Goal: Transaction & Acquisition: Obtain resource

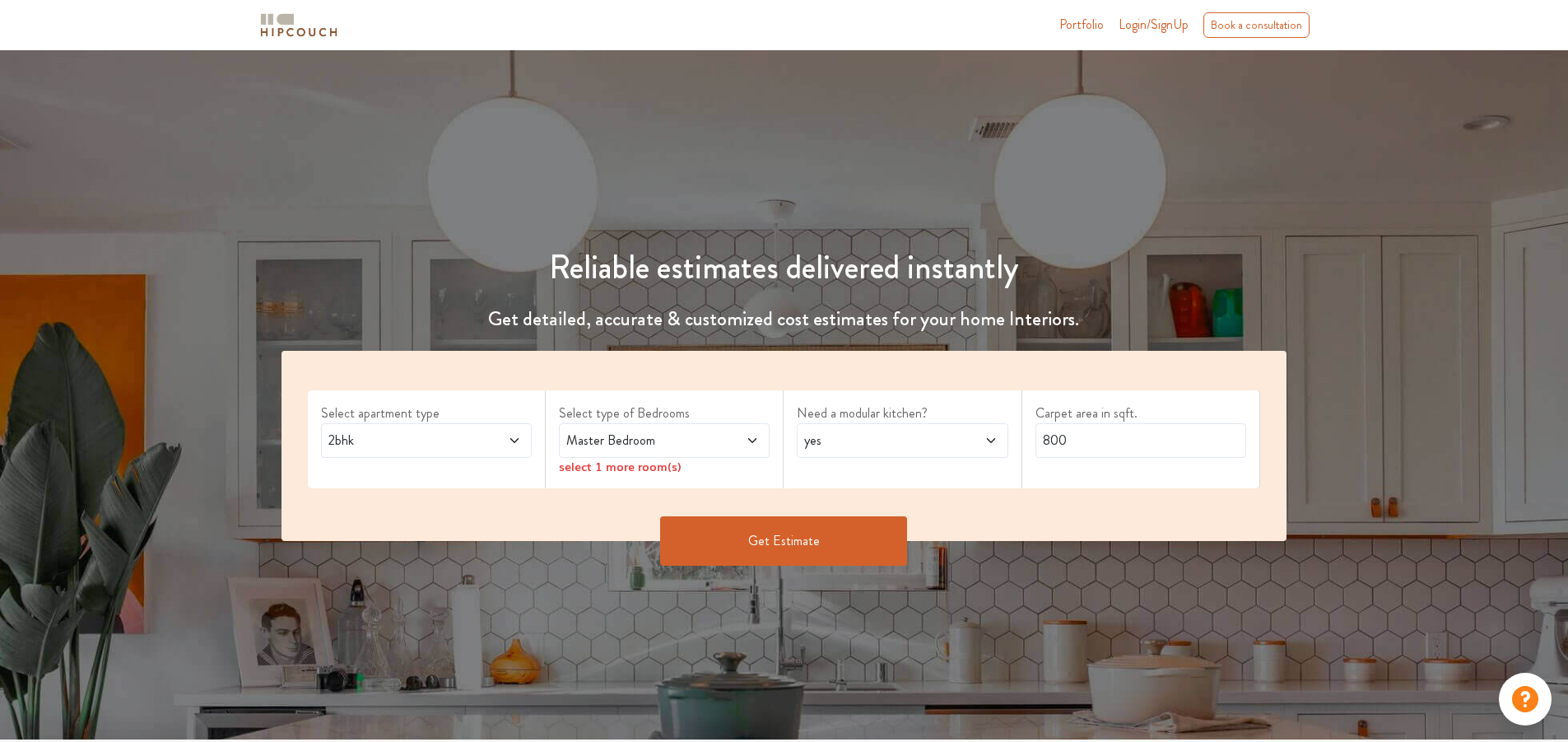
click at [394, 438] on span "2bhk" at bounding box center [398, 441] width 147 height 20
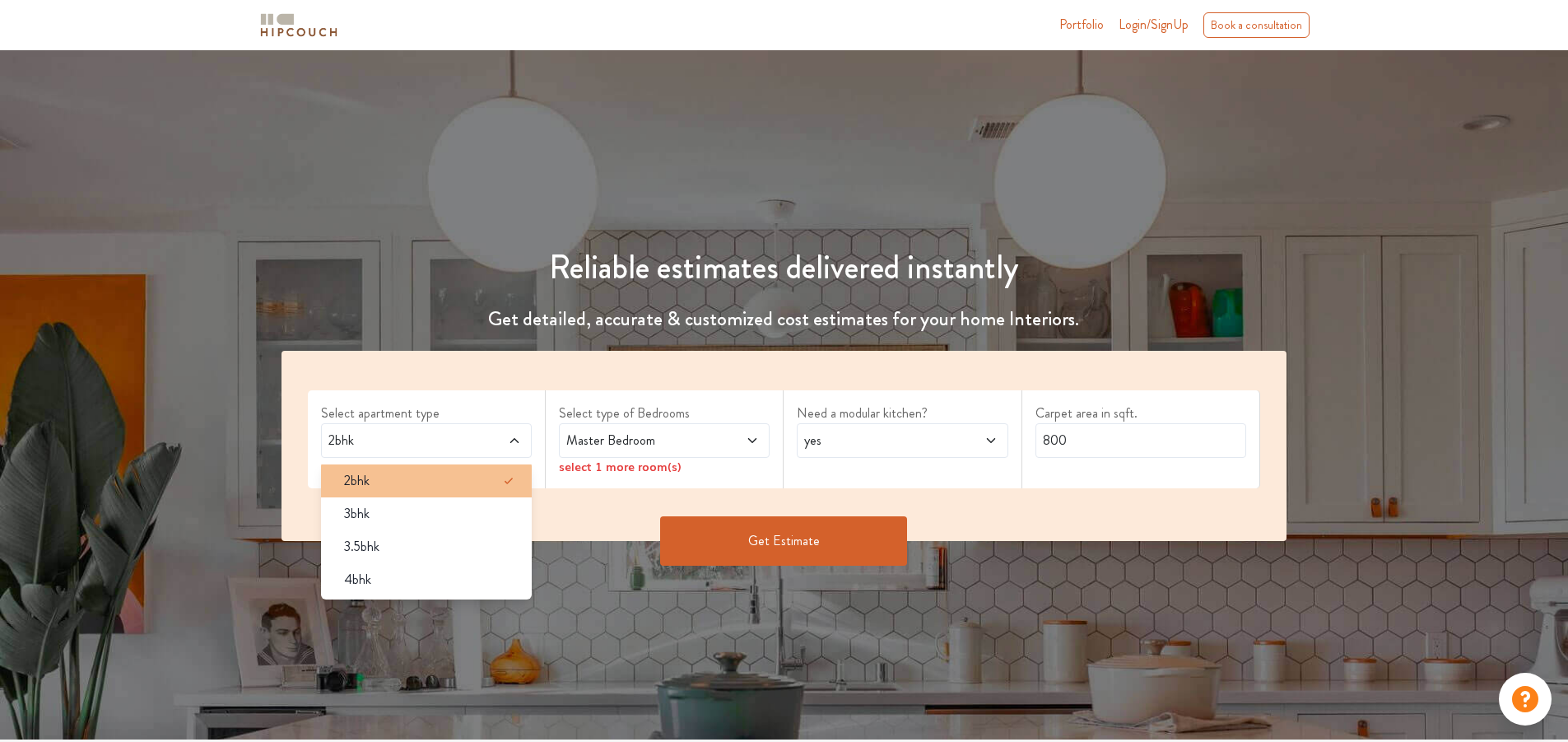
click at [393, 476] on div "2bhk" at bounding box center [431, 481] width 201 height 20
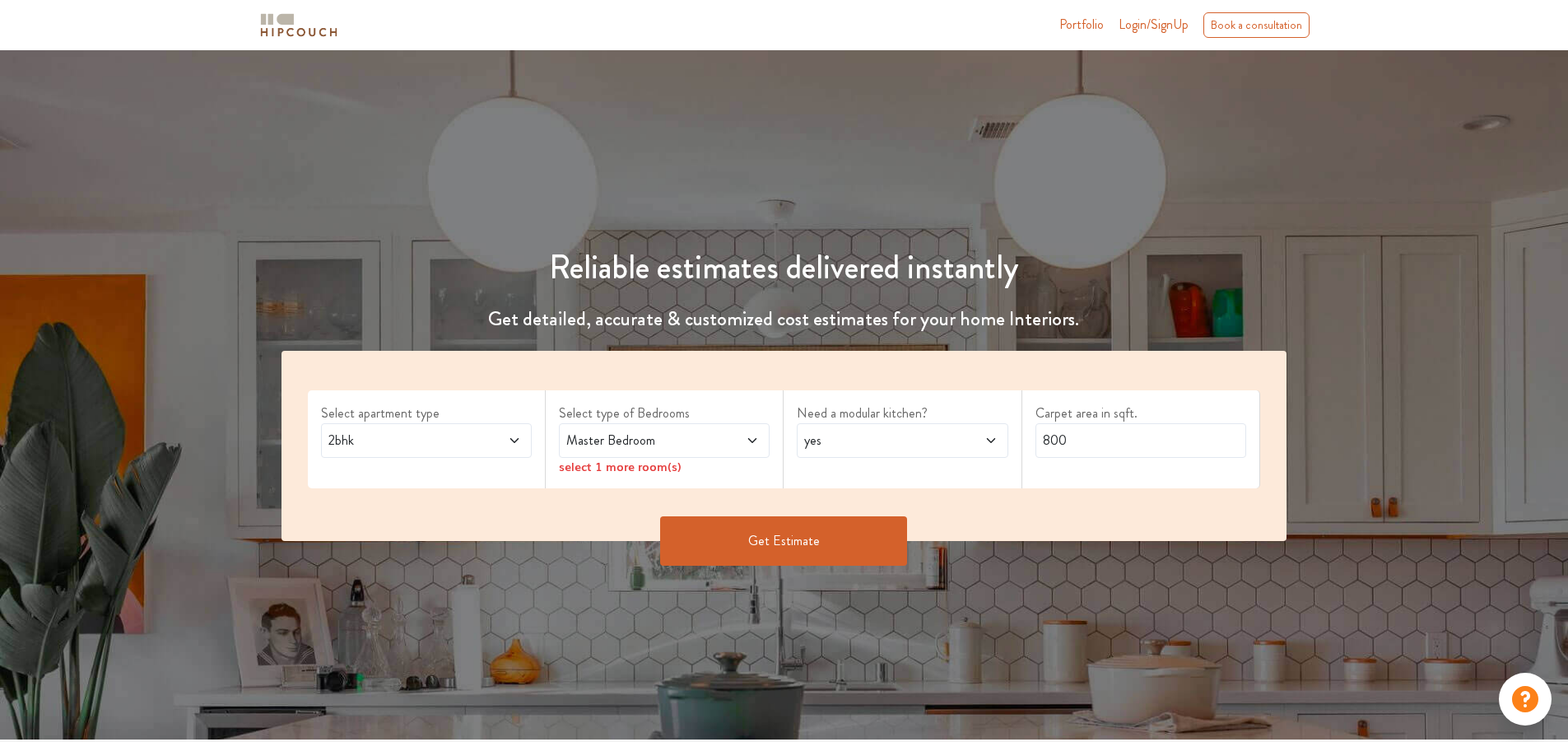
click at [603, 438] on span "Master Bedroom" at bounding box center [636, 441] width 147 height 20
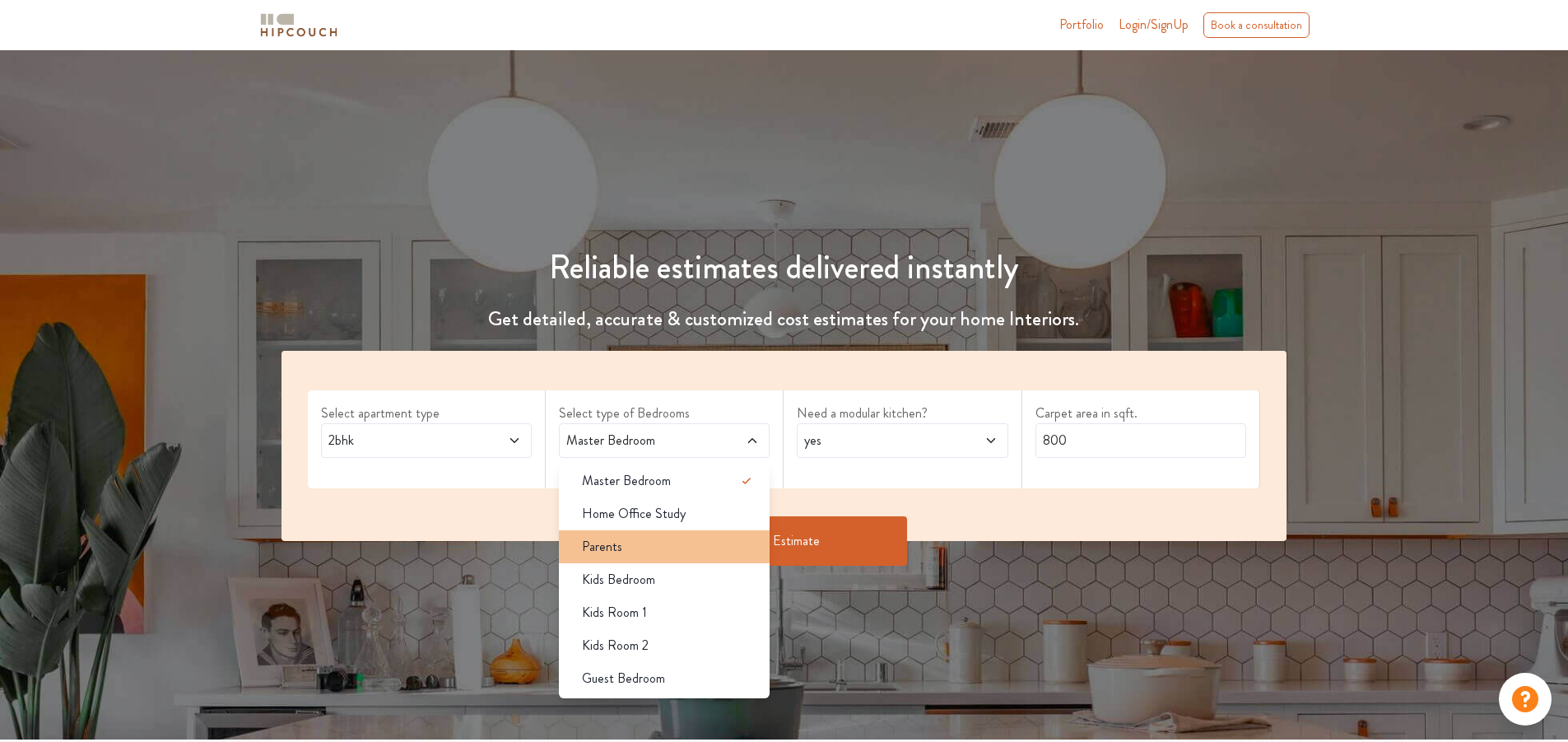
click at [615, 556] on li "Parents" at bounding box center [664, 547] width 211 height 33
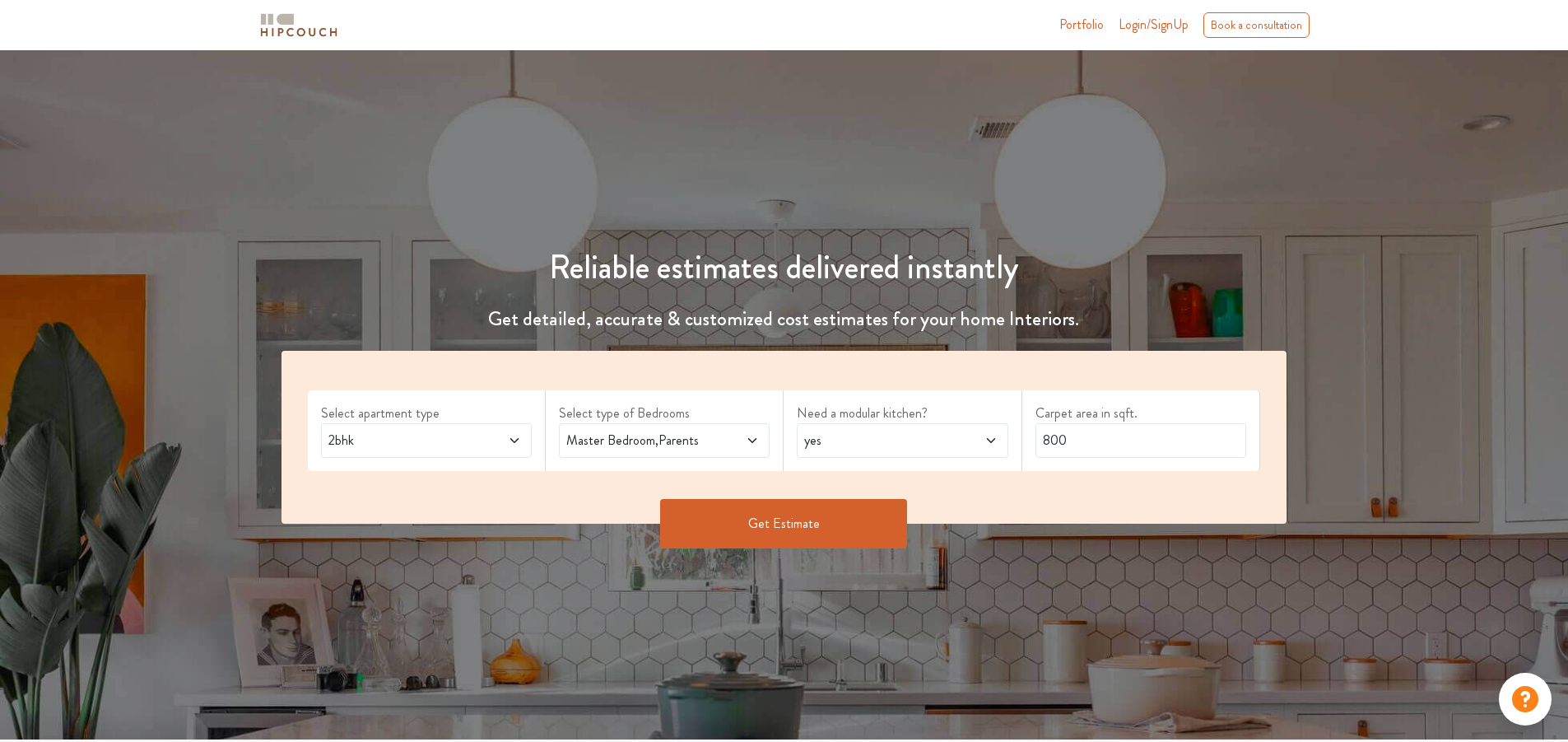
click at [815, 446] on span "yes" at bounding box center [874, 441] width 147 height 20
click at [372, 442] on span "2bhk" at bounding box center [398, 441] width 147 height 20
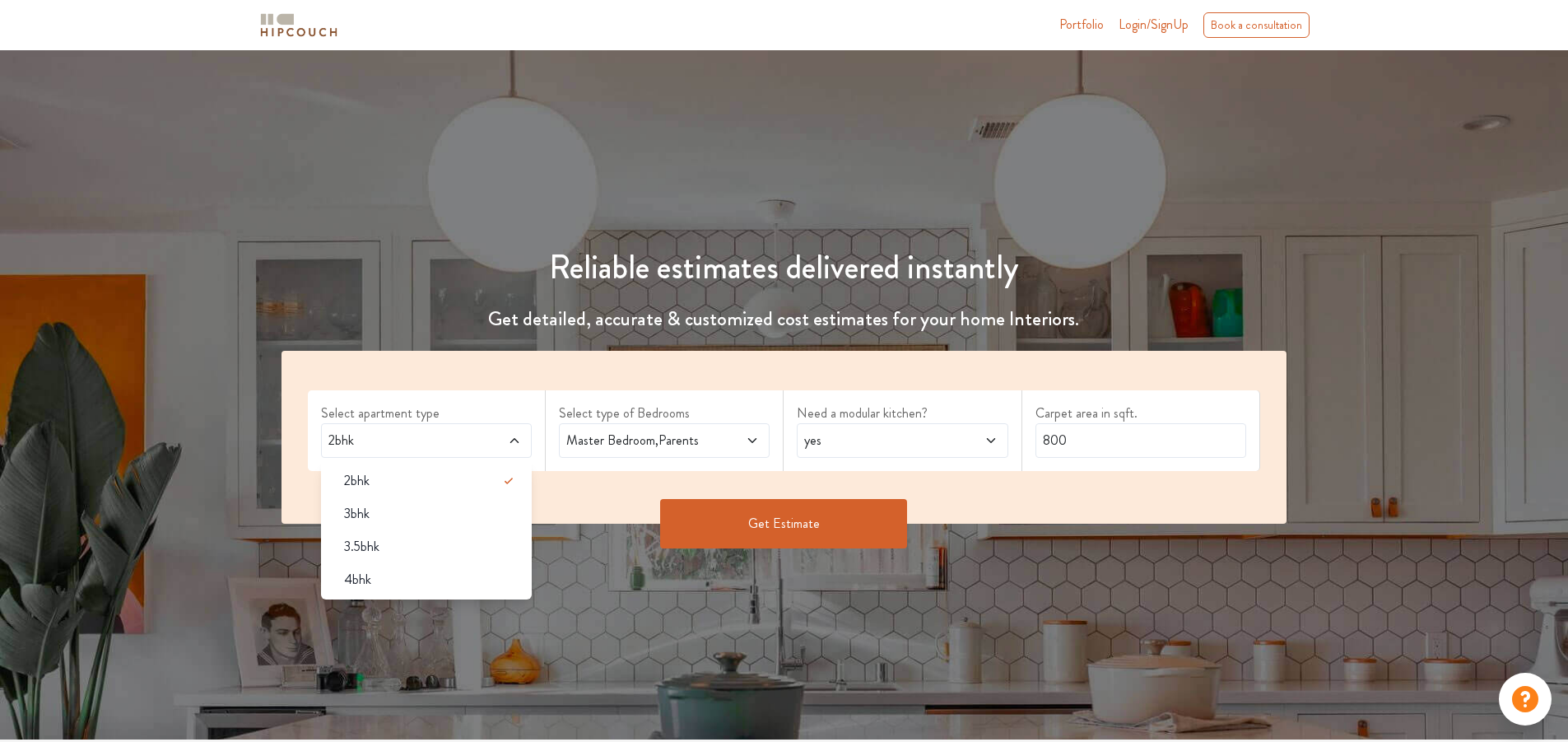
click at [551, 393] on div "Select type of Bedrooms Master Bedroom,Parents" at bounding box center [665, 430] width 238 height 81
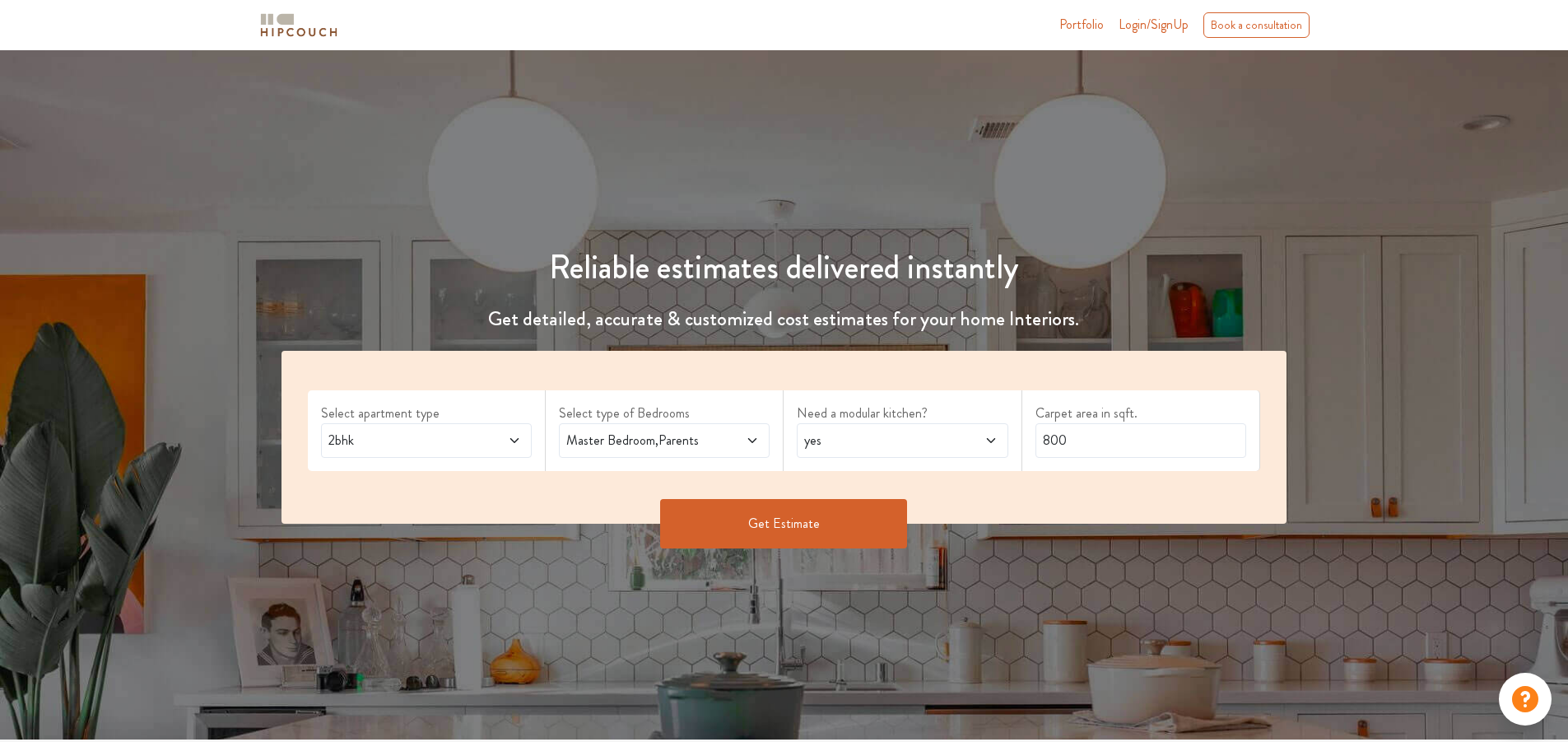
click at [869, 445] on span "yes" at bounding box center [874, 441] width 147 height 20
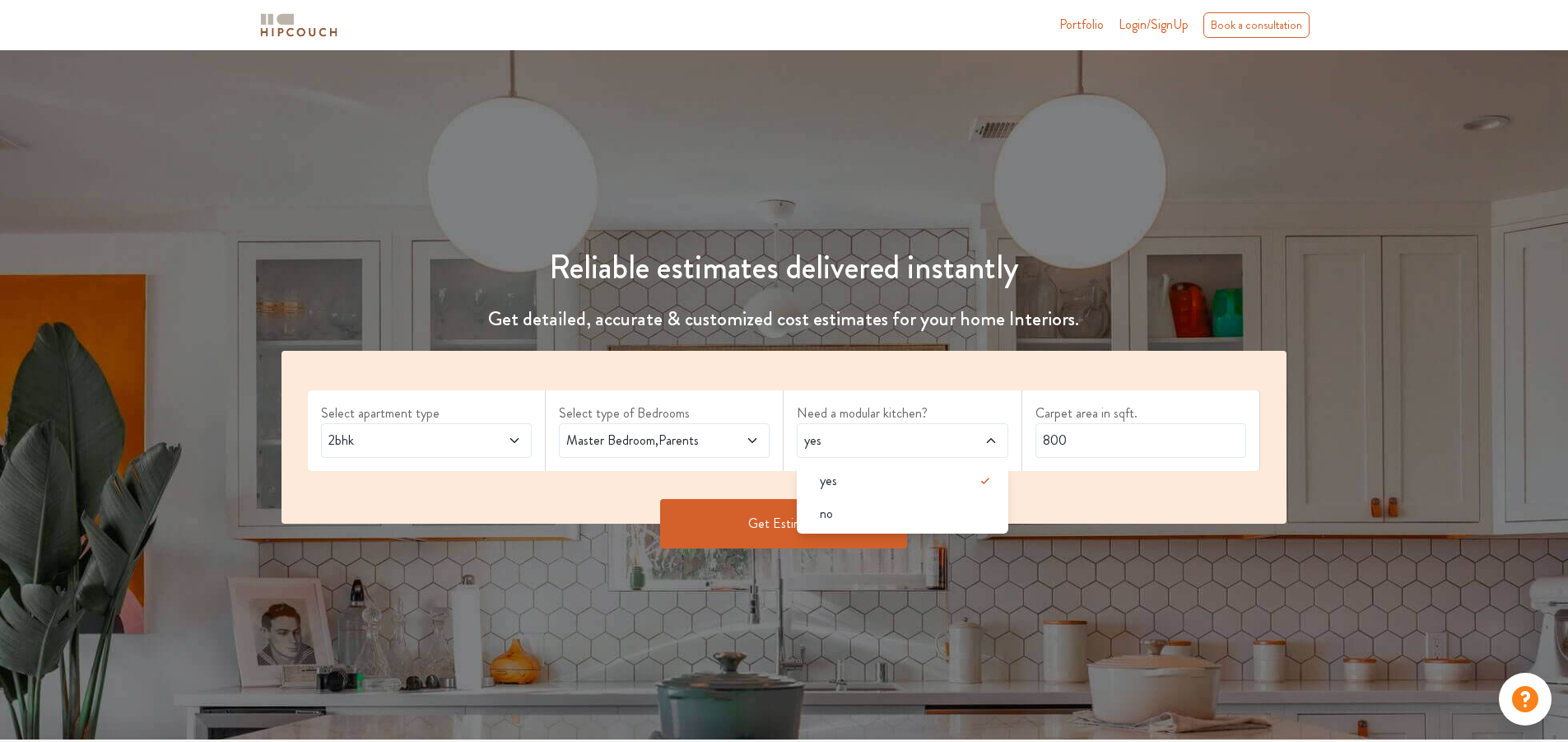
click at [870, 444] on span "yes" at bounding box center [874, 441] width 147 height 20
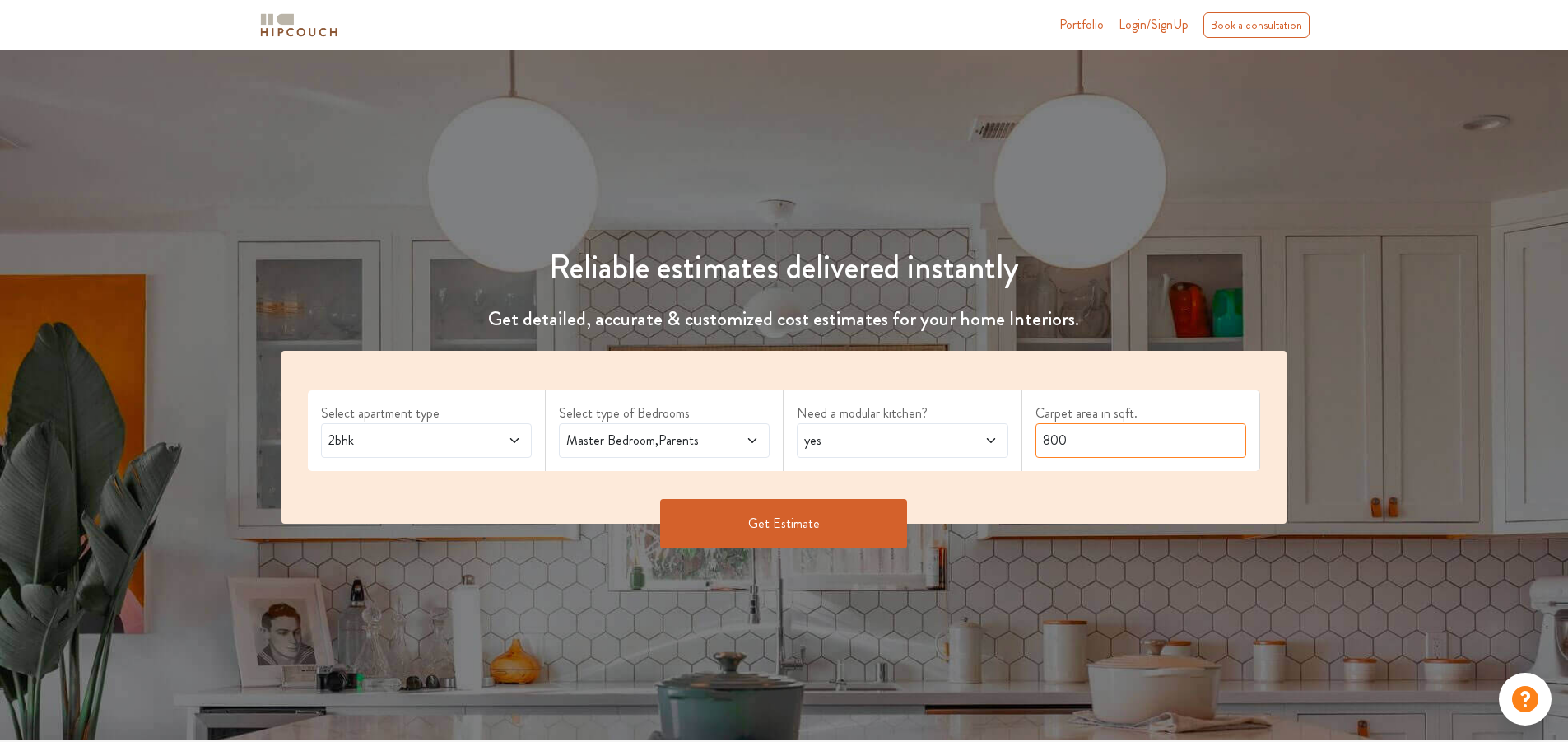
drag, startPoint x: 1071, startPoint y: 441, endPoint x: 1038, endPoint y: 435, distance: 33.5
click at [1038, 435] on input "800" at bounding box center [1140, 441] width 211 height 35
type input "1200"
click at [766, 515] on button "Get Estimate" at bounding box center [784, 523] width 247 height 49
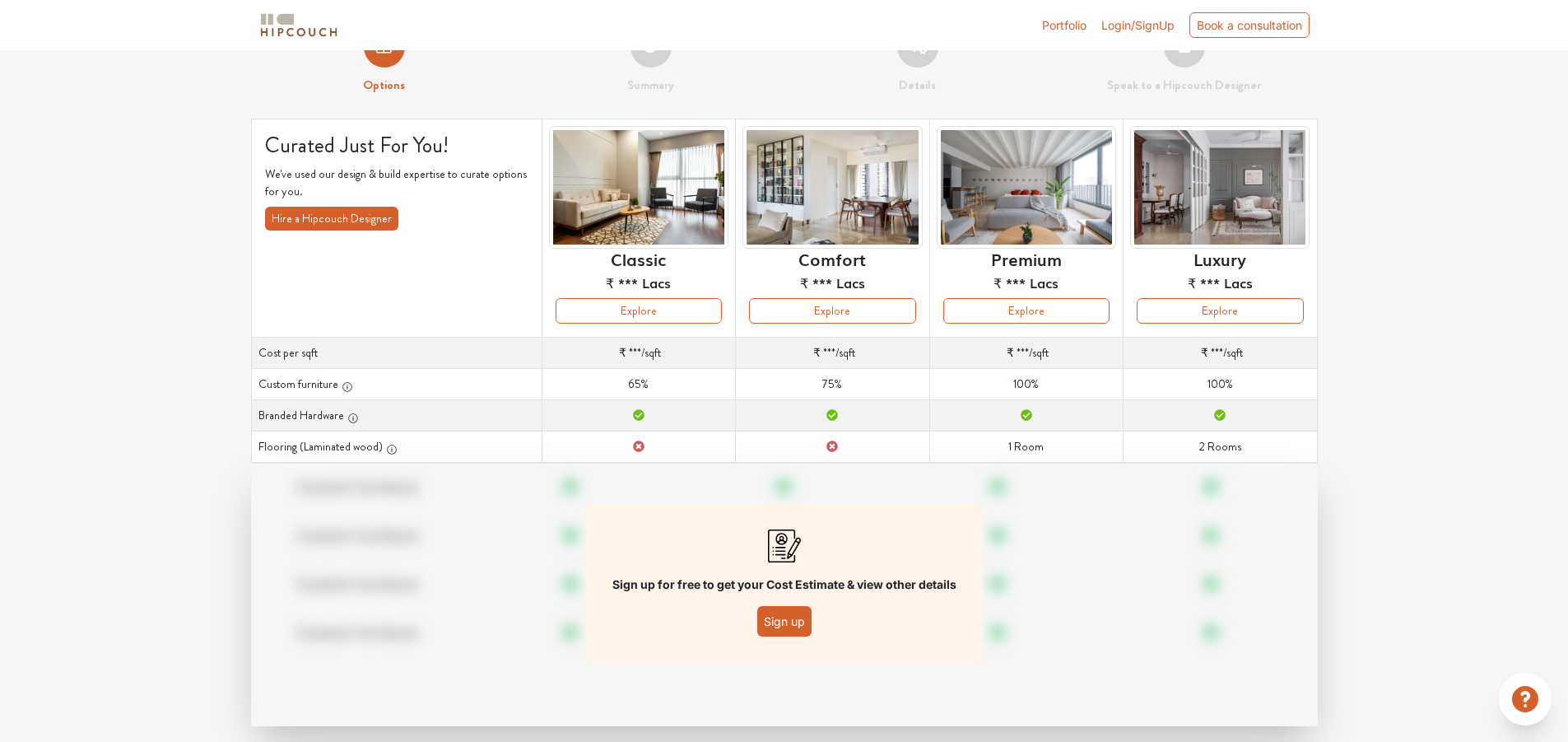
scroll to position [67, 0]
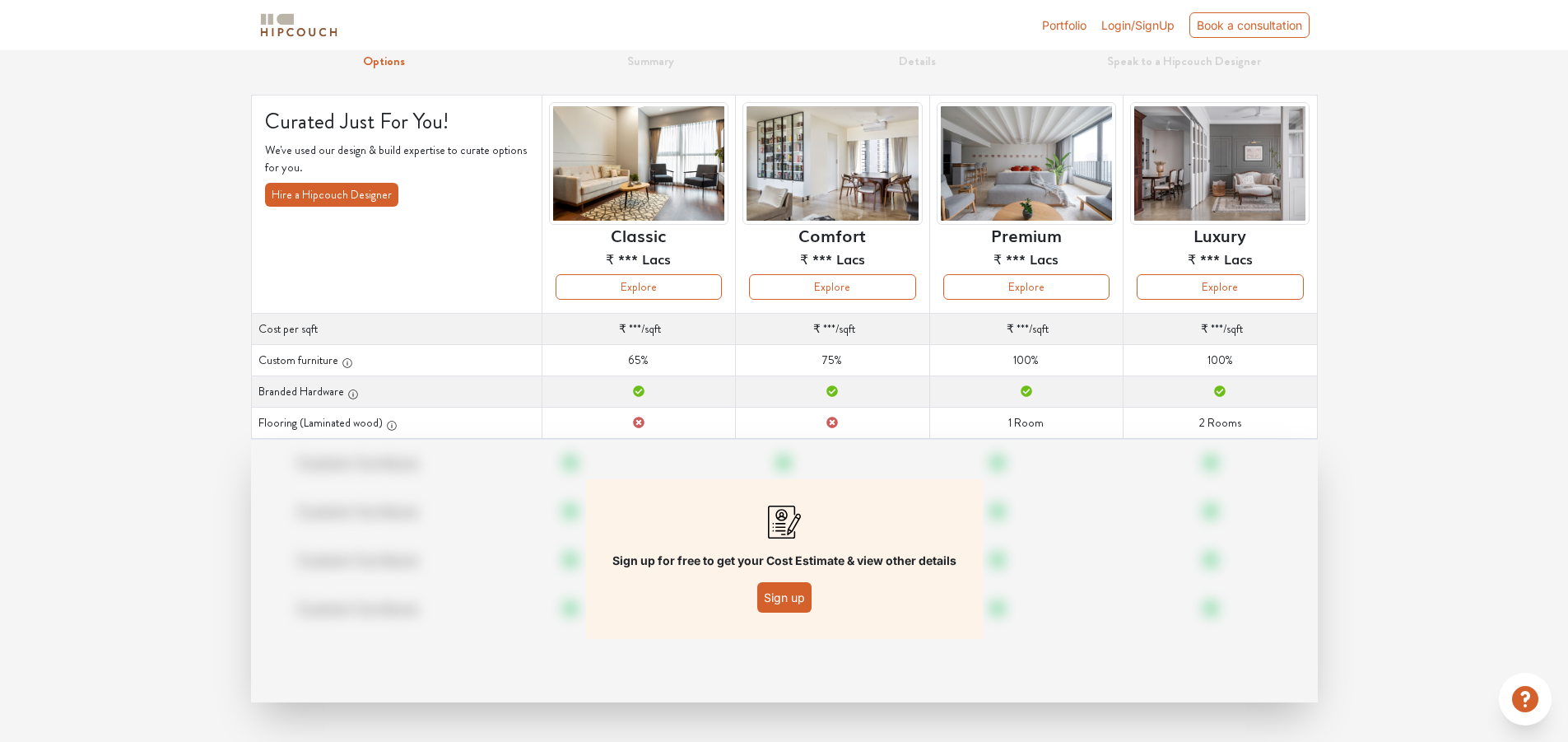
click at [789, 600] on button "Sign up" at bounding box center [784, 597] width 54 height 31
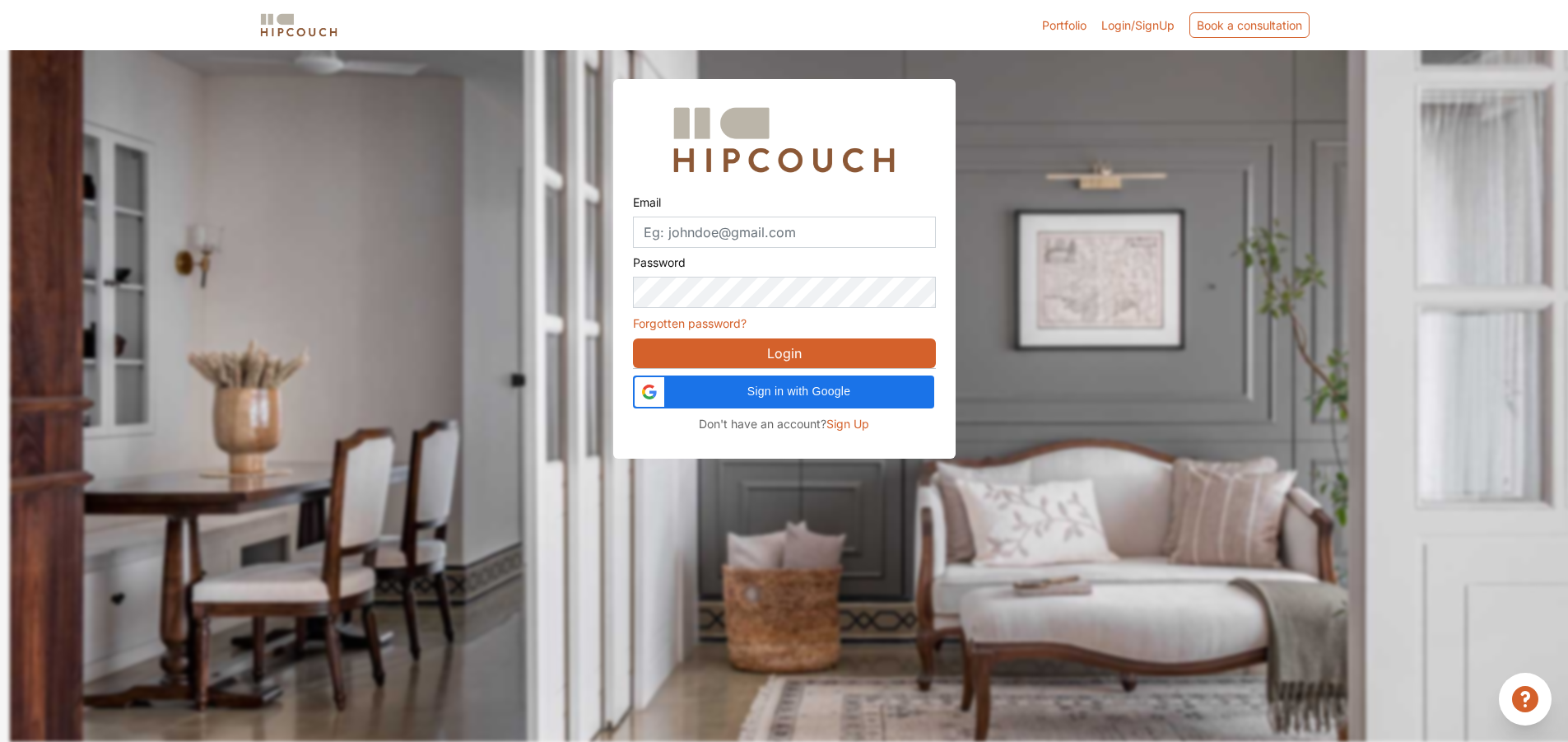
scroll to position [50, 0]
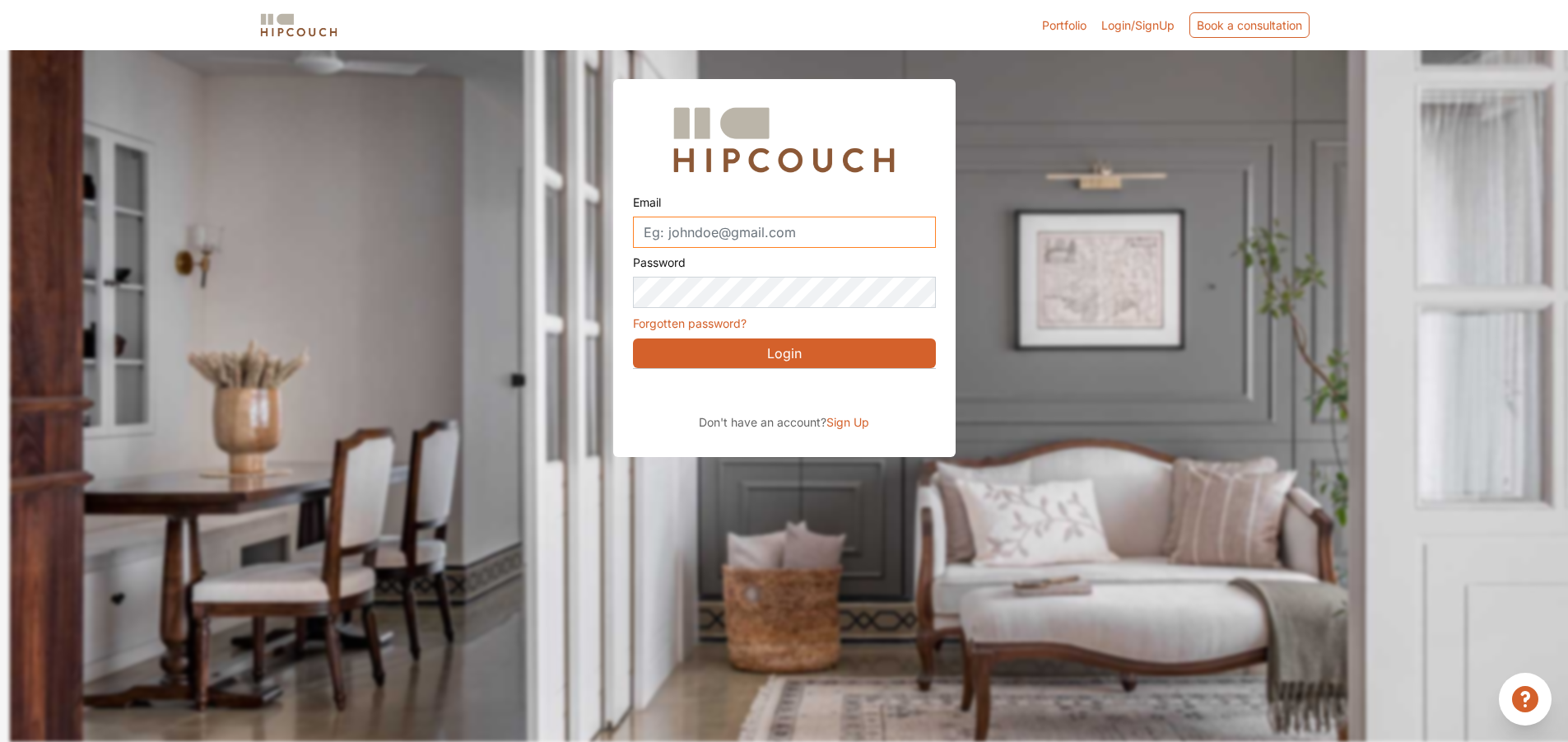
click at [668, 232] on input "Email" at bounding box center [784, 232] width 303 height 32
type input "pratik.kochar33@gmail.com"
click at [846, 419] on span "Sign Up" at bounding box center [847, 421] width 42 height 14
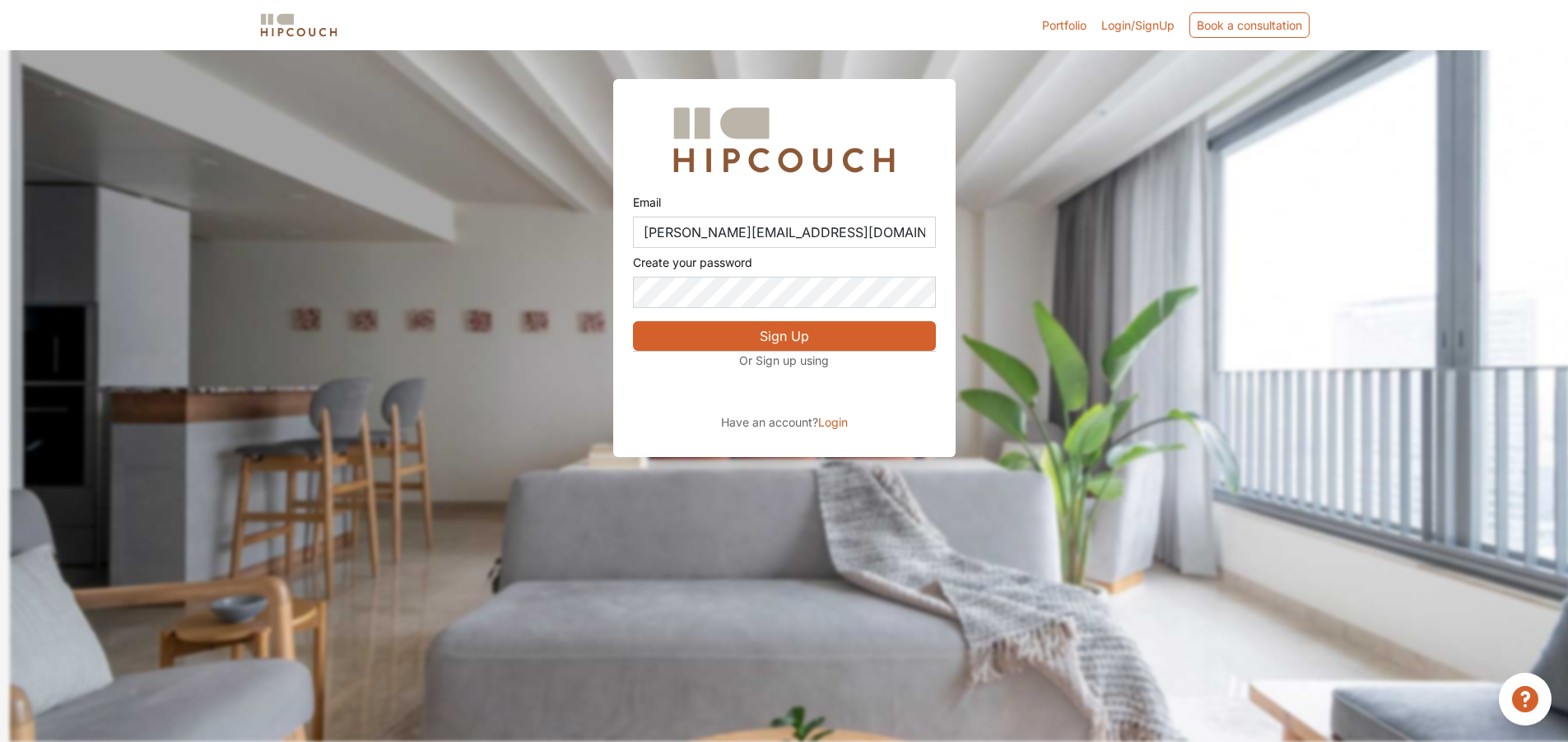
click at [715, 339] on button "Sign Up" at bounding box center [784, 336] width 303 height 30
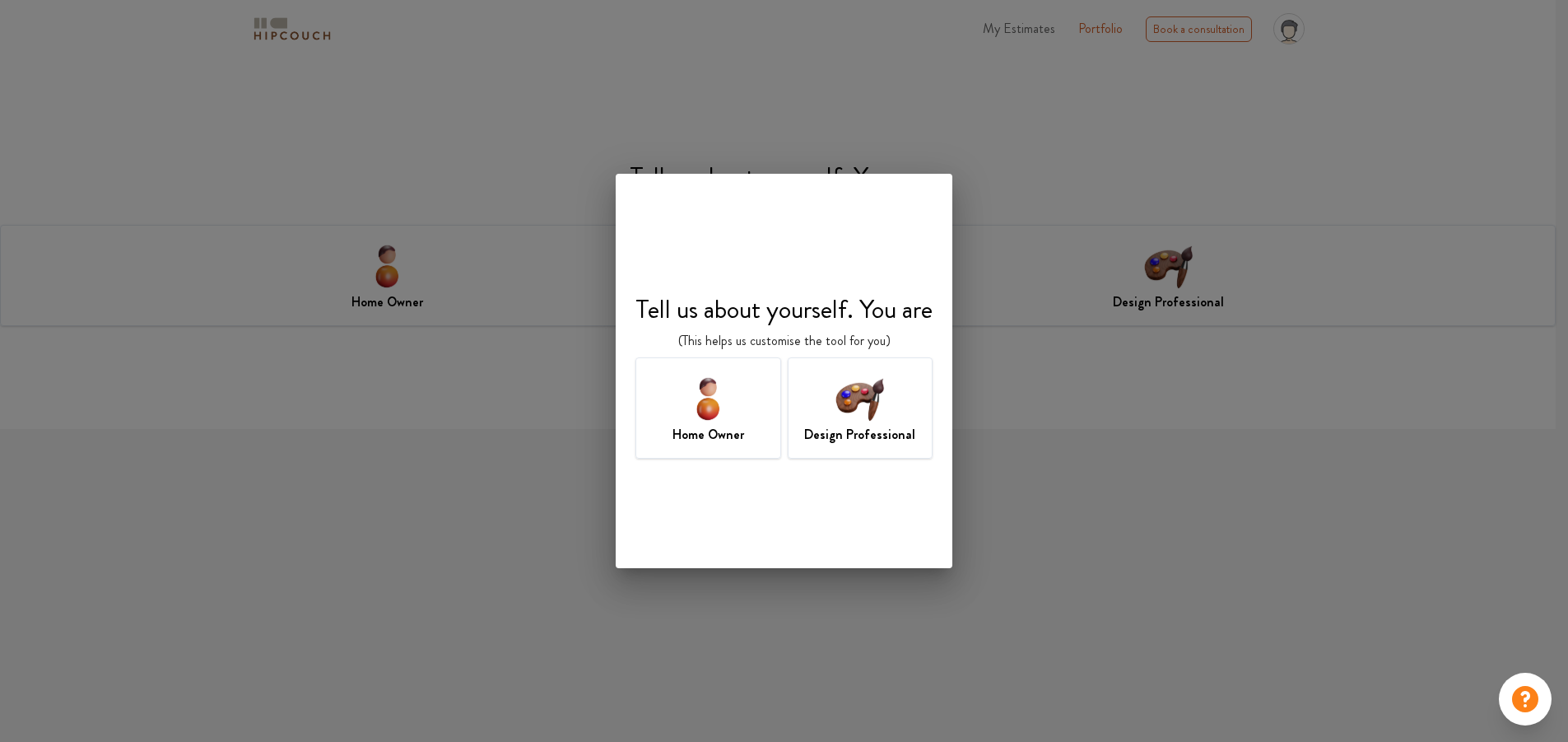
click at [702, 405] on img at bounding box center [708, 398] width 53 height 53
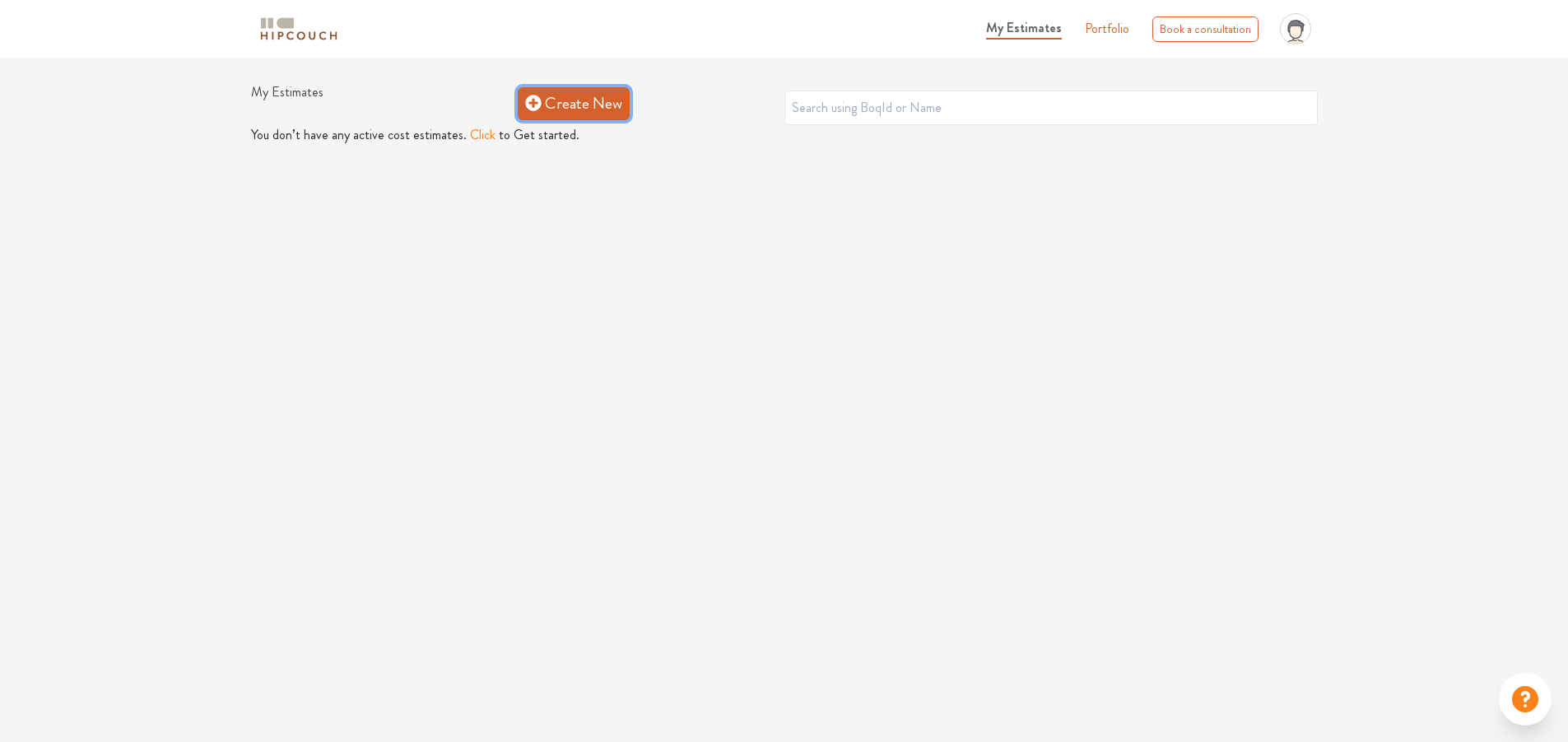
click at [555, 102] on link "Create New" at bounding box center [574, 104] width 112 height 33
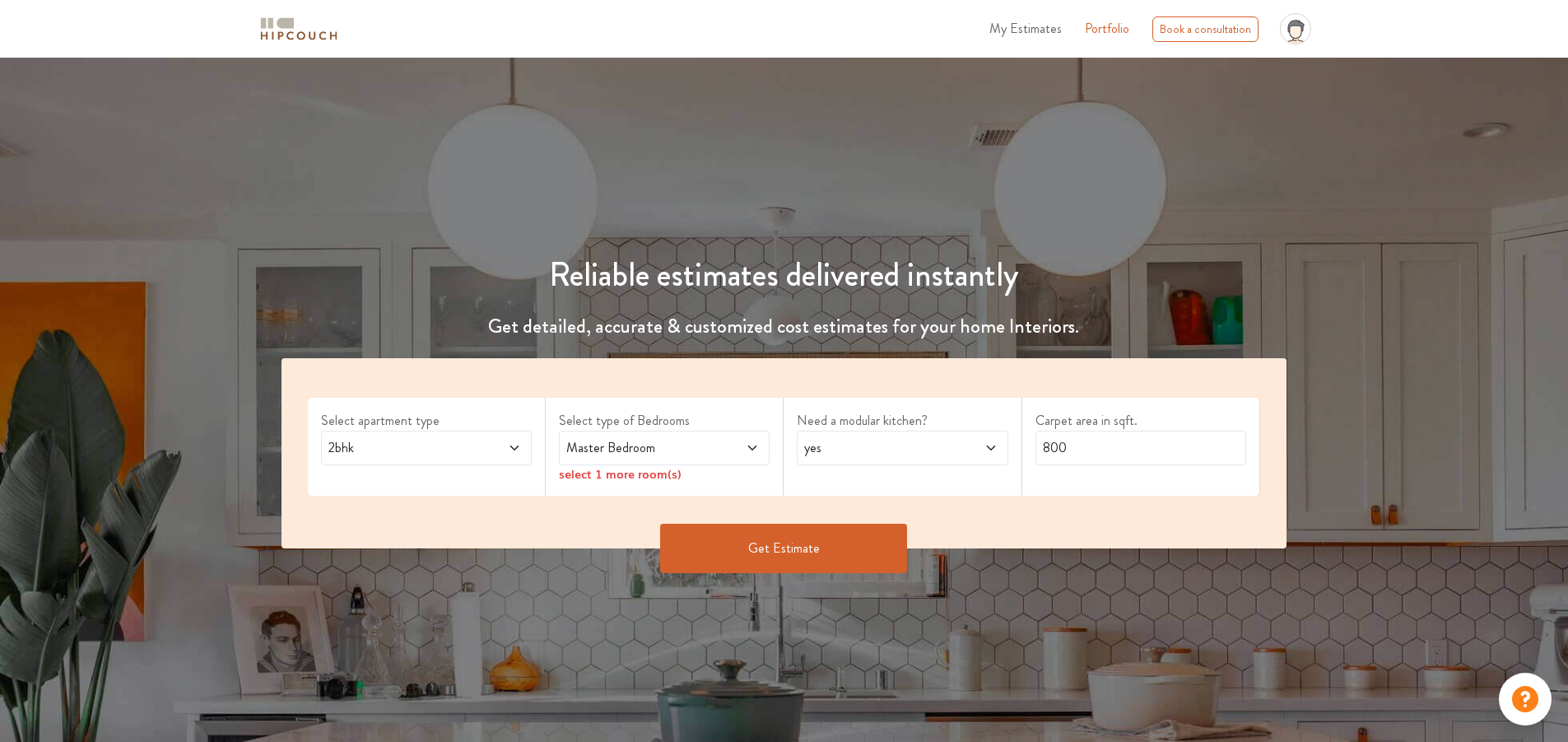
click at [430, 444] on span "2bhk" at bounding box center [398, 448] width 147 height 20
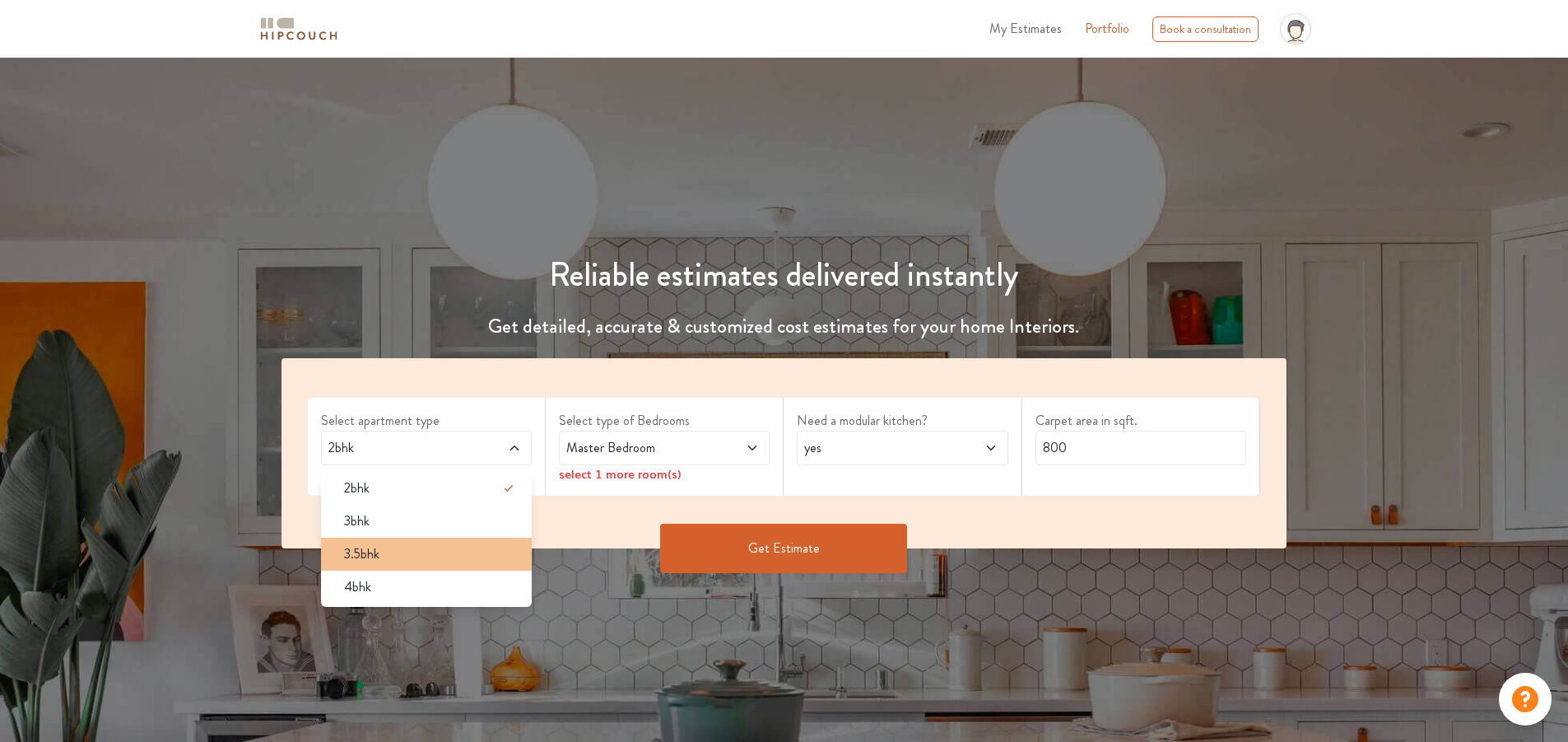
click at [392, 559] on div "3.5bhk" at bounding box center [431, 554] width 201 height 20
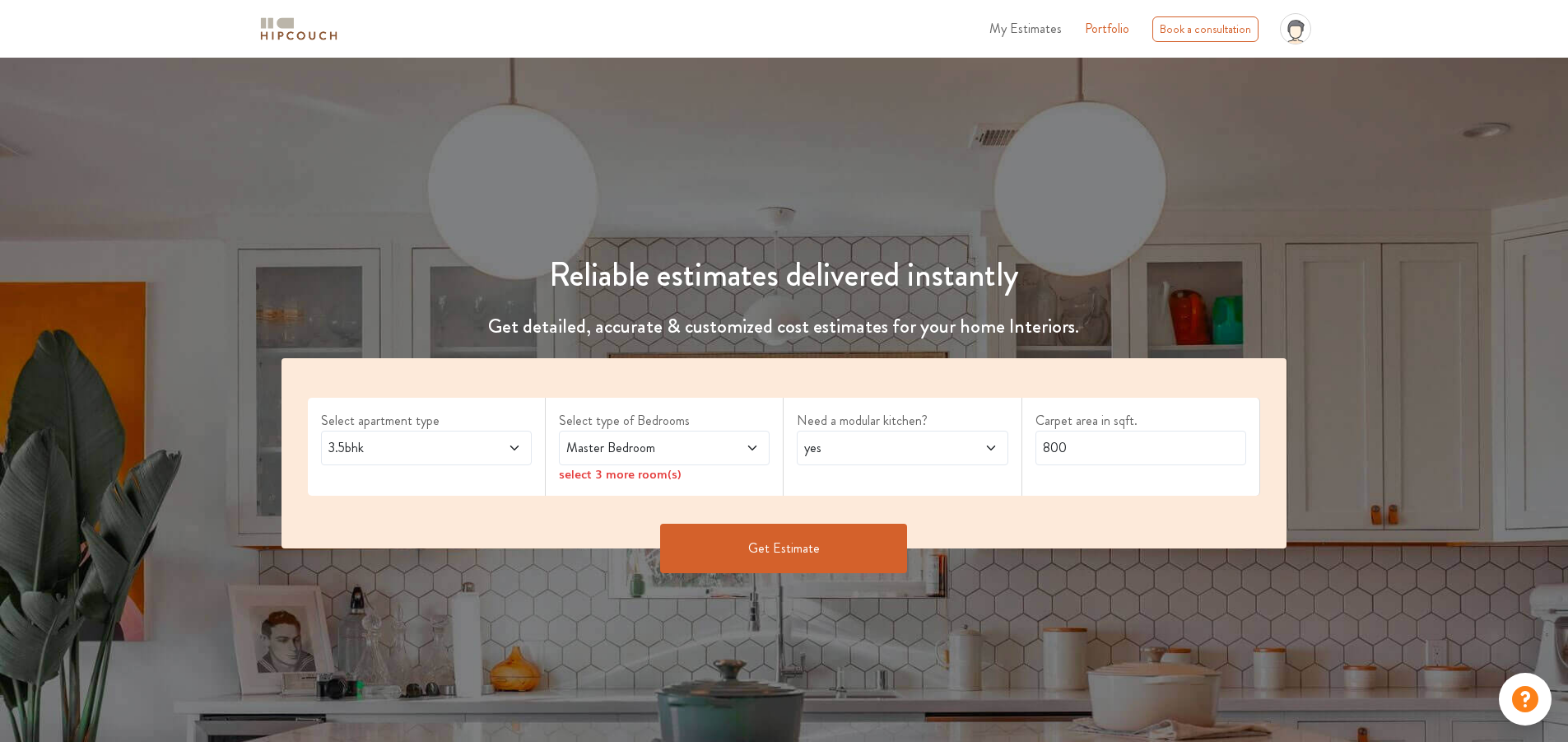
click at [673, 448] on span "Master Bedroom" at bounding box center [636, 448] width 147 height 20
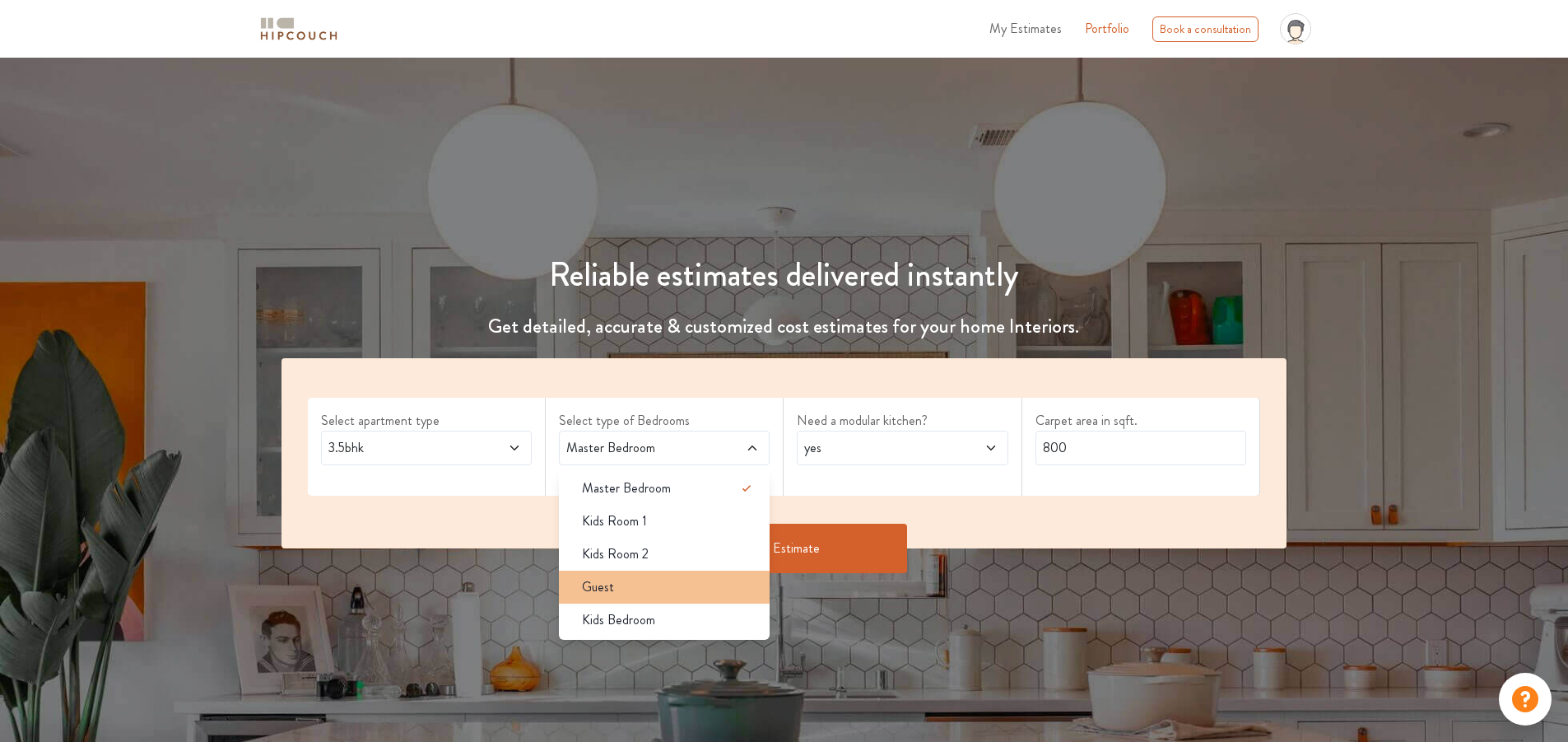
click at [637, 585] on div "Guest" at bounding box center [669, 587] width 201 height 20
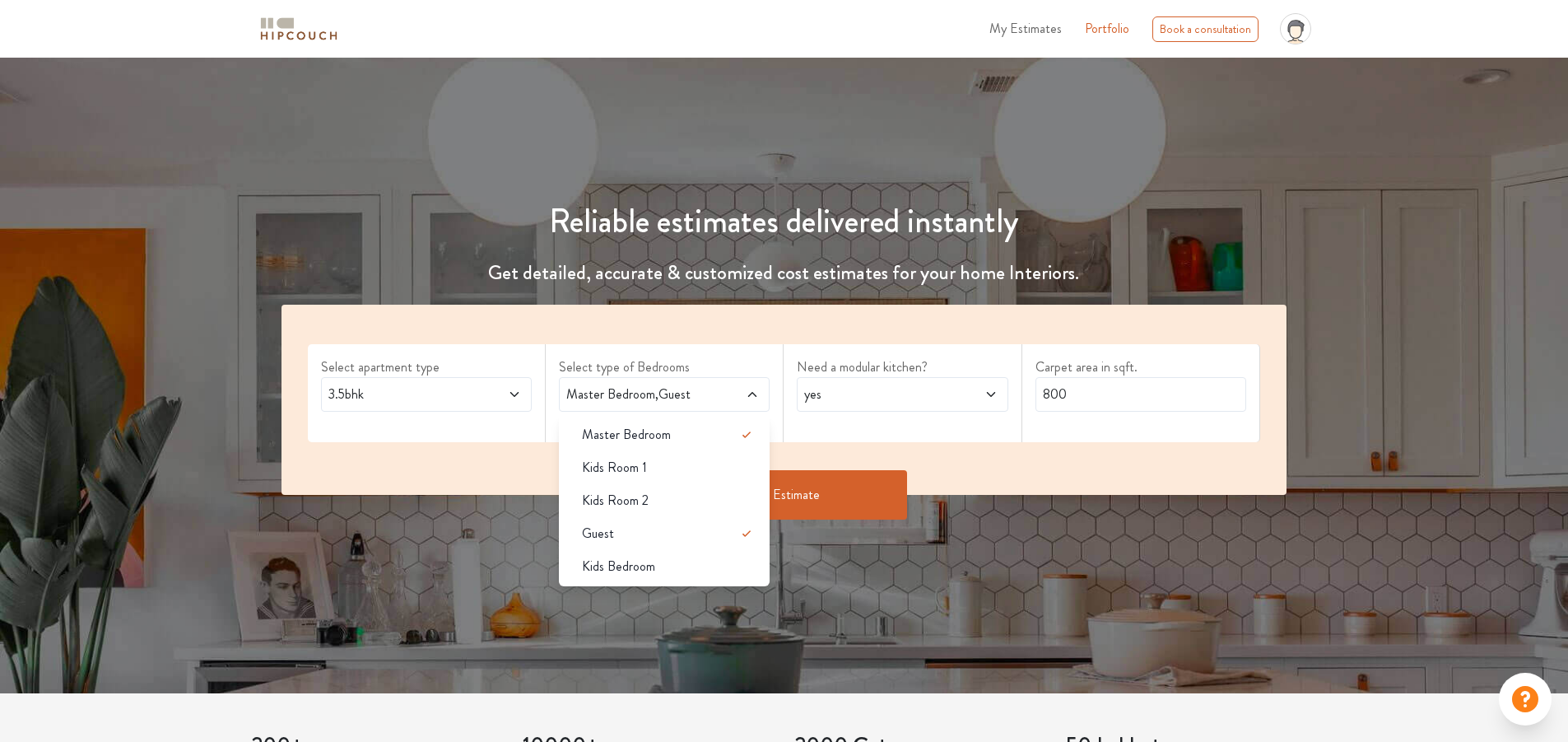
scroll to position [82, 0]
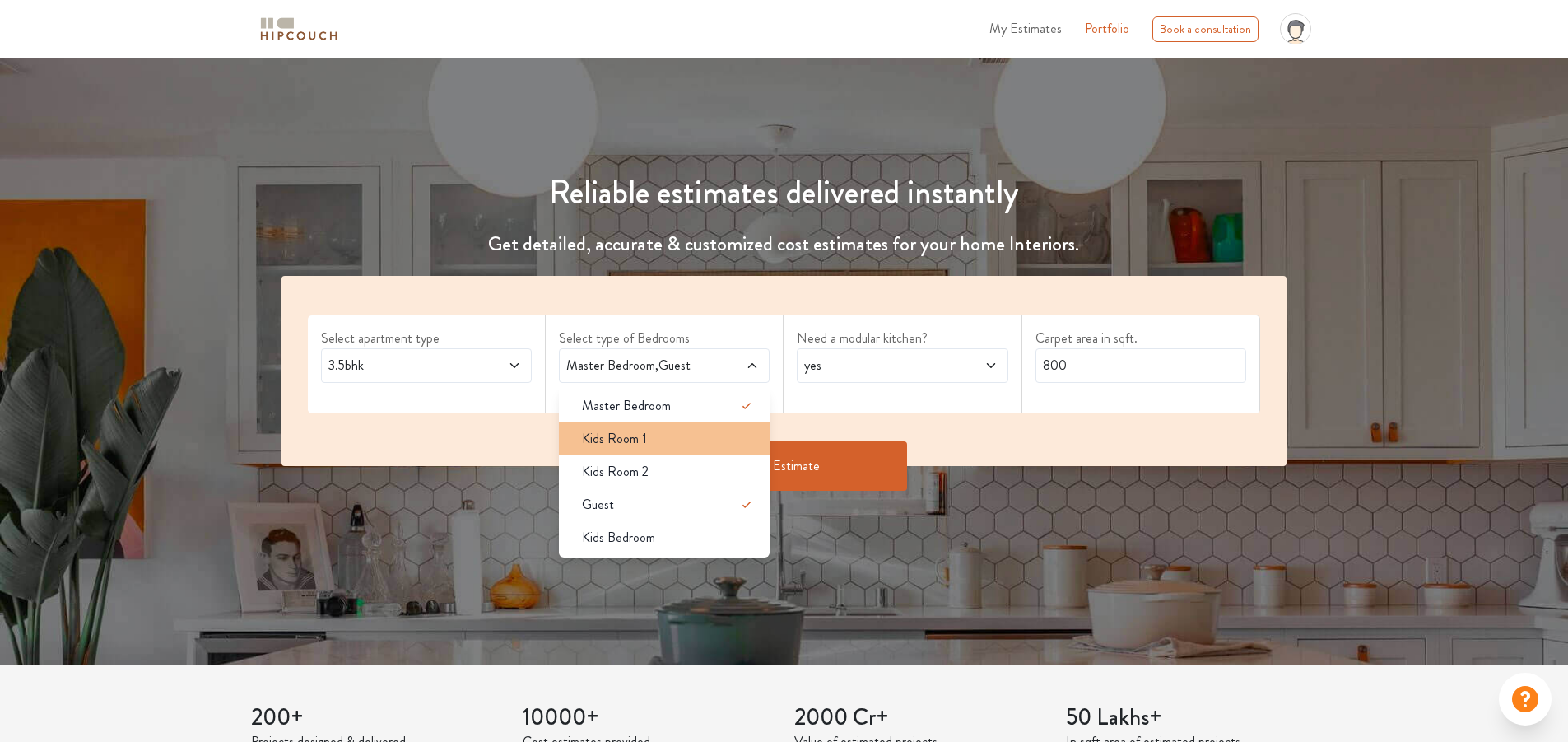
click at [610, 441] on span "Kids Room 1" at bounding box center [615, 439] width 65 height 20
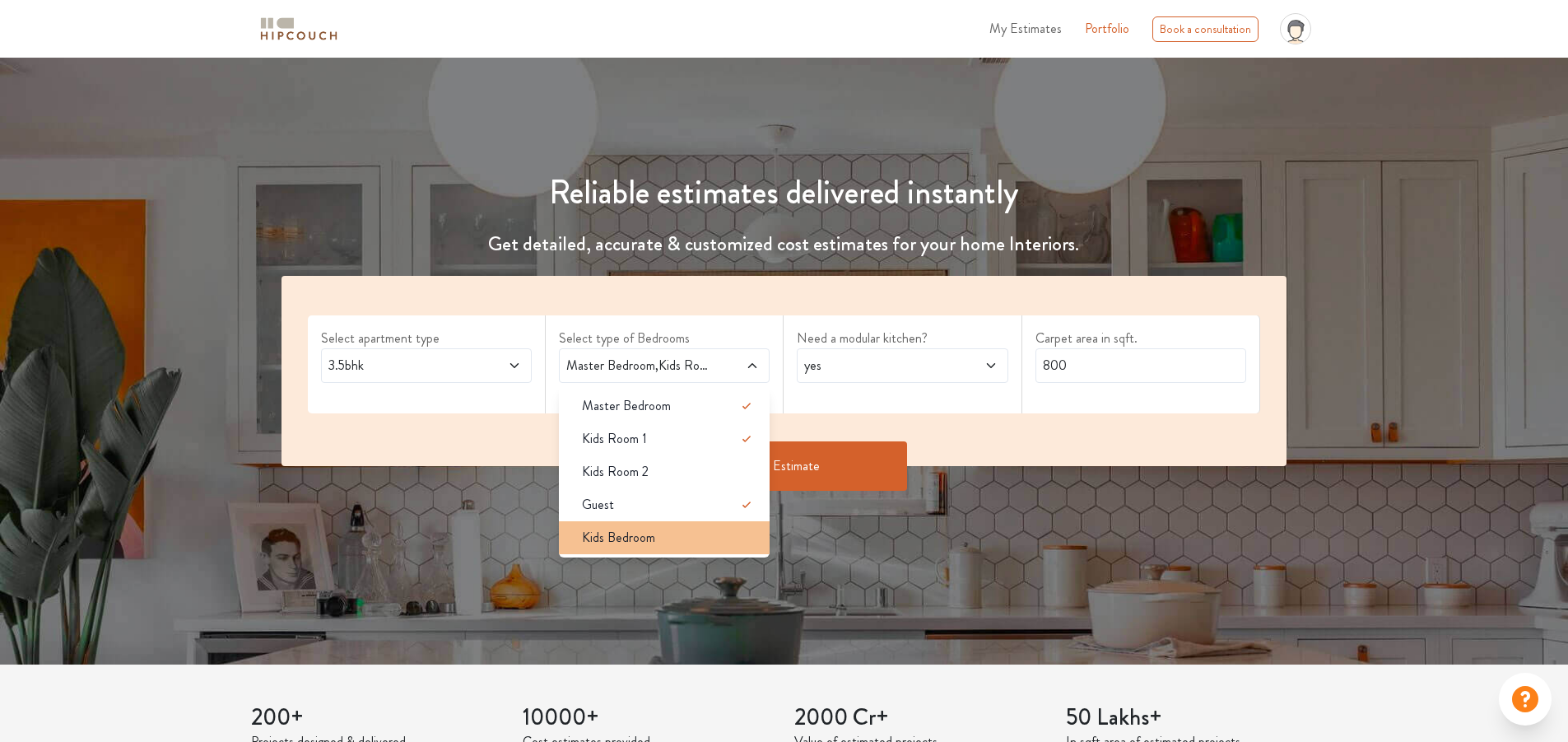
click at [634, 521] on li "Kids Bedroom" at bounding box center [664, 538] width 211 height 33
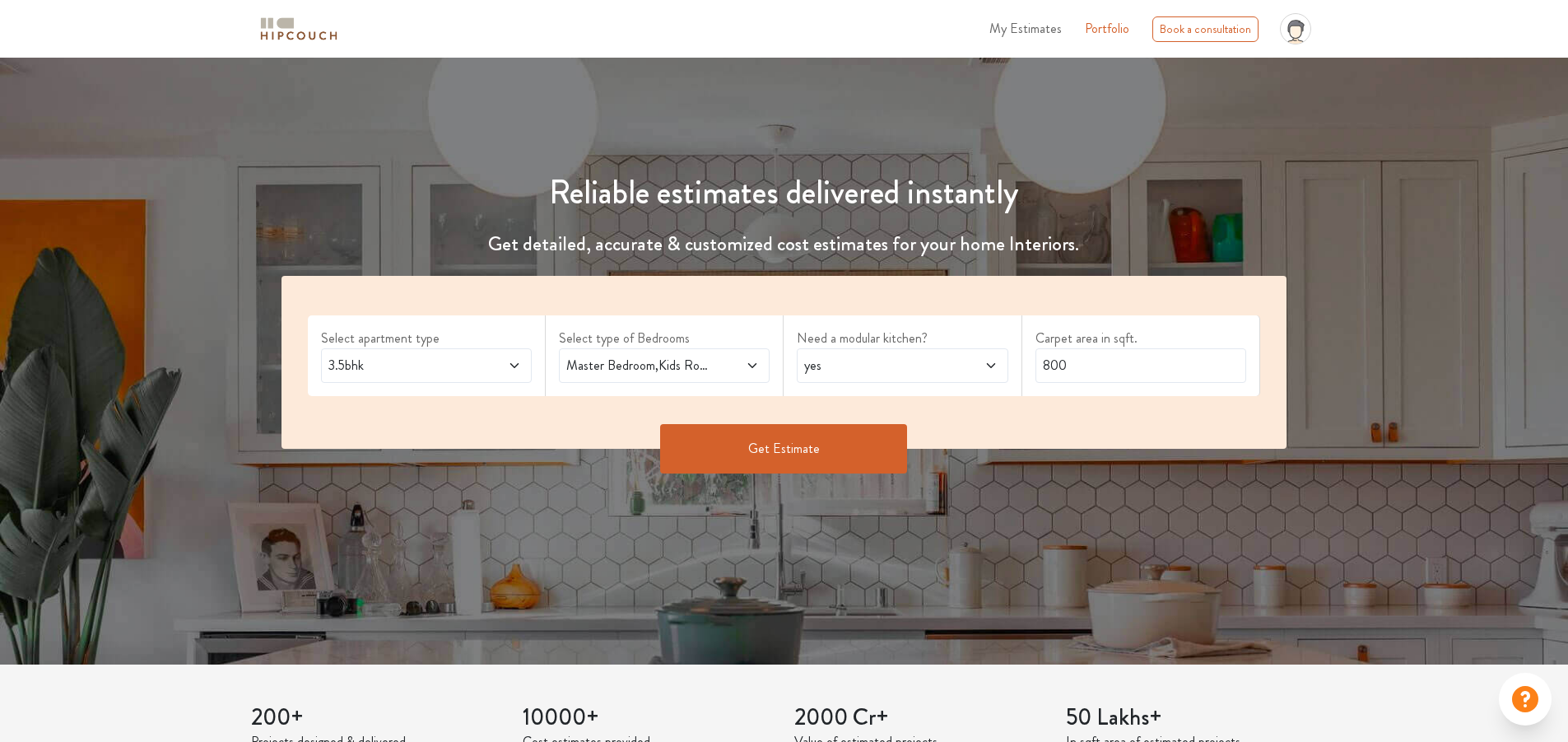
click at [645, 363] on span "Master Bedroom,Kids Room 1,Guest,Kids Bedroom" at bounding box center [636, 366] width 147 height 20
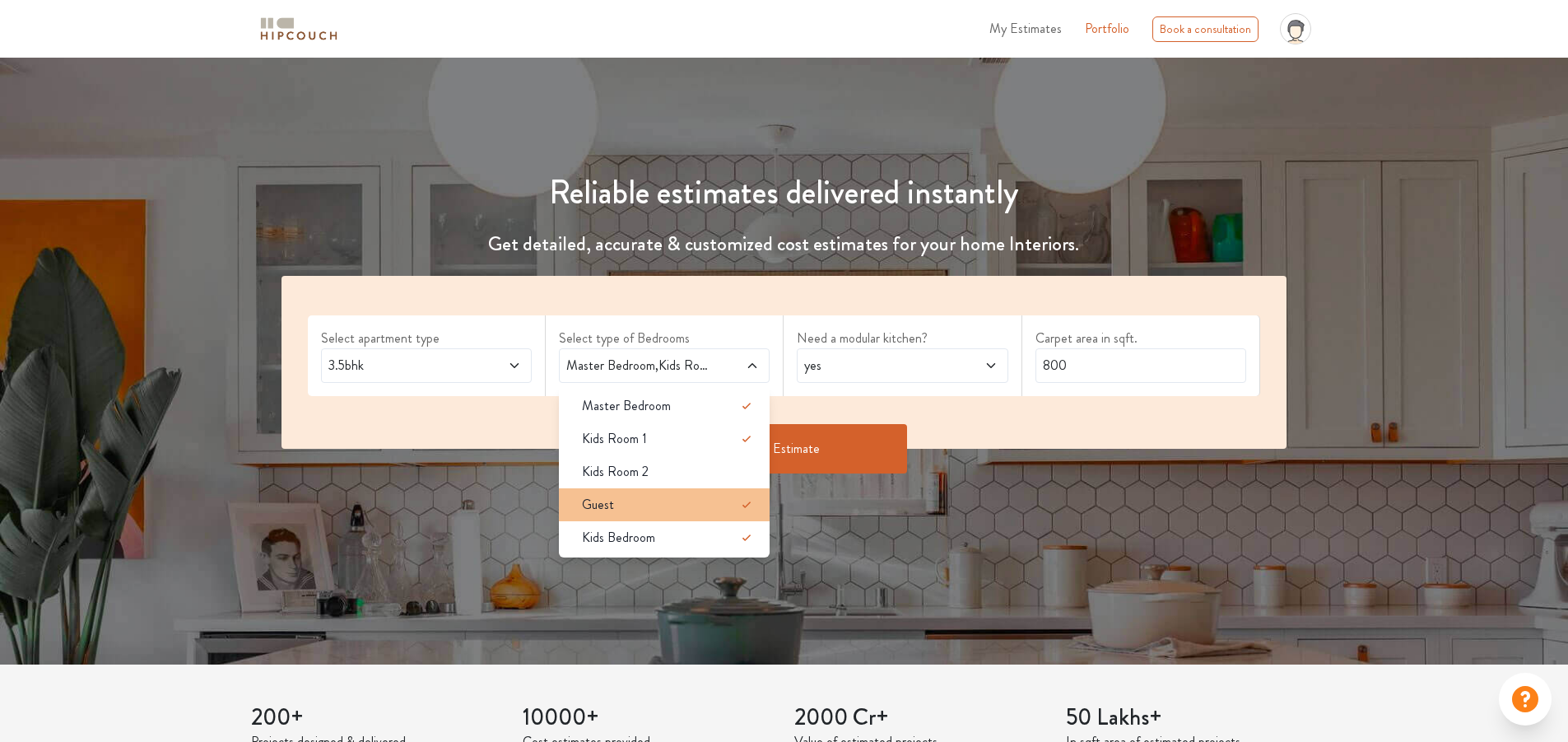
click at [627, 502] on div "Guest" at bounding box center [669, 505] width 201 height 20
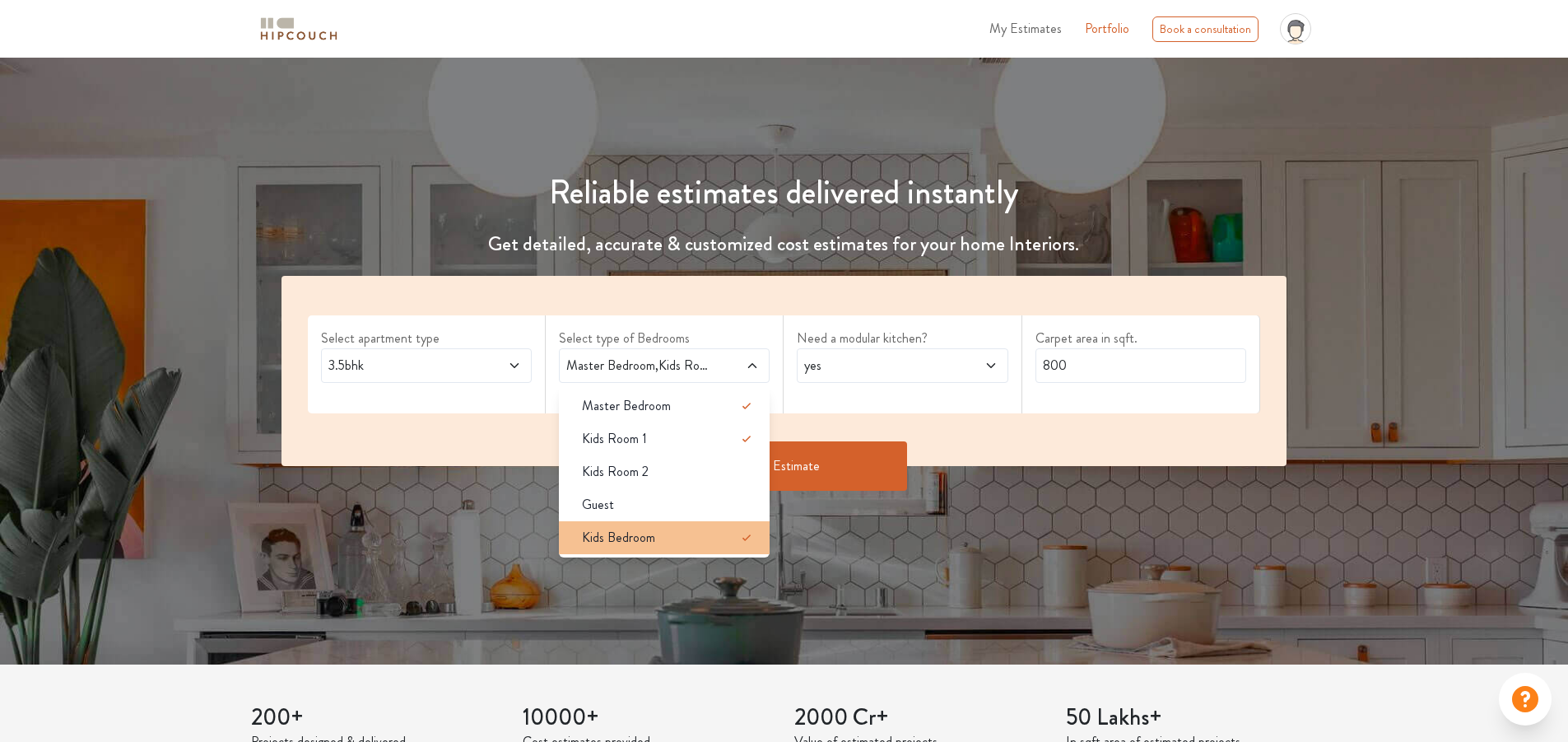
click at [631, 528] on span "Kids Bedroom" at bounding box center [619, 538] width 73 height 20
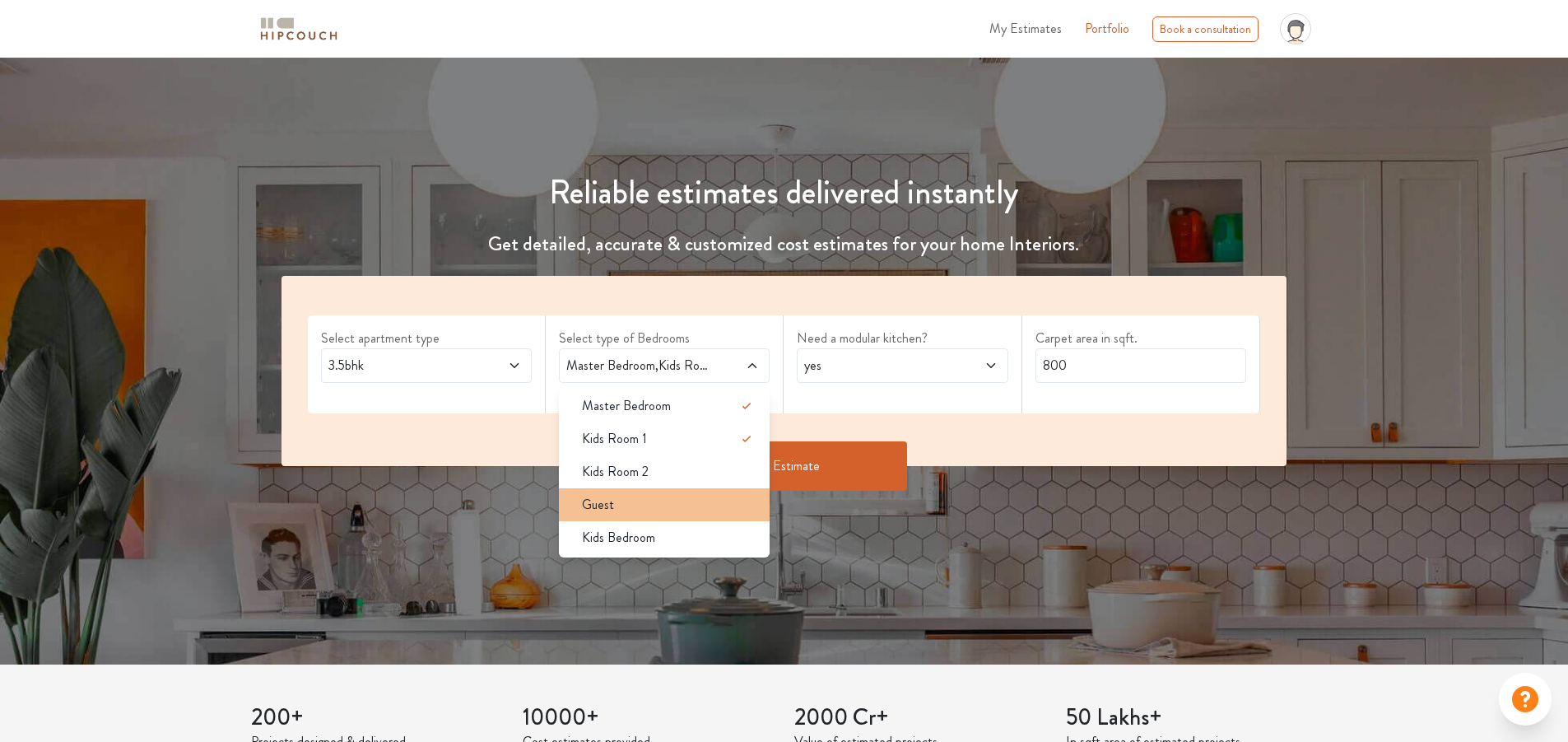
click at [624, 495] on div "Guest" at bounding box center [669, 505] width 201 height 20
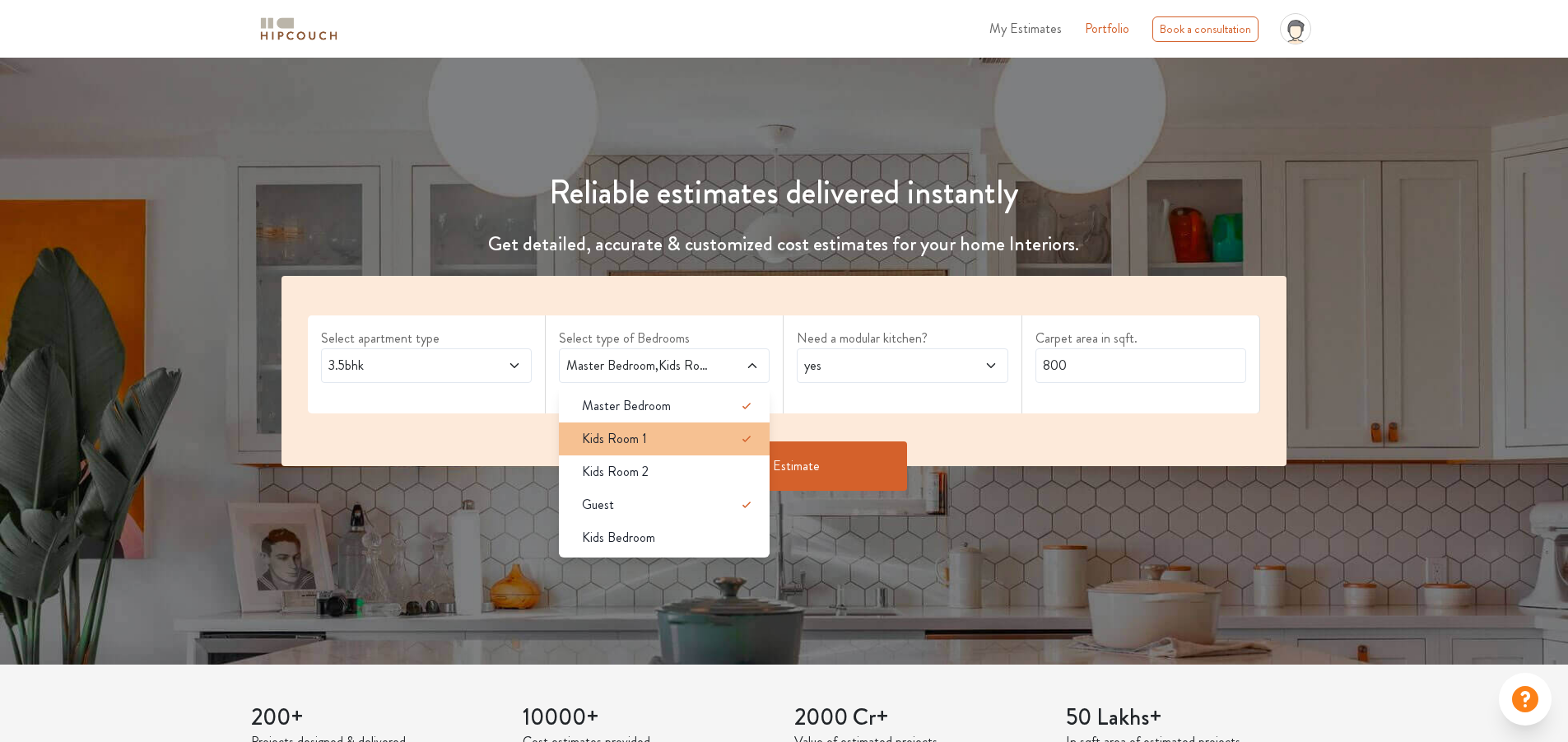
click at [625, 444] on span "Kids Room 1" at bounding box center [615, 439] width 65 height 20
drag, startPoint x: 384, startPoint y: 346, endPoint x: 386, endPoint y: 366, distance: 20.1
click at [386, 350] on div "Select apartment type 3.5bhk" at bounding box center [427, 365] width 238 height 98
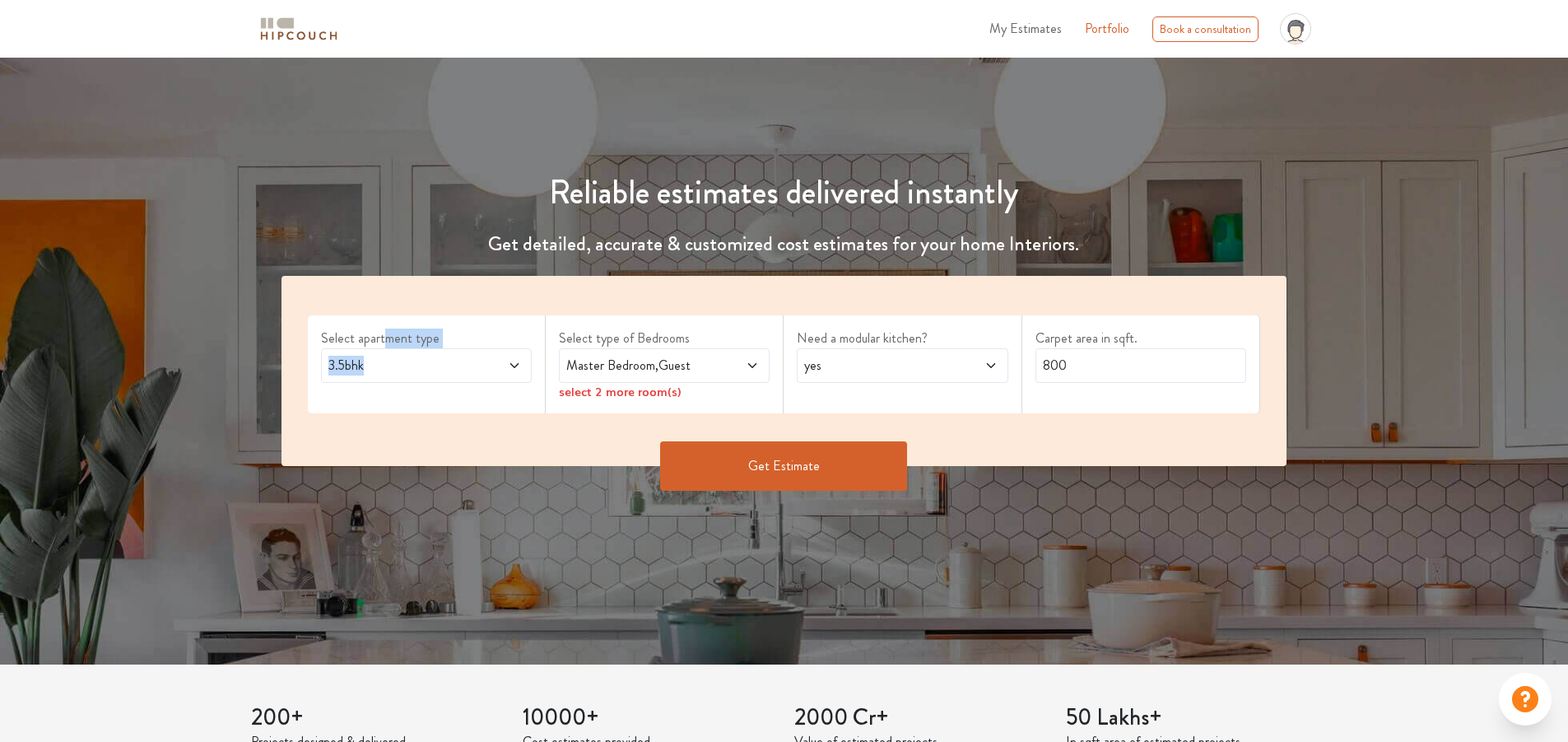
click at [387, 378] on div "3.5bhk" at bounding box center [426, 366] width 211 height 35
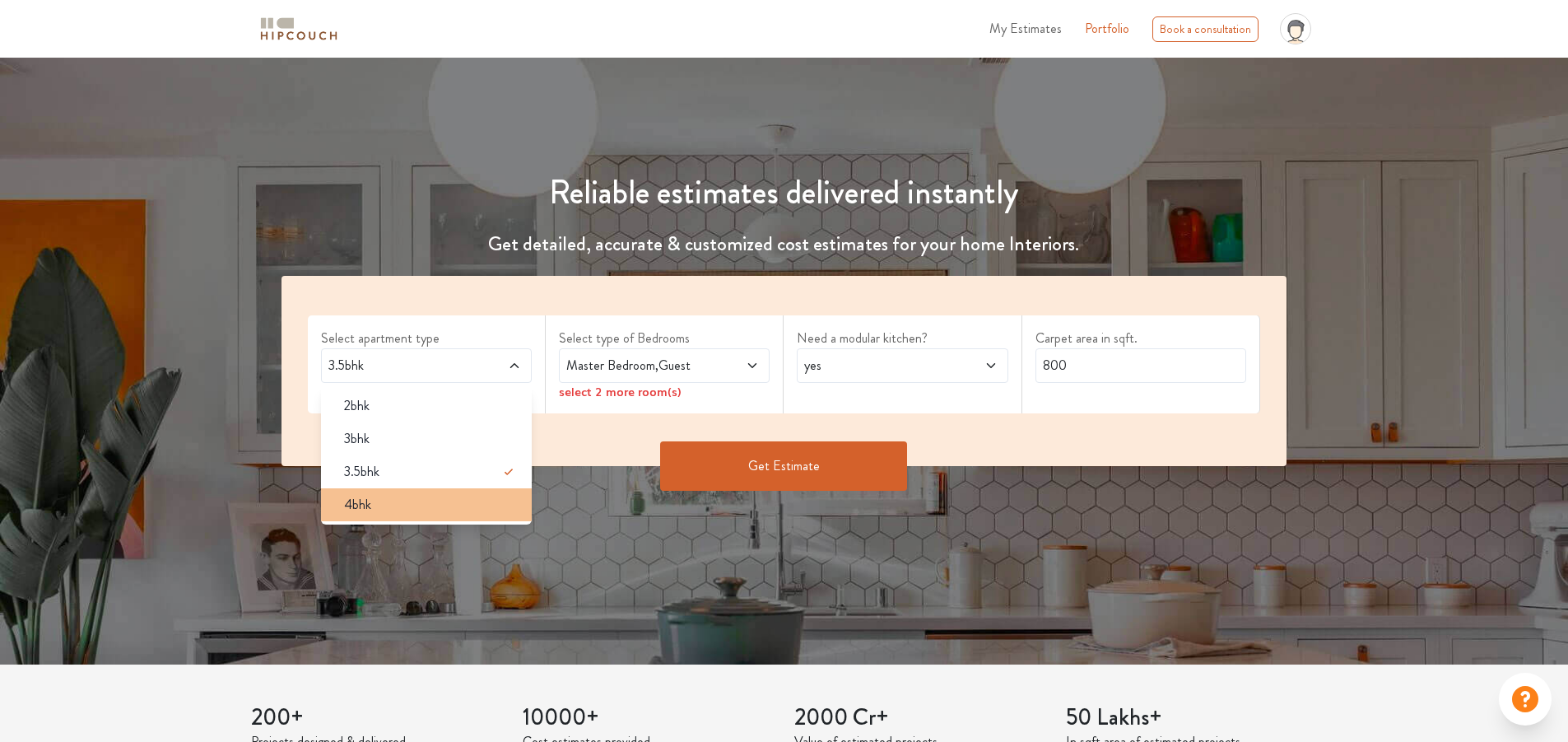
click at [386, 497] on div "4bhk" at bounding box center [431, 505] width 201 height 20
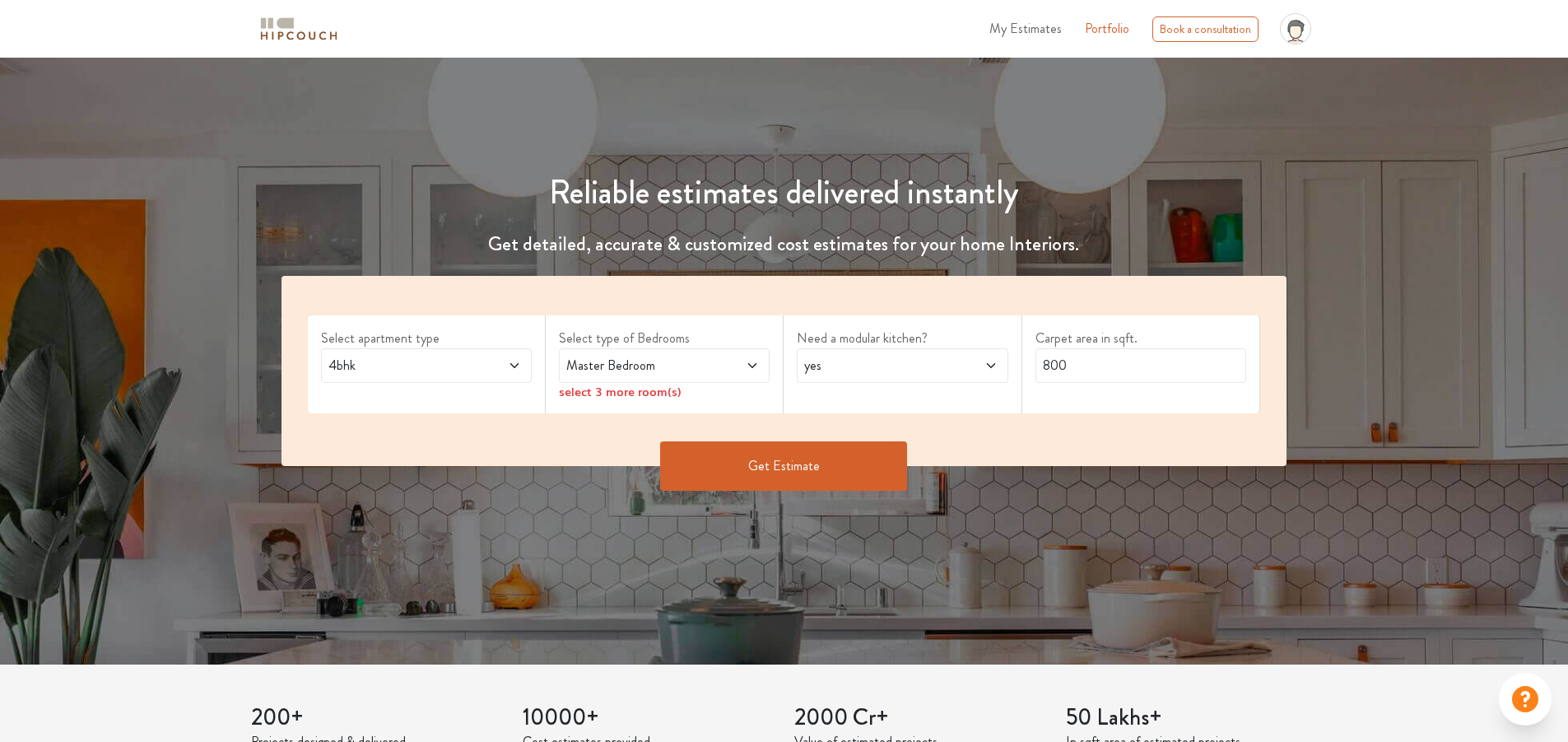
click at [654, 370] on span "Master Bedroom" at bounding box center [636, 366] width 147 height 20
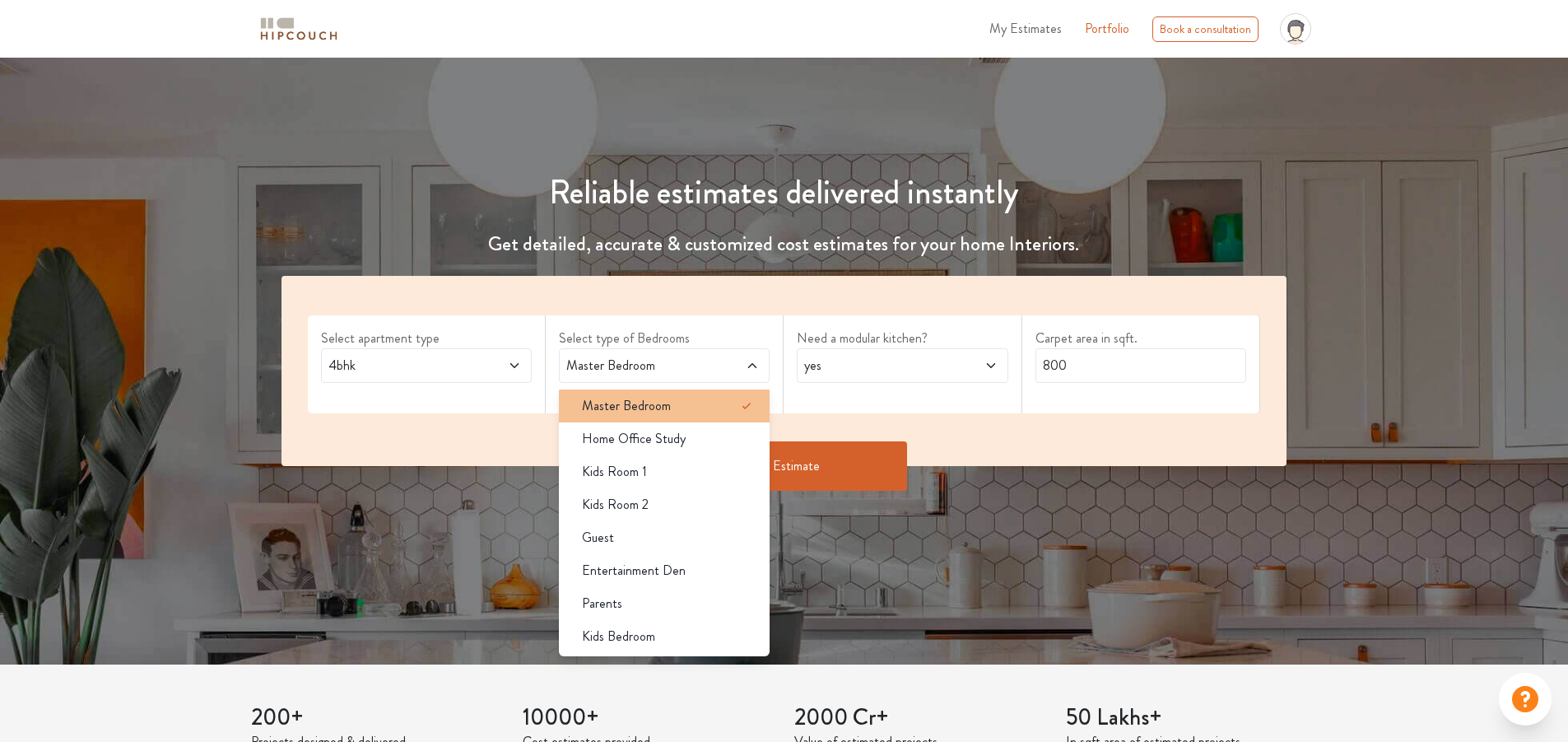
click at [644, 407] on span "Master Bedroom" at bounding box center [626, 406] width 89 height 20
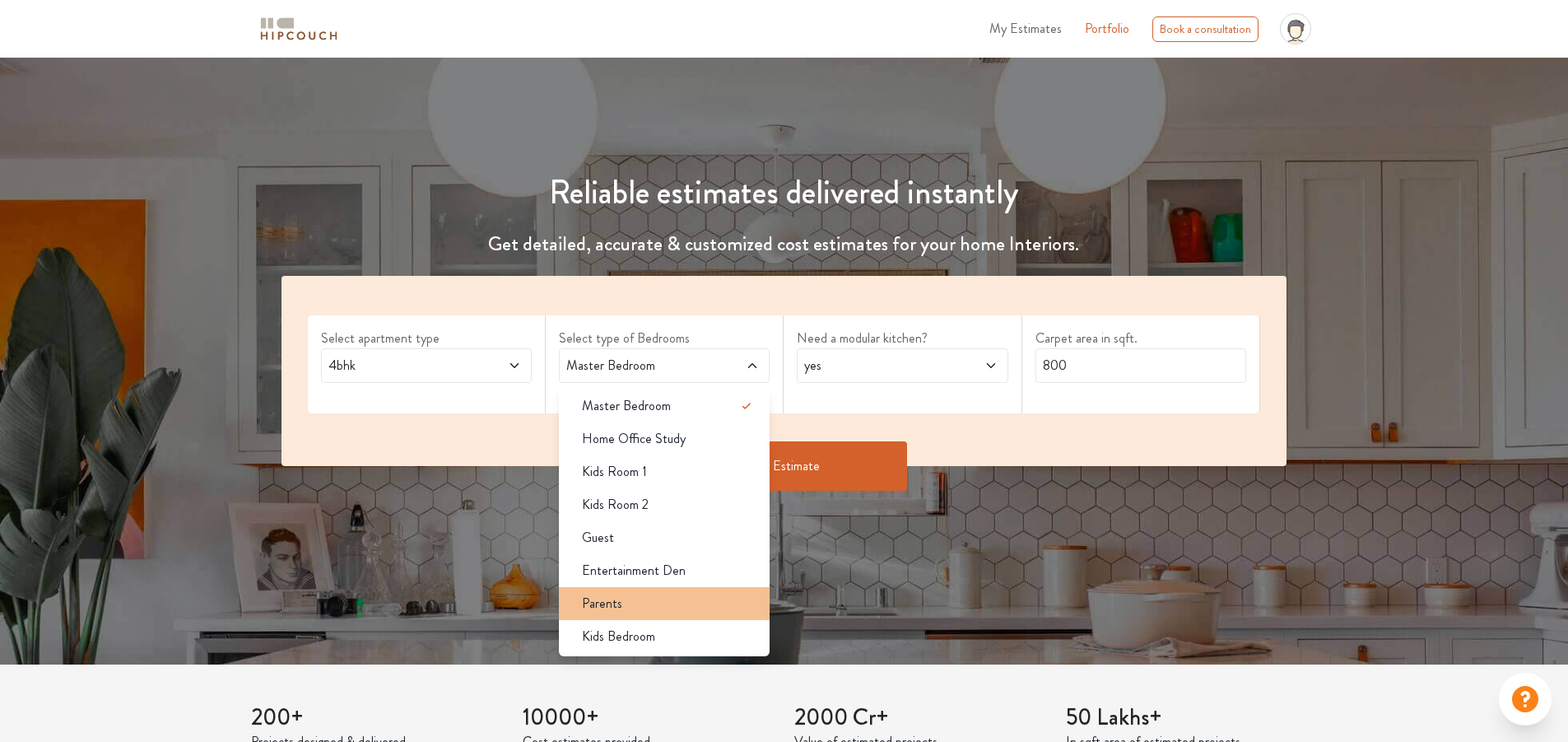
click at [610, 603] on span "Parents" at bounding box center [602, 604] width 40 height 20
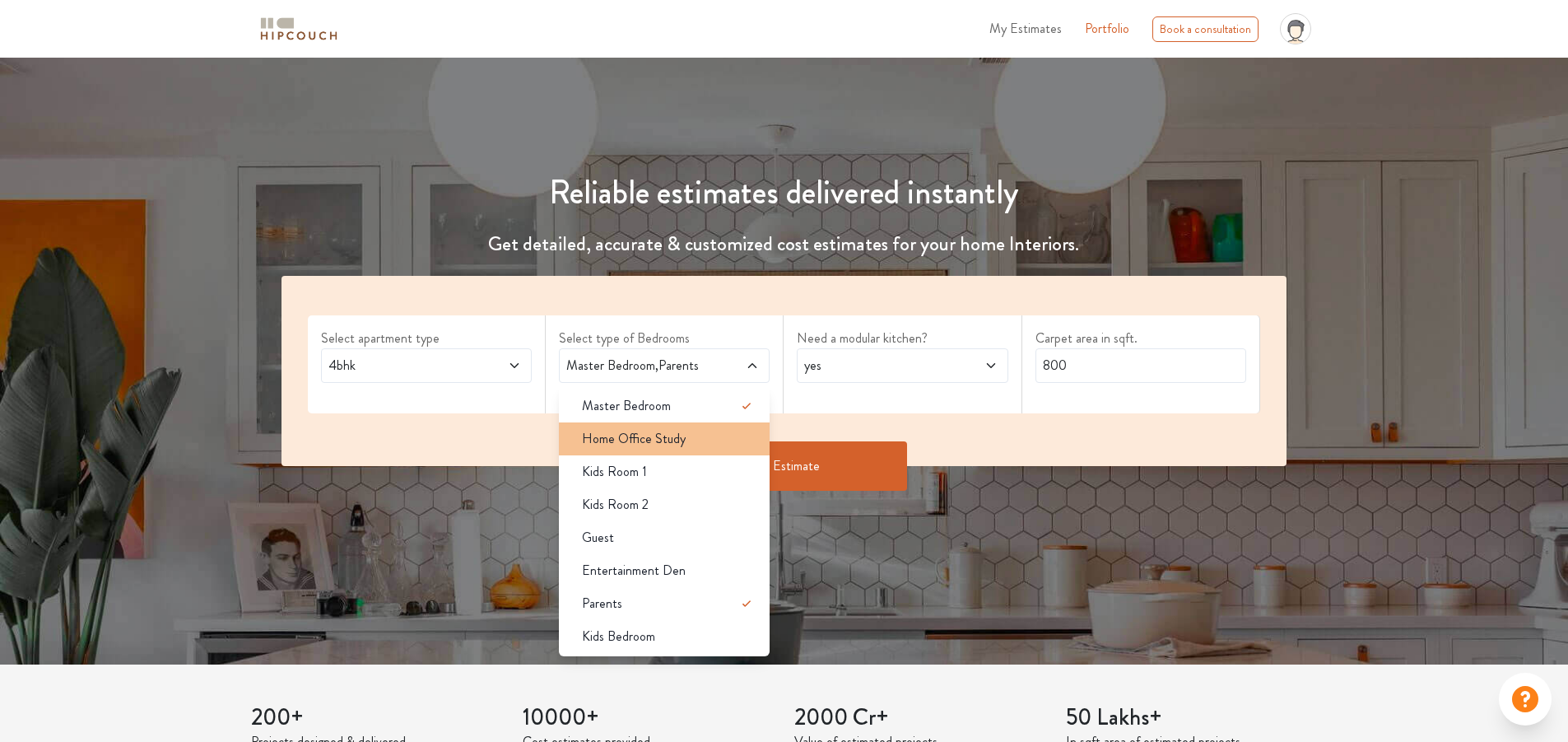
click at [635, 446] on span "Home Office Study" at bounding box center [634, 439] width 104 height 20
click at [847, 368] on span "yes" at bounding box center [874, 366] width 147 height 20
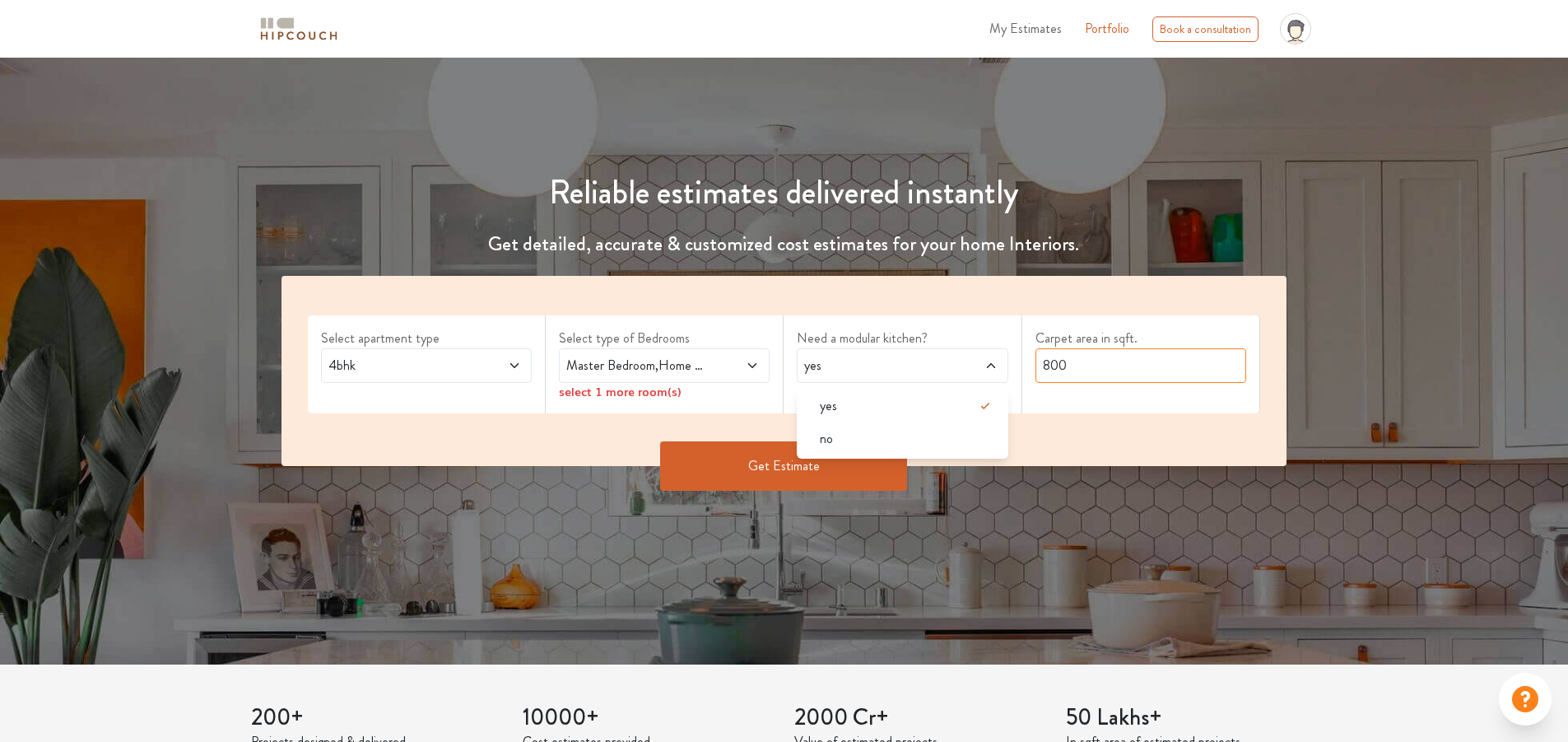
click at [1115, 364] on input "800" at bounding box center [1140, 366] width 211 height 35
click at [1099, 364] on input "800" at bounding box center [1140, 366] width 211 height 35
click at [1098, 364] on input "800" at bounding box center [1140, 366] width 211 height 35
type input "1500"
click at [779, 476] on button "Get Estimate" at bounding box center [784, 466] width 247 height 49
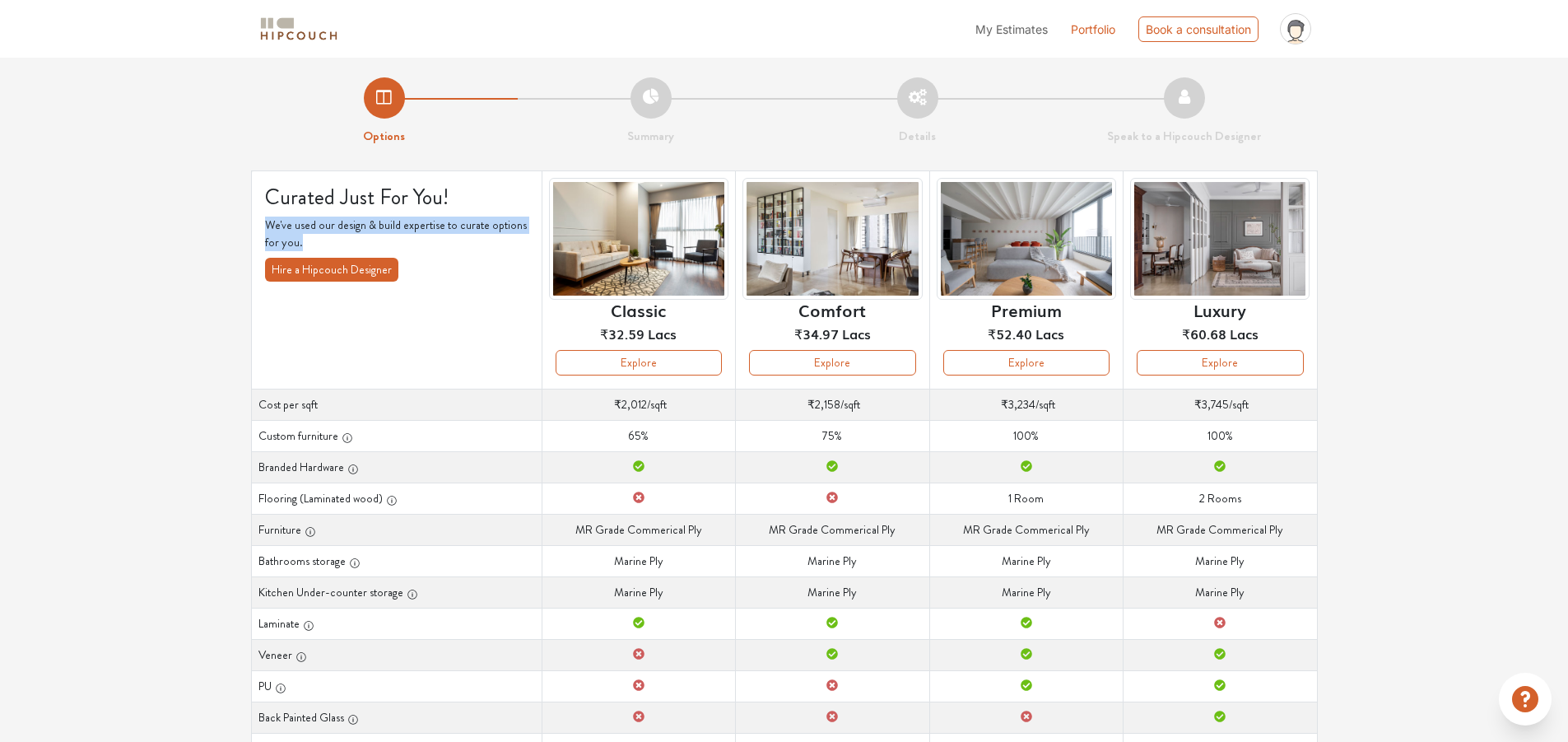
drag, startPoint x: 263, startPoint y: 223, endPoint x: 465, endPoint y: 237, distance: 202.5
click at [465, 237] on th "Curated Just For You! We've used our design & build expertise to curate options…" at bounding box center [396, 280] width 291 height 218
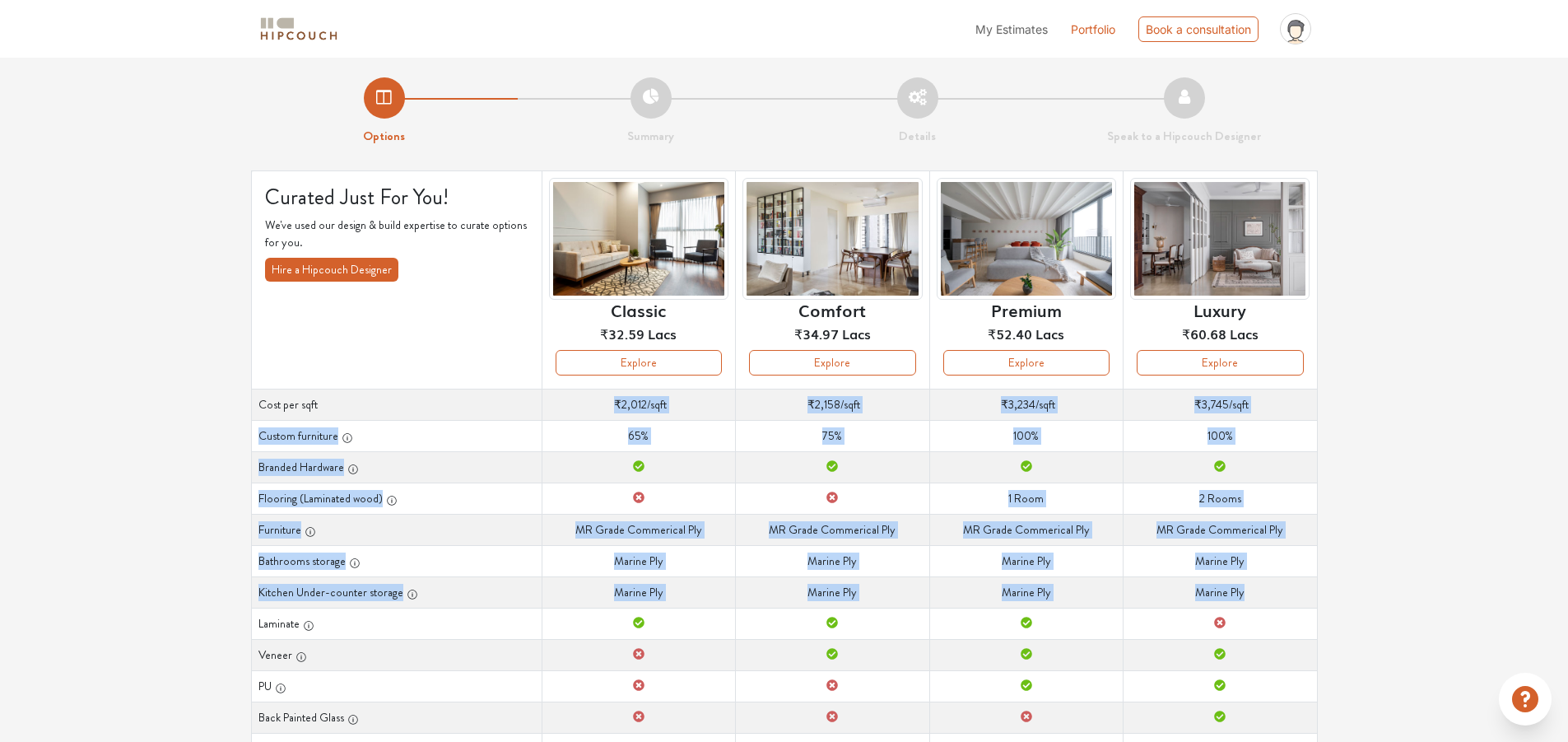
drag, startPoint x: 585, startPoint y: 404, endPoint x: 1244, endPoint y: 603, distance: 688.4
click at [1244, 603] on tbody "Cost per sqft Cost per sqft ₹2,012 /sqft Cost per sqft ₹2,158 /sqft Cost per sq…" at bounding box center [784, 655] width 1066 height 532
click at [1244, 603] on td "Kitchen Under-counter storage Marine Ply" at bounding box center [1220, 592] width 193 height 32
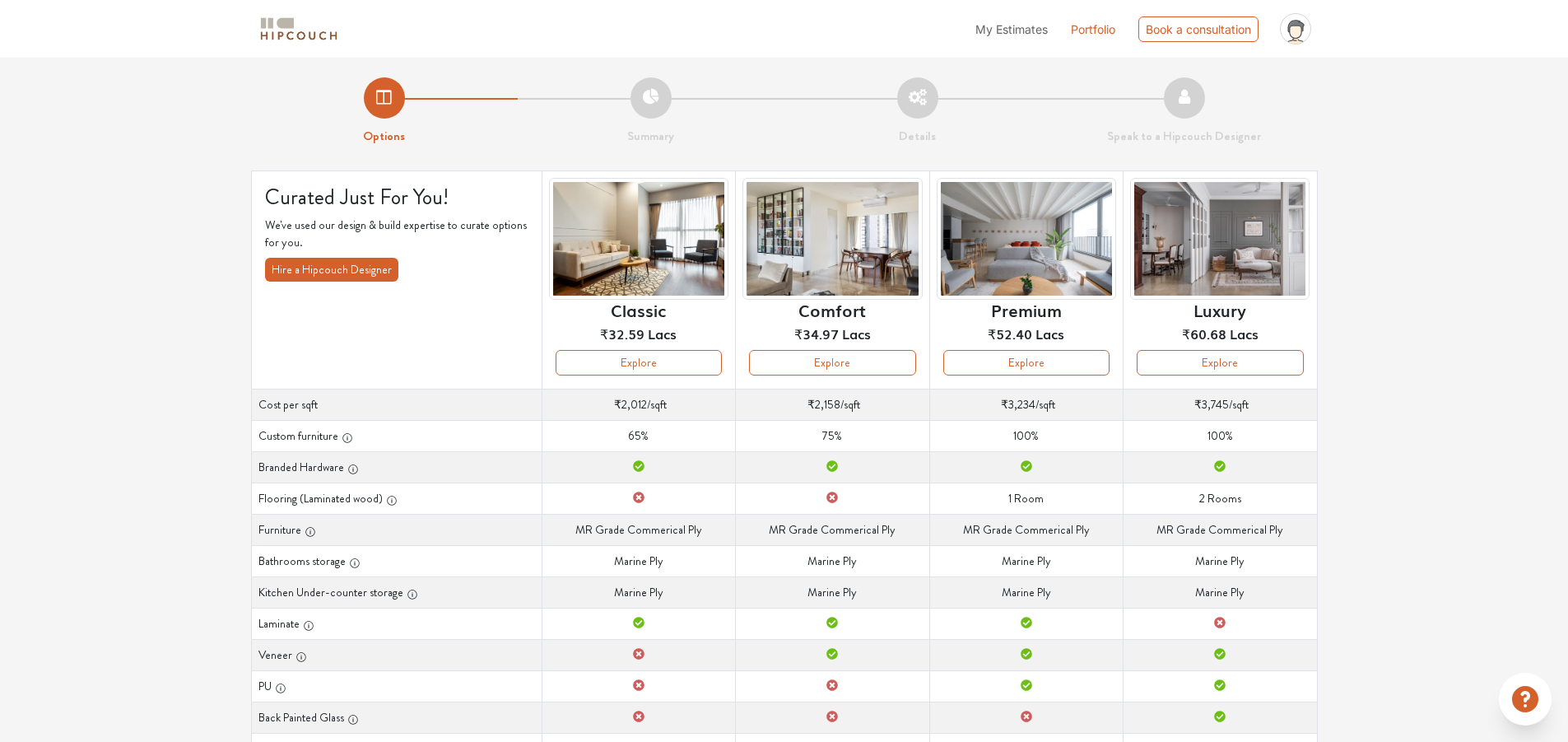
click at [185, 446] on div "Options Summary Details Speak to a Hipcouch Designer Curated Just For You! We'v…" at bounding box center [784, 509] width 1568 height 903
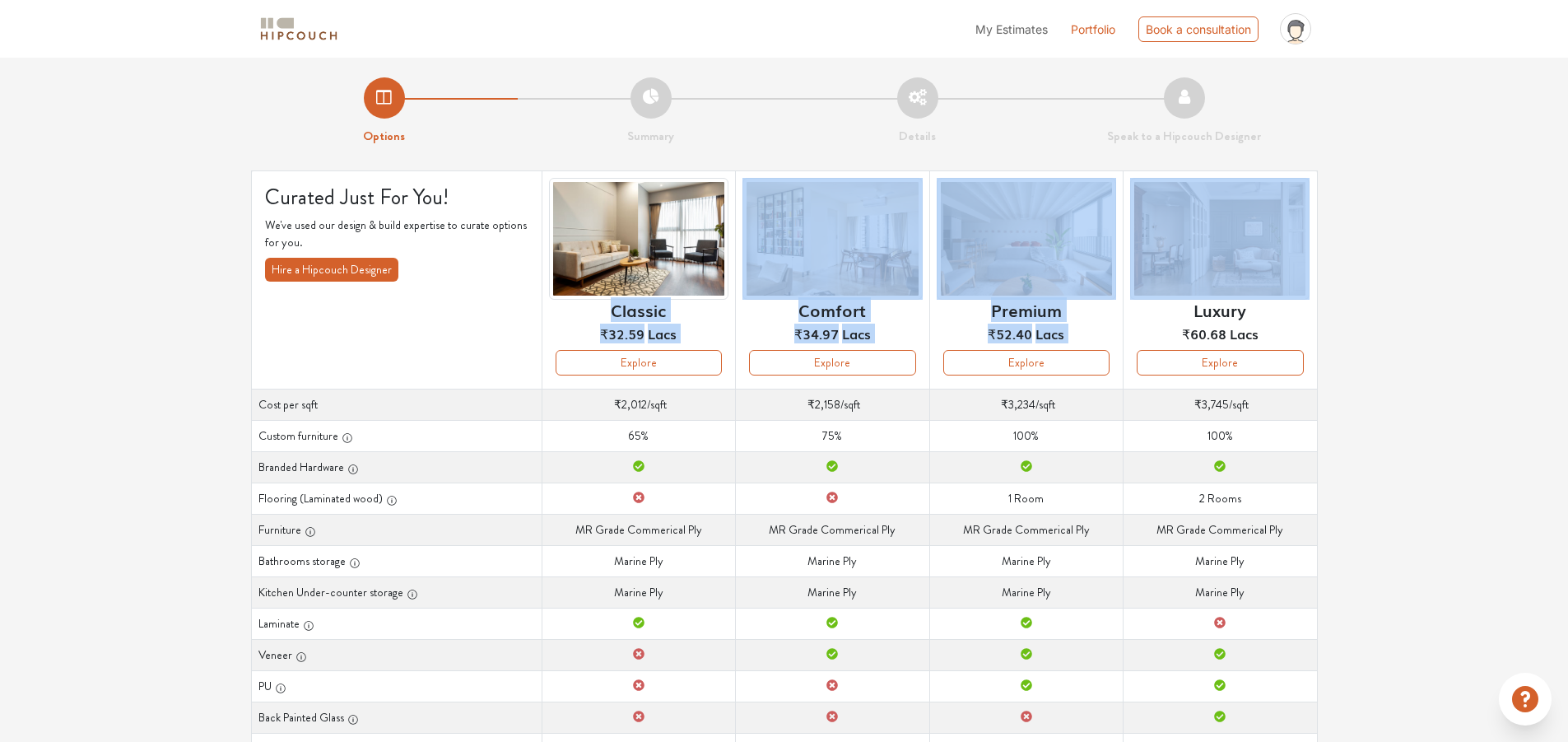
drag, startPoint x: 611, startPoint y: 316, endPoint x: 1194, endPoint y: 321, distance: 583.0
click at [1192, 321] on tr "Curated Just For You! We've used our design & build expertise to curate options…" at bounding box center [784, 280] width 1066 height 218
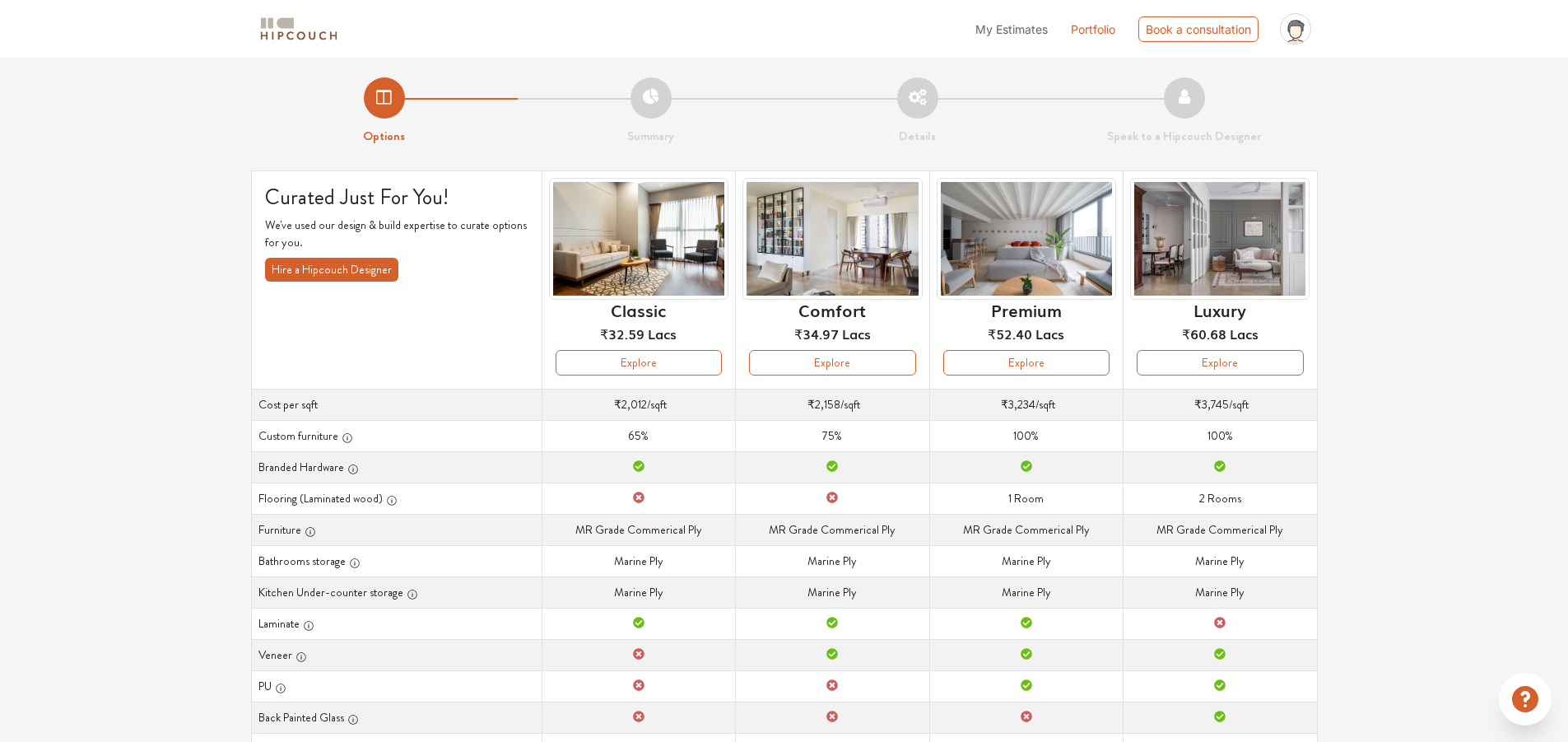
click at [1377, 305] on div "Options Summary Details Speak to a Hipcouch Designer Curated Just For You! We'v…" at bounding box center [784, 509] width 1568 height 903
drag, startPoint x: 305, startPoint y: 409, endPoint x: 1298, endPoint y: 404, distance: 993.0
click at [1281, 405] on tr "Cost per sqft Cost per sqft ₹2,012 /sqft Cost per sqft ₹2,158 /sqft Cost per sq…" at bounding box center [784, 405] width 1066 height 32
click at [1308, 405] on td "Cost per sqft ₹3,745 /sqft" at bounding box center [1220, 405] width 193 height 32
drag, startPoint x: 270, startPoint y: 440, endPoint x: 360, endPoint y: 441, distance: 90.0
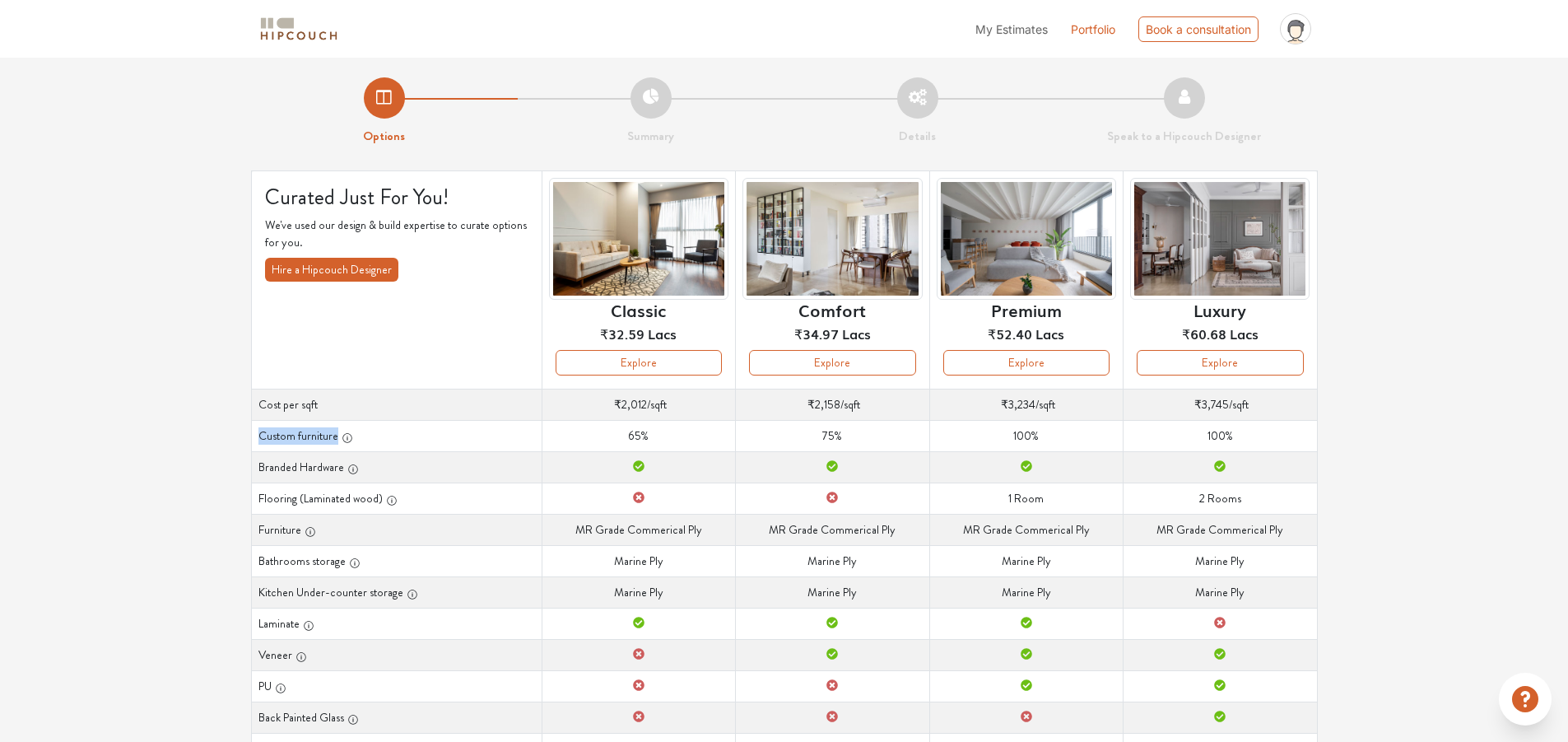
click at [360, 441] on th "Custom furniture" at bounding box center [396, 436] width 291 height 32
click at [179, 423] on div "Options Summary Details Speak to a Hipcouch Designer Curated Just For You! We'v…" at bounding box center [784, 509] width 1568 height 903
drag, startPoint x: 303, startPoint y: 470, endPoint x: 1249, endPoint y: 462, distance: 946.0
click at [1249, 462] on tr "Branded Hardware Branded Hardware Branded Hardware Branded Hardware Branded Har…" at bounding box center [784, 467] width 1066 height 32
drag, startPoint x: 254, startPoint y: 530, endPoint x: 704, endPoint y: 532, distance: 450.0
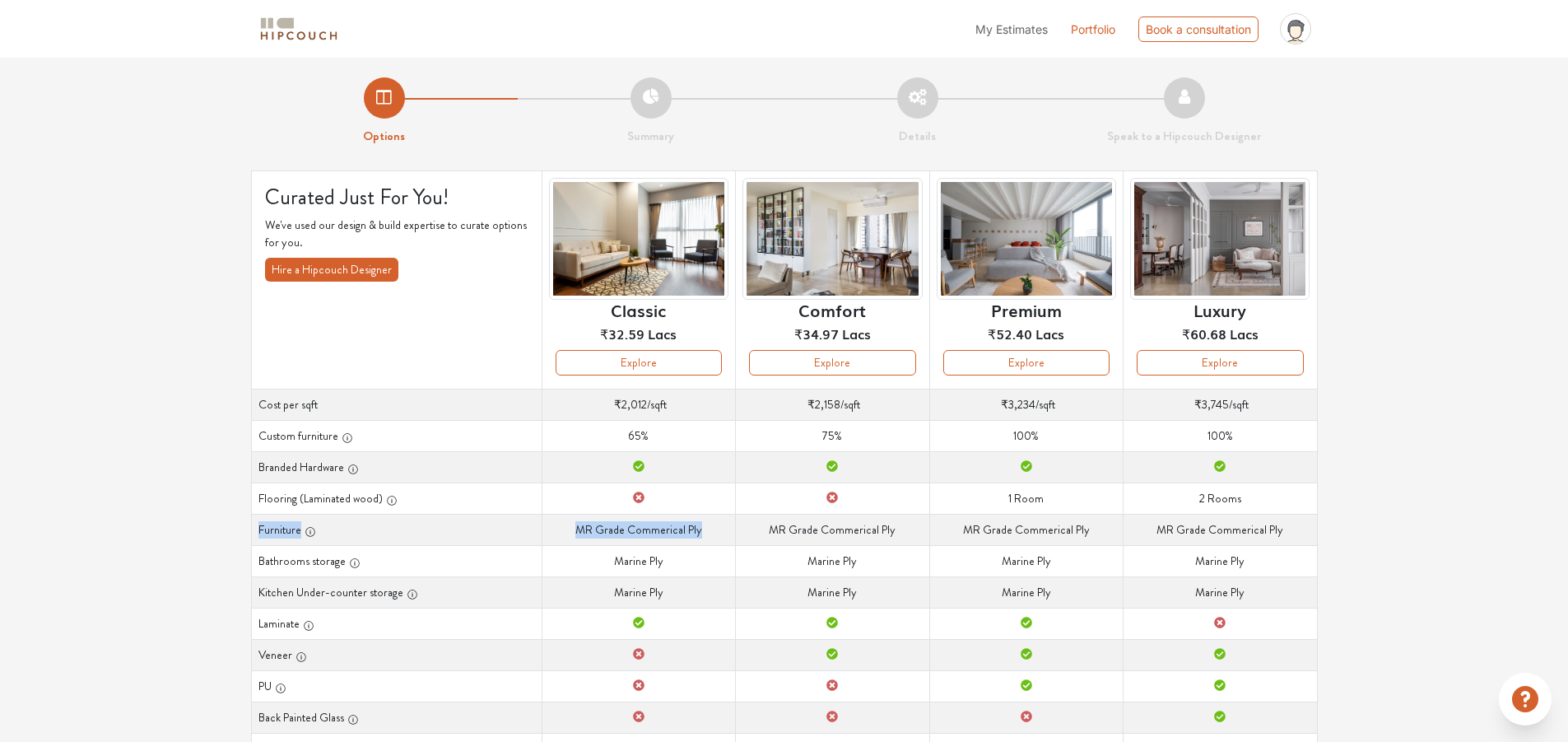
click at [704, 532] on tr "Furniture Furniture MR Grade Commerical Ply Furniture MR Grade Commerical Ply F…" at bounding box center [784, 530] width 1066 height 32
drag, startPoint x: 256, startPoint y: 563, endPoint x: 709, endPoint y: 563, distance: 453.0
click at [709, 561] on tr "Bathrooms storage Bathrooms storage Marine Ply Bathrooms storage Marine Ply Bat…" at bounding box center [784, 560] width 1066 height 32
drag, startPoint x: 545, startPoint y: 594, endPoint x: 718, endPoint y: 592, distance: 173.0
click at [718, 592] on td "Kitchen Under-counter storage Marine Ply" at bounding box center [638, 592] width 193 height 32
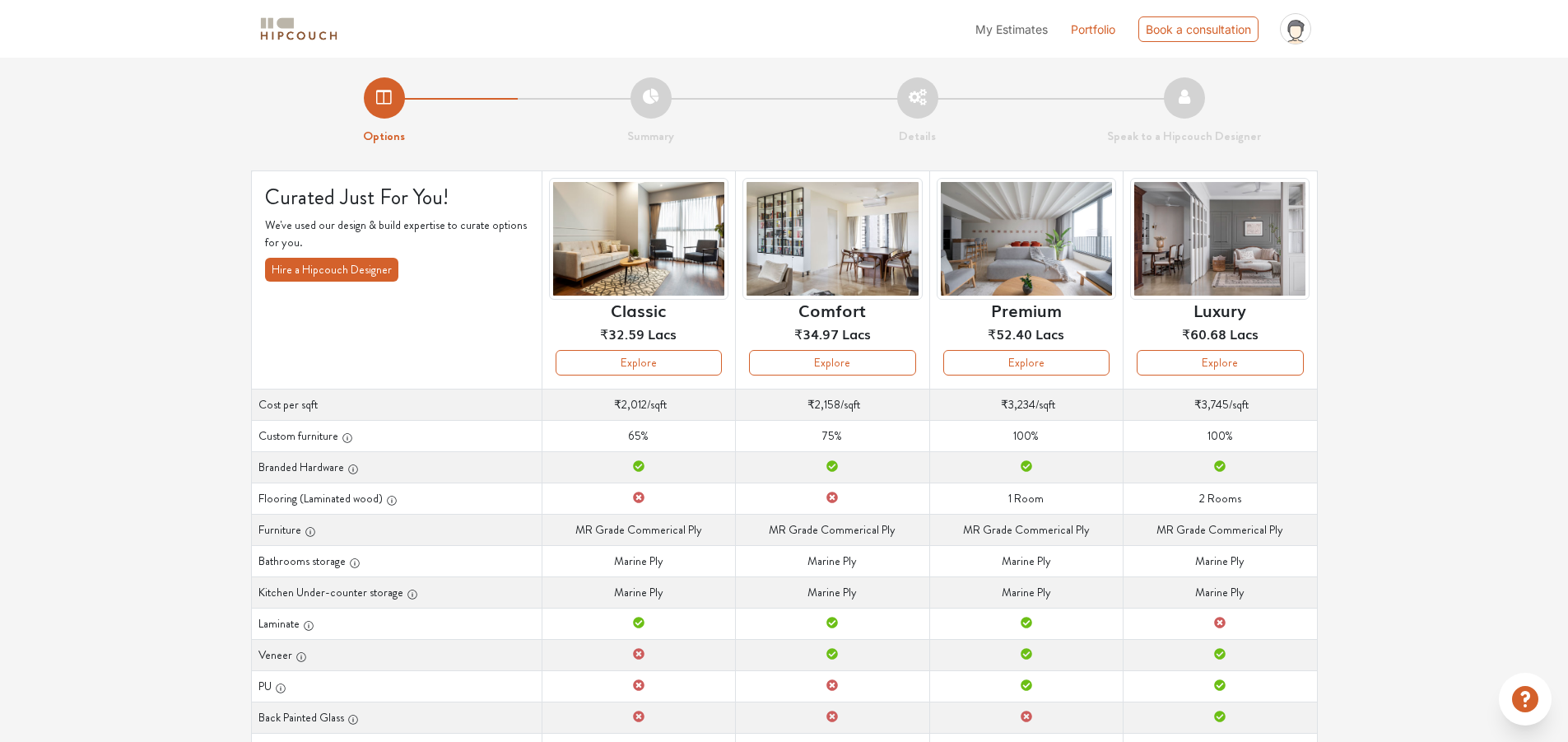
drag, startPoint x: 619, startPoint y: 624, endPoint x: 674, endPoint y: 622, distance: 55.0
click at [674, 622] on td "Laminate" at bounding box center [638, 623] width 193 height 32
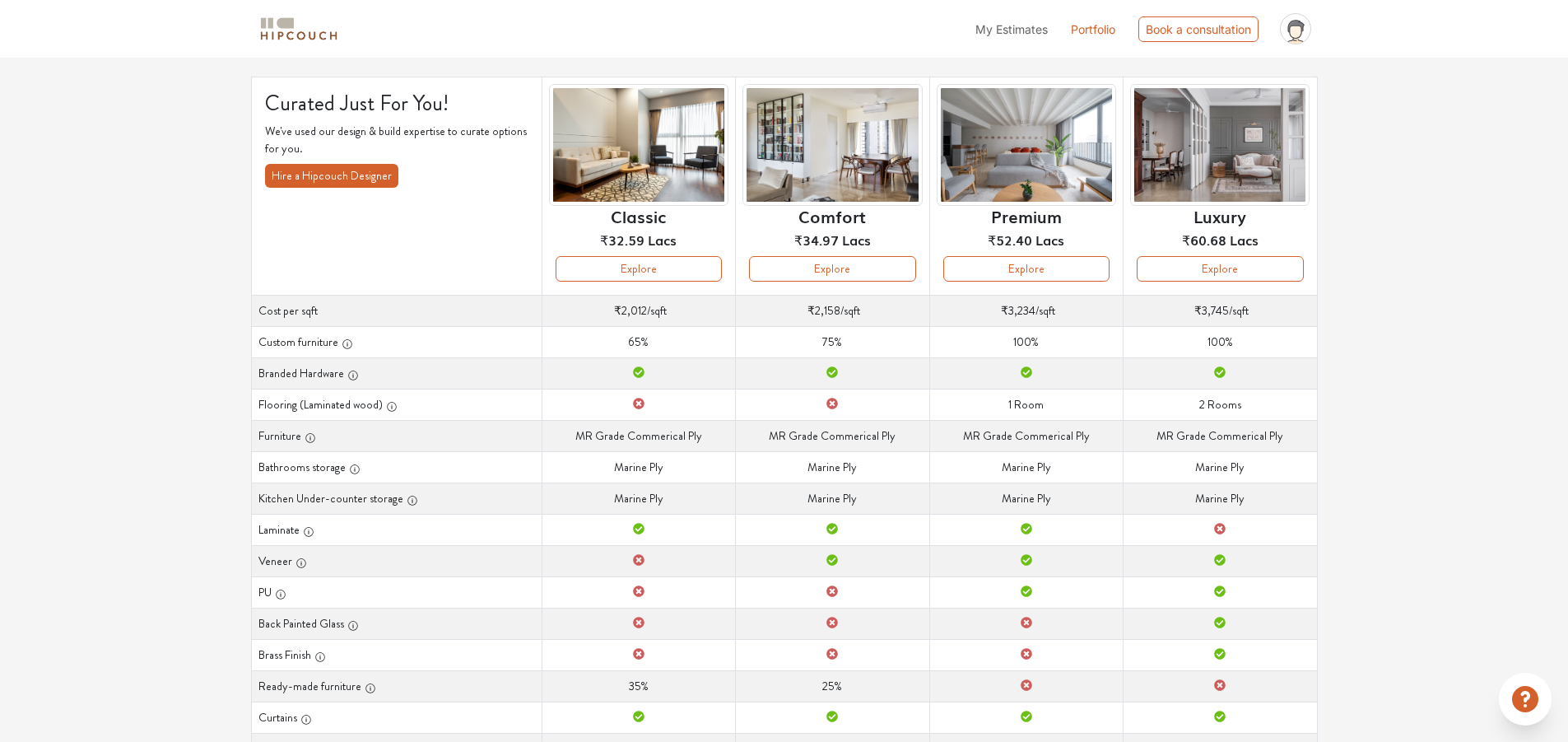
scroll to position [165, 0]
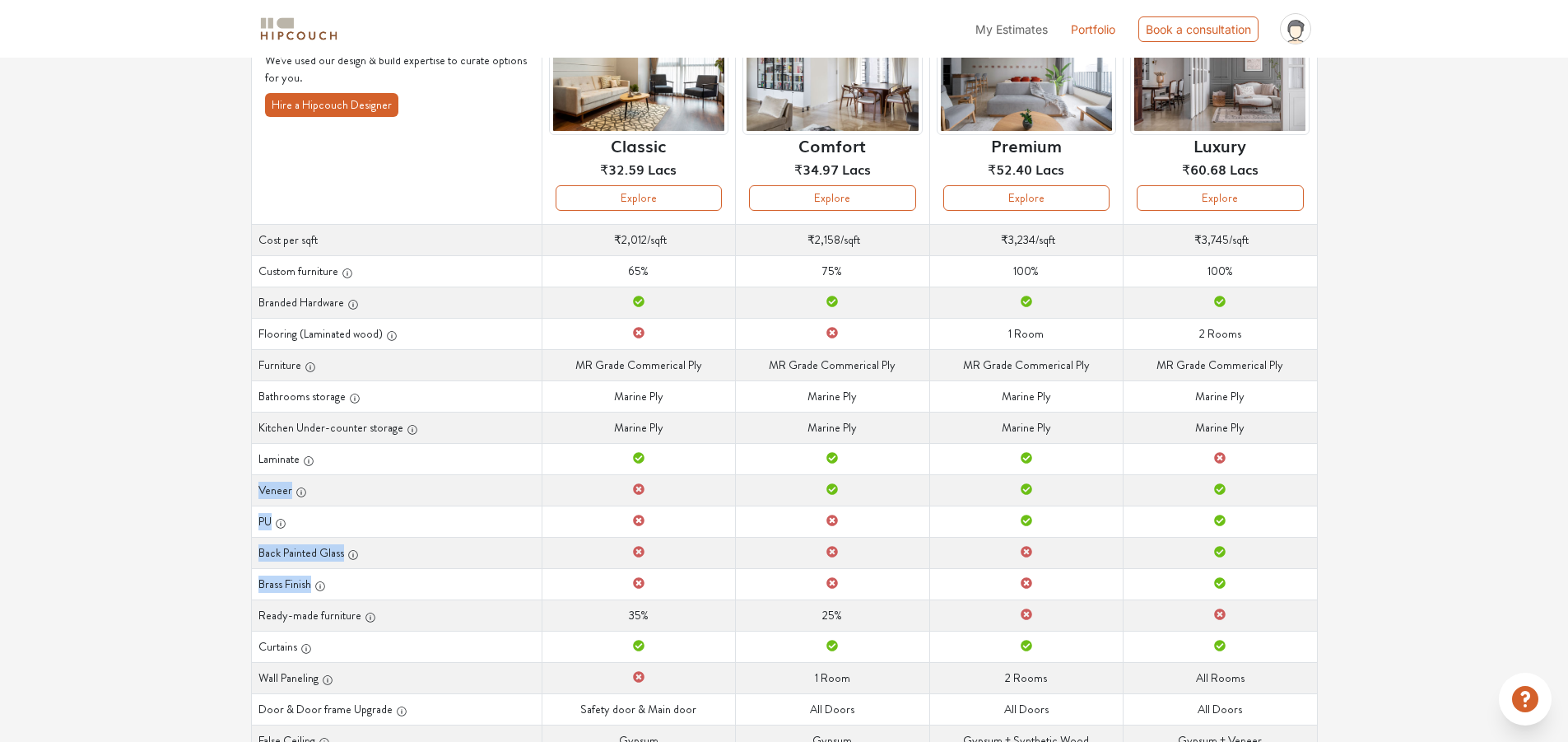
drag, startPoint x: 260, startPoint y: 491, endPoint x: 704, endPoint y: 584, distance: 453.6
click at [704, 584] on tbody "Cost per sqft Cost per sqft ₹2,012 /sqft Cost per sqft ₹2,158 /sqft Cost per sq…" at bounding box center [784, 490] width 1066 height 532
click at [704, 584] on td "Brass Finish" at bounding box center [638, 584] width 193 height 32
drag, startPoint x: 256, startPoint y: 612, endPoint x: 658, endPoint y: 616, distance: 402.0
click at [658, 616] on tr "Ready-made furniture Ready-made furniture 35% Ready-made furniture 25% Ready-ma…" at bounding box center [784, 615] width 1066 height 32
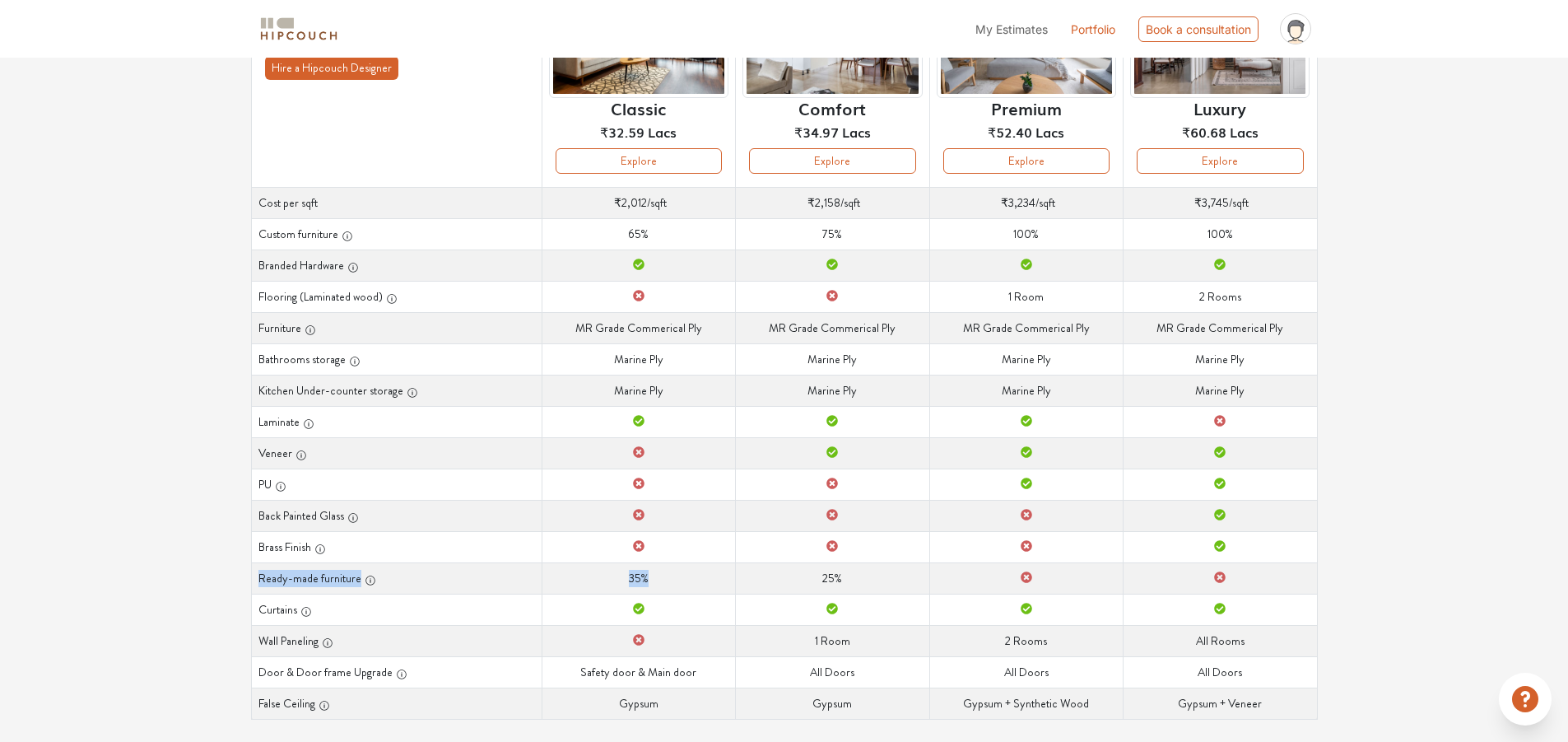
scroll to position [219, 0]
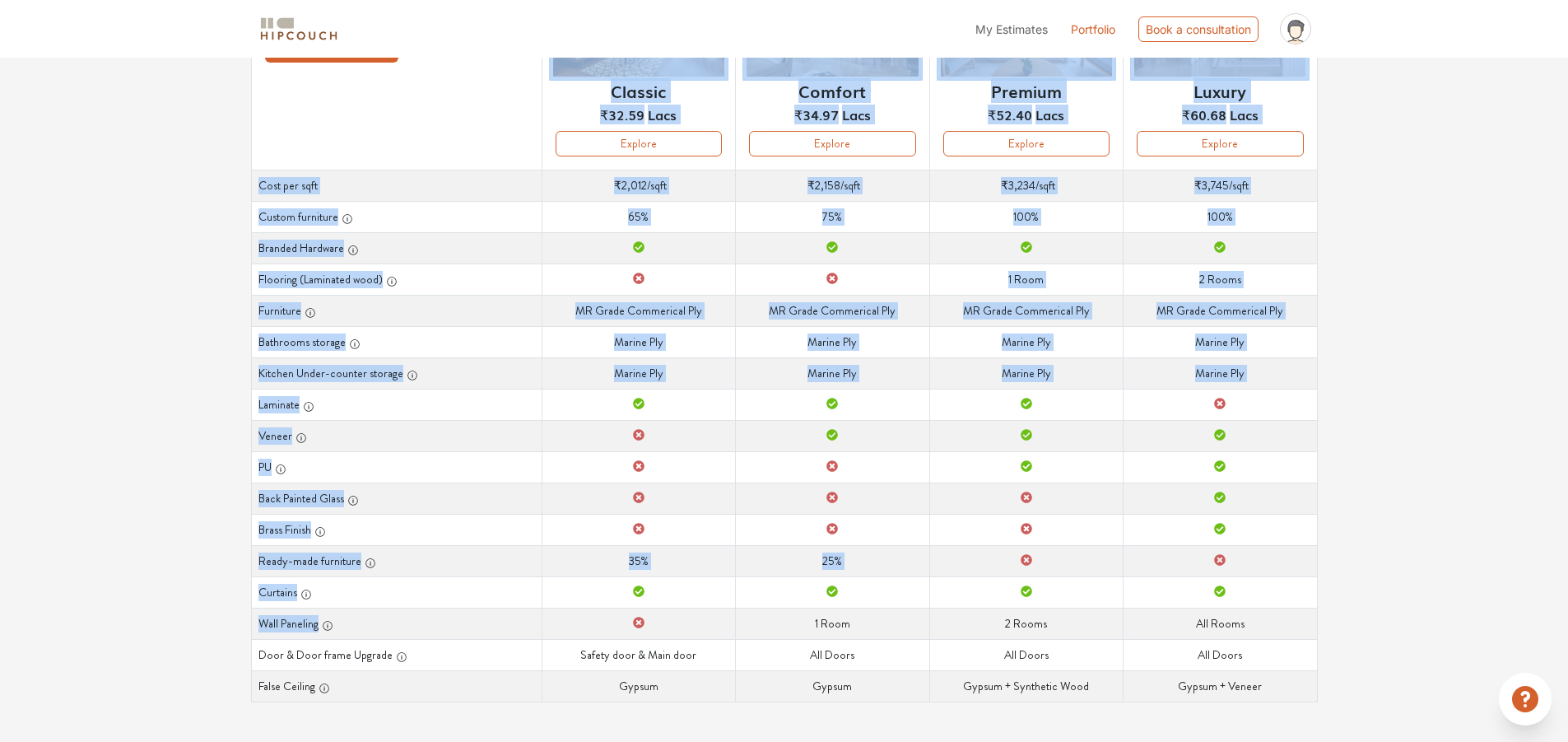
drag, startPoint x: 250, startPoint y: 624, endPoint x: 649, endPoint y: 622, distance: 399.0
click at [646, 623] on table "Curated Just For You! We've used our design & build expertise to curate options…" at bounding box center [784, 326] width 1067 height 750
click at [649, 622] on td "Wall Paneling" at bounding box center [638, 623] width 193 height 32
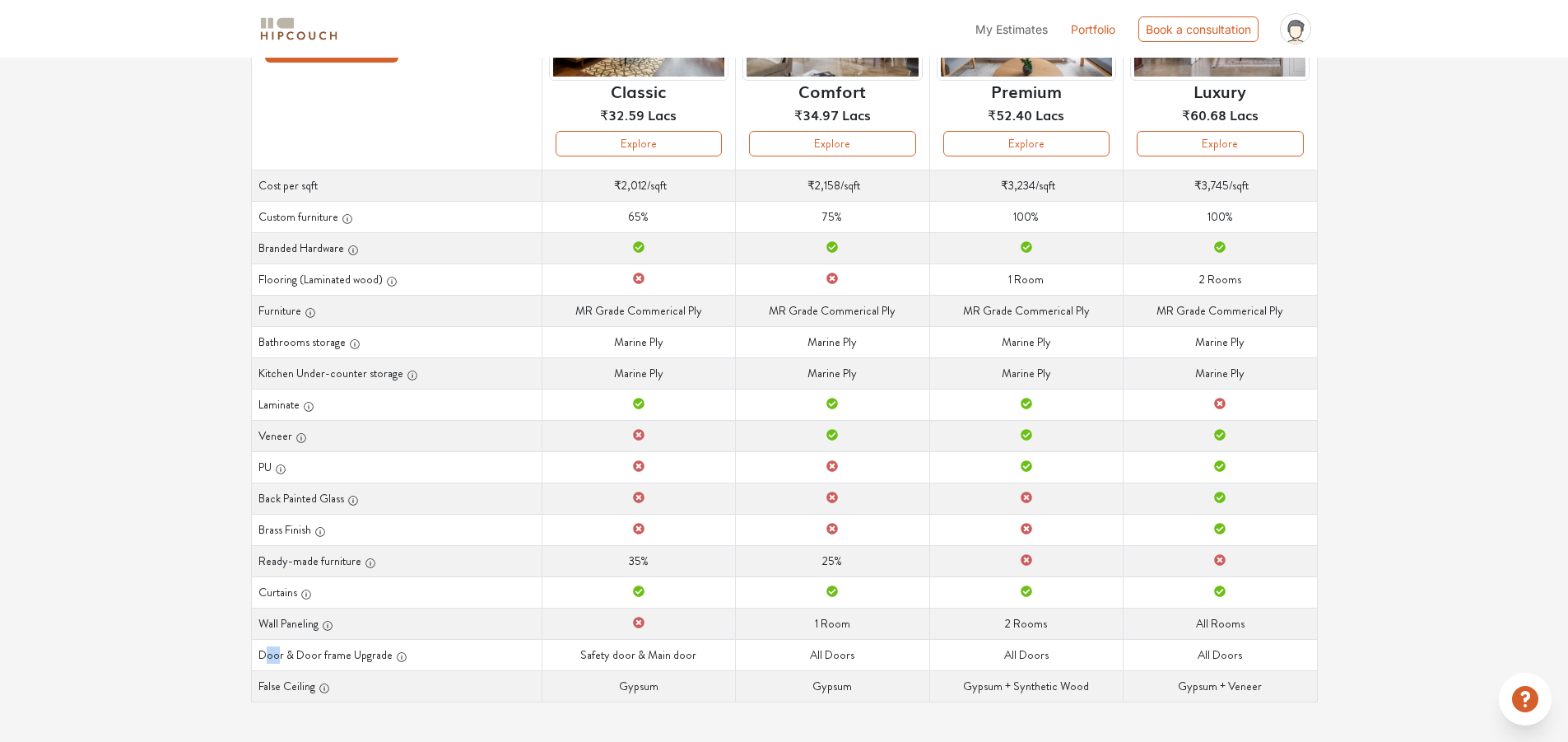
drag, startPoint x: 265, startPoint y: 658, endPoint x: 278, endPoint y: 657, distance: 13.0
click at [278, 657] on th "Door & Door frame Upgrade" at bounding box center [396, 655] width 291 height 32
click at [280, 661] on th "Door & Door frame Upgrade" at bounding box center [396, 655] width 291 height 32
drag, startPoint x: 259, startPoint y: 655, endPoint x: 709, endPoint y: 654, distance: 450.0
click at [709, 654] on tr "Door & Door frame Upgrade Door & Door frame Upgrade Safety door & Main door Doo…" at bounding box center [784, 655] width 1066 height 32
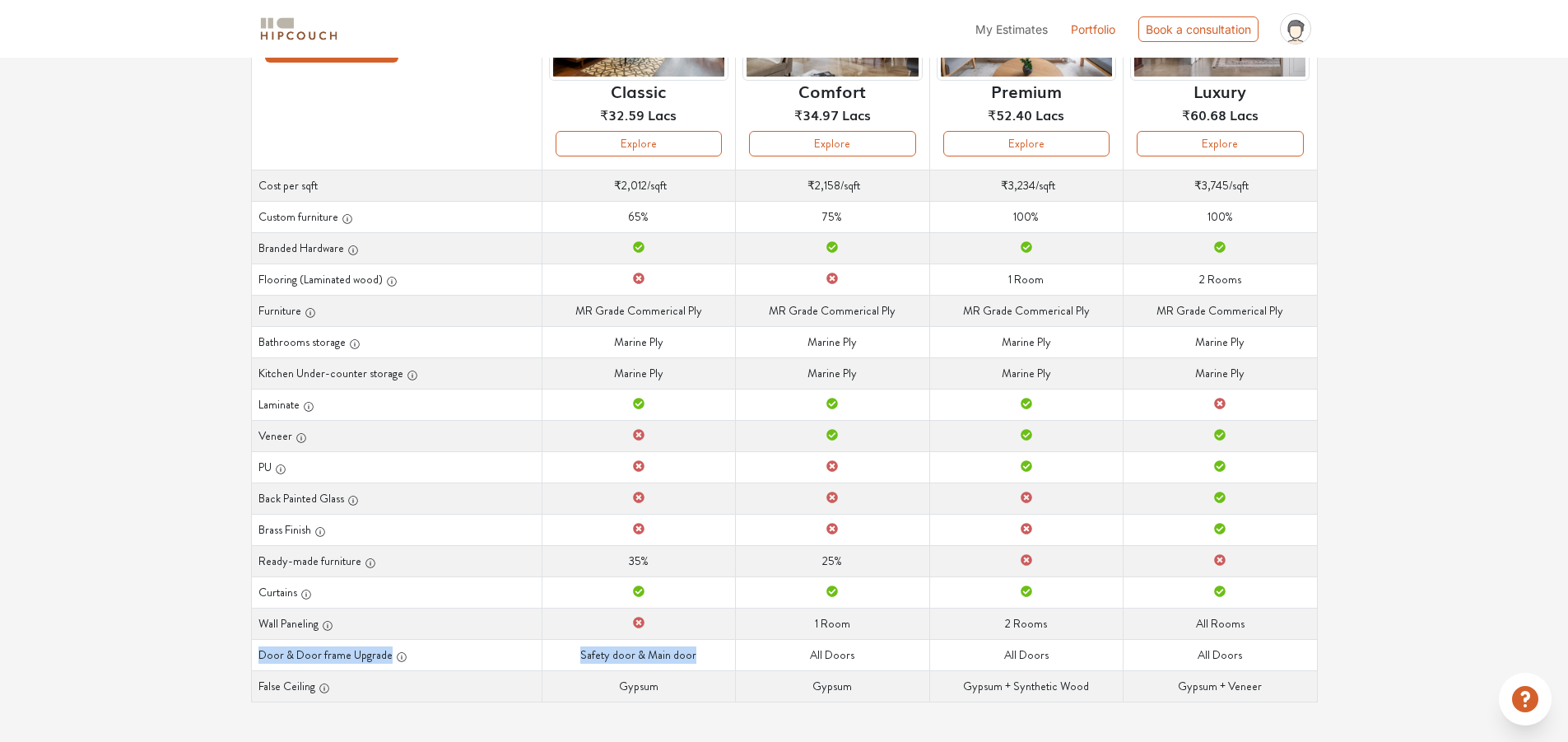
click at [709, 654] on td "Door & Door frame Upgrade Safety door & Main door" at bounding box center [638, 655] width 193 height 32
drag, startPoint x: 570, startPoint y: 660, endPoint x: 730, endPoint y: 653, distance: 160.2
click at [730, 653] on td "Door & Door frame Upgrade Safety door & Main door" at bounding box center [638, 655] width 193 height 32
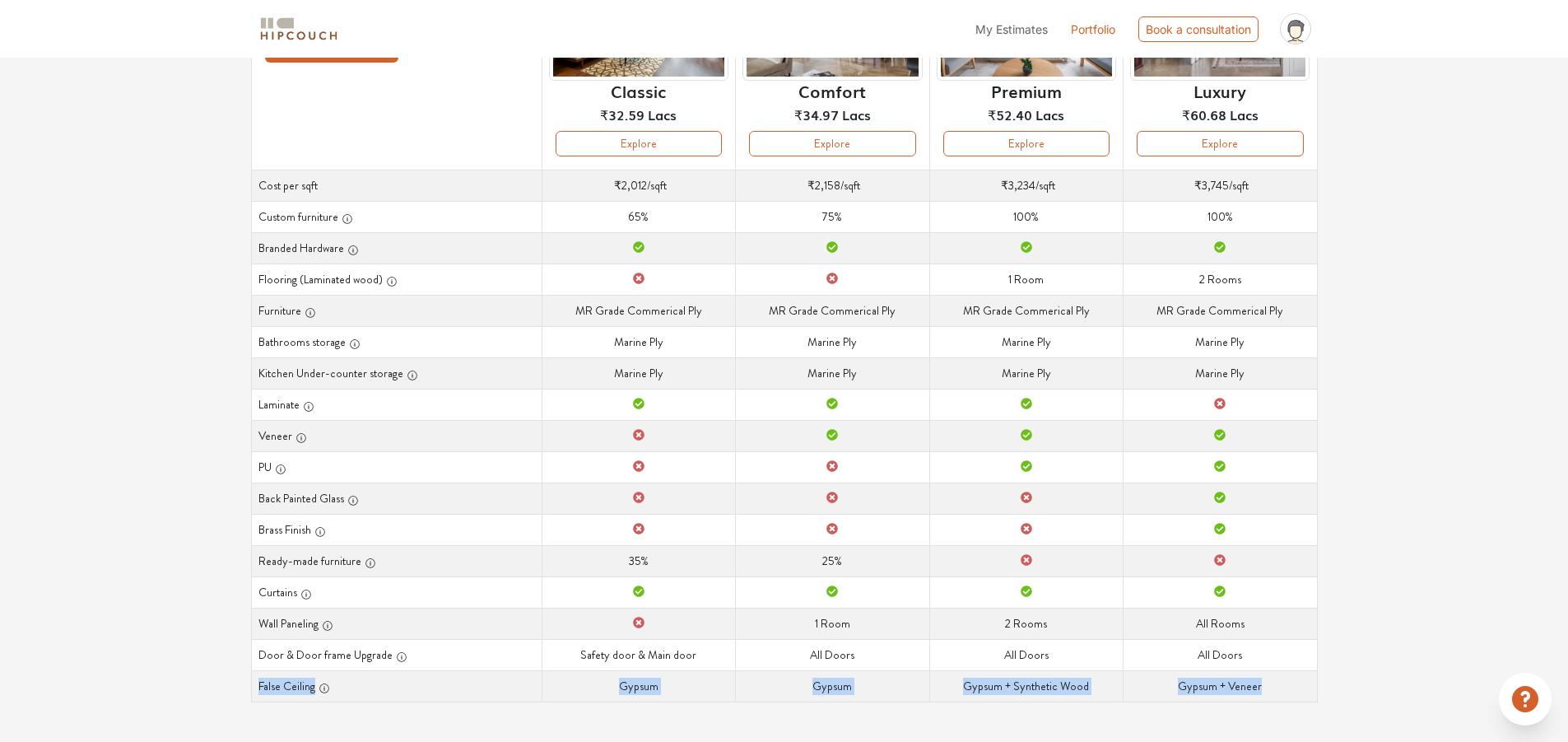
drag, startPoint x: 256, startPoint y: 687, endPoint x: 1267, endPoint y: 688, distance: 1011.0
click at [1267, 688] on tr "False Ceiling False Ceiling Gypsum False Ceiling Gypsum False Ceiling Gypsum + …" at bounding box center [784, 686] width 1066 height 32
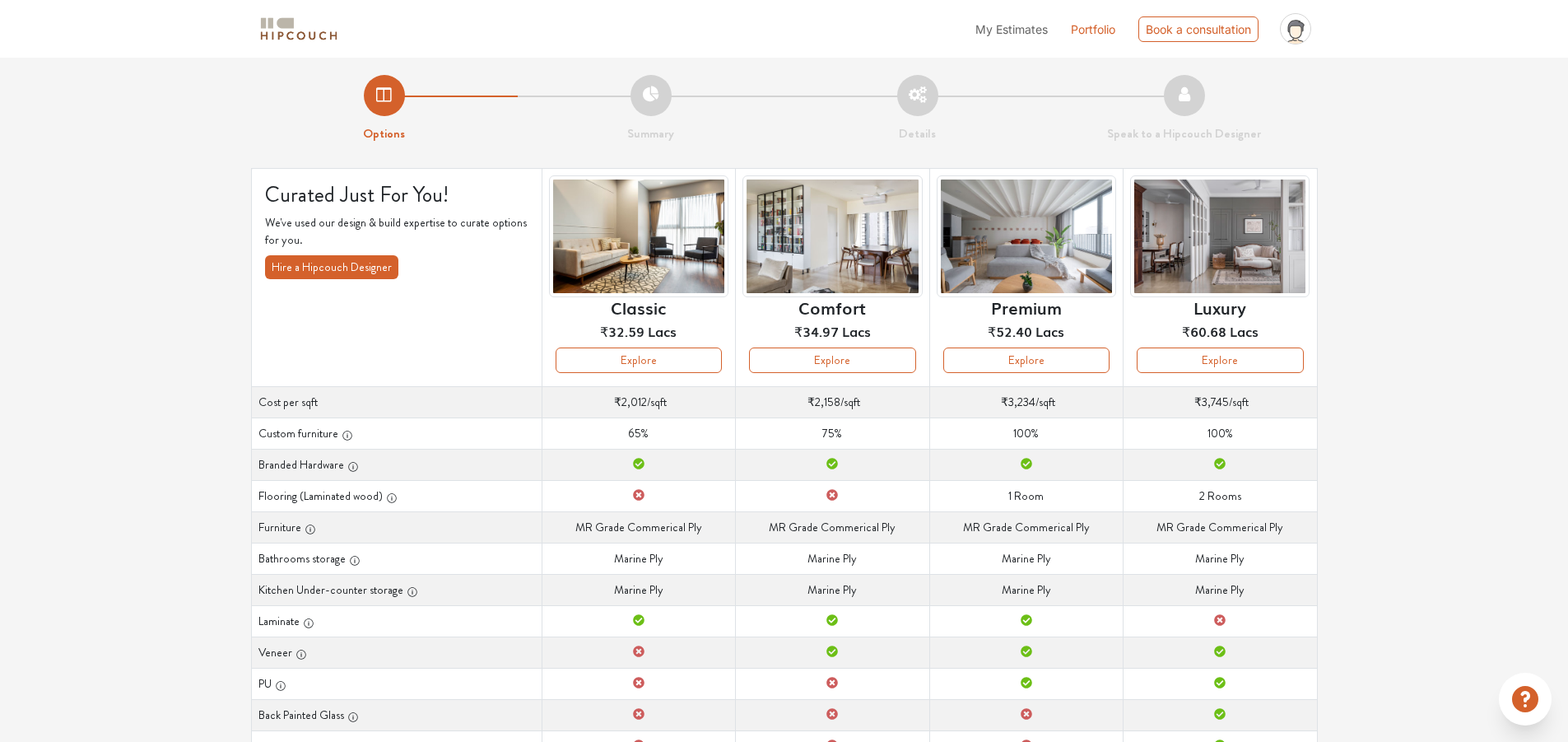
scroll to position [0, 0]
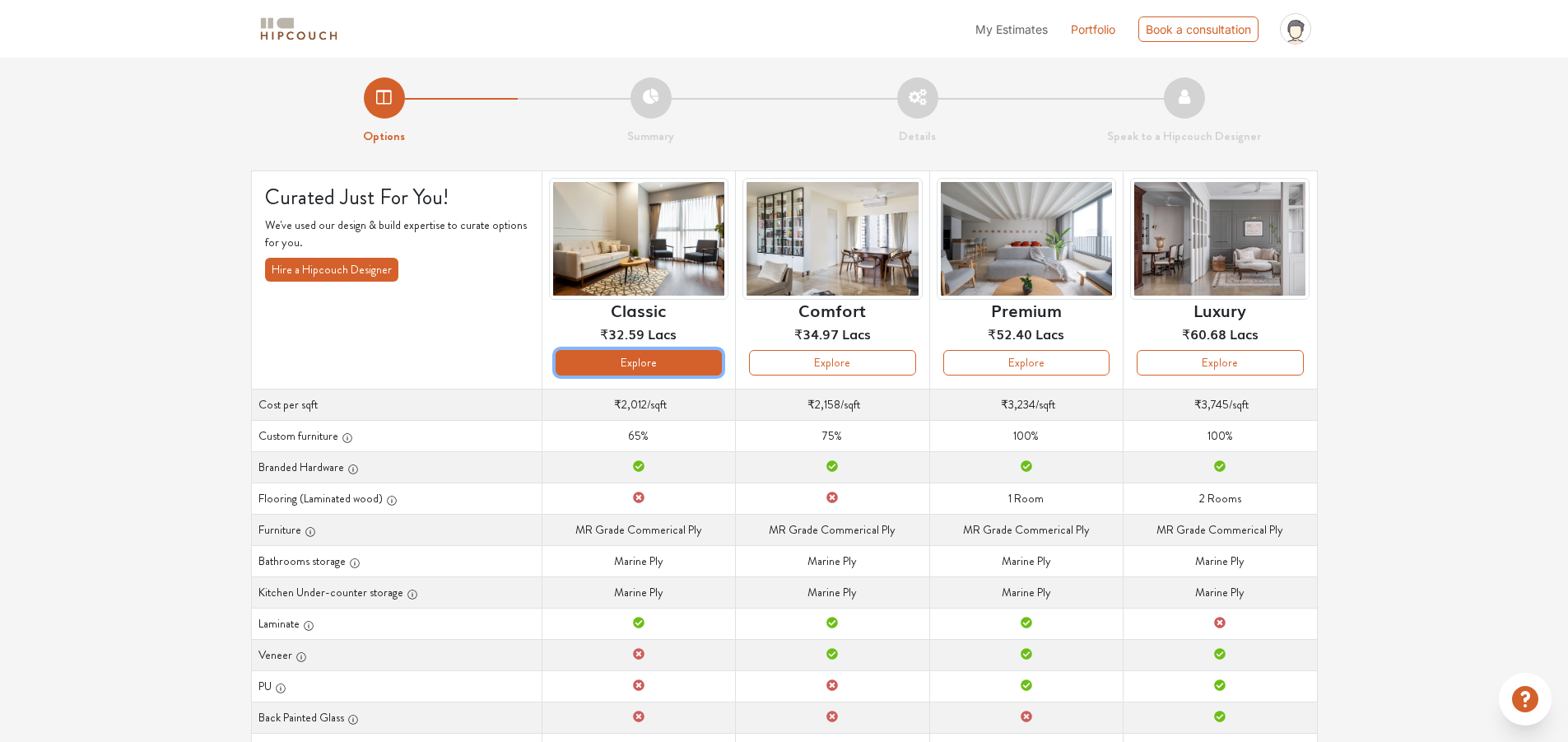
click at [643, 357] on button "Explore" at bounding box center [639, 362] width 167 height 26
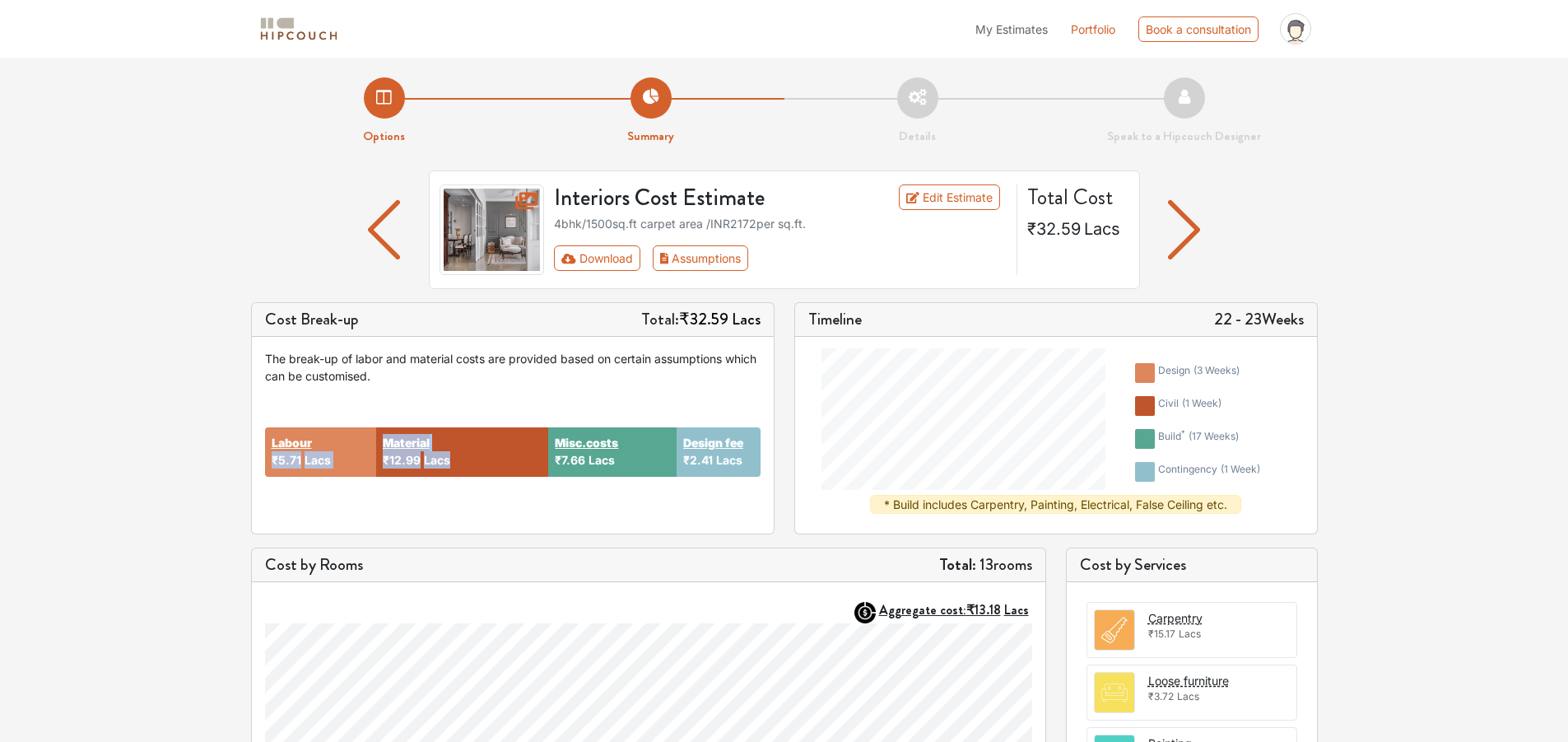
drag, startPoint x: 263, startPoint y: 464, endPoint x: 477, endPoint y: 464, distance: 214.0
click at [477, 464] on div "The break-up of labor and material costs are provided based on certain assumpti…" at bounding box center [512, 435] width 522 height 197
click at [477, 464] on div "Material ₹12.99 Lacs" at bounding box center [463, 451] width 173 height 49
drag, startPoint x: 477, startPoint y: 458, endPoint x: 252, endPoint y: 441, distance: 225.6
click at [252, 441] on div "The break-up of labor and material costs are provided based on certain assumpti…" at bounding box center [512, 435] width 522 height 197
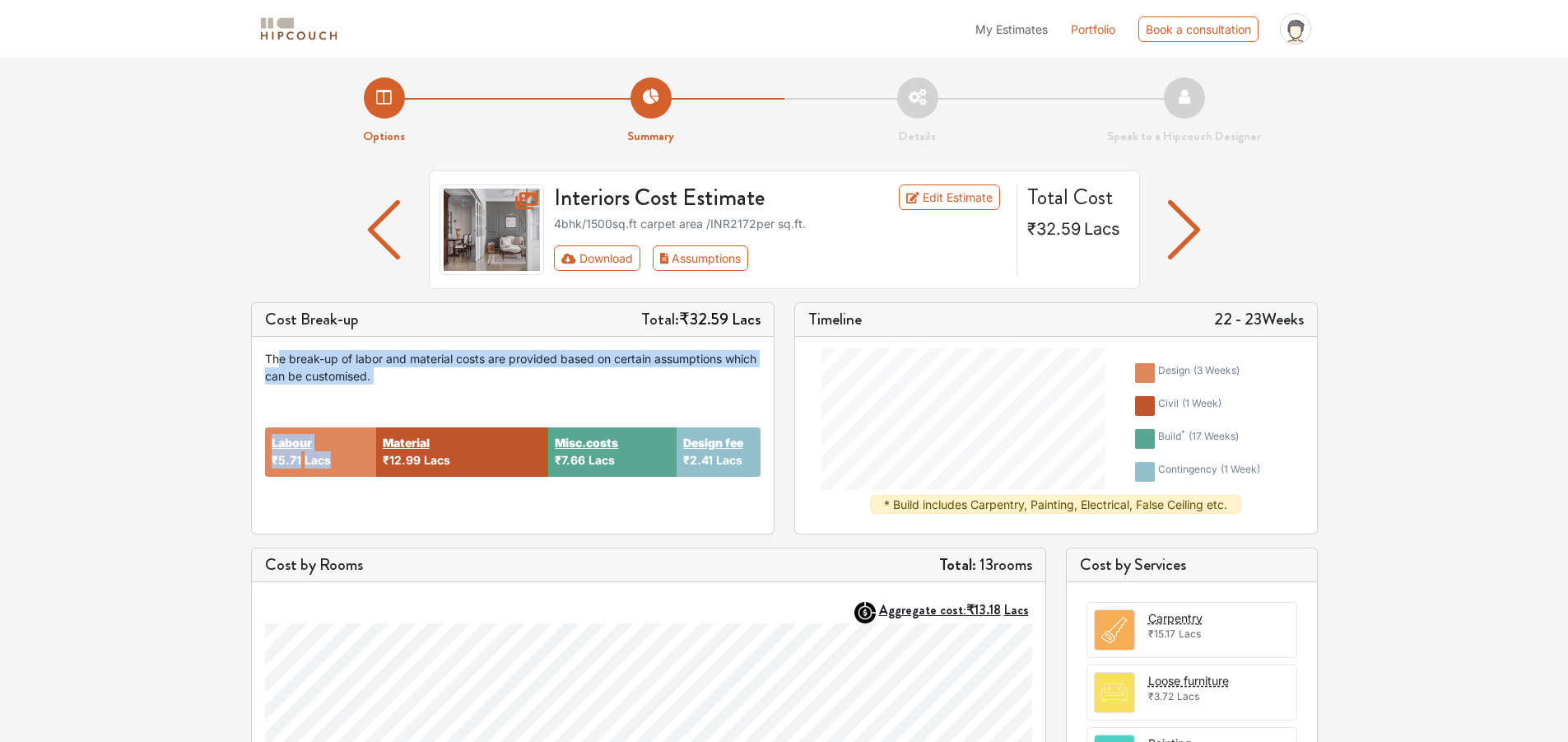
drag, startPoint x: 280, startPoint y: 356, endPoint x: 527, endPoint y: 386, distance: 248.8
click at [489, 386] on div "The break-up of labor and material costs are provided based on certain assumpti…" at bounding box center [512, 435] width 522 height 197
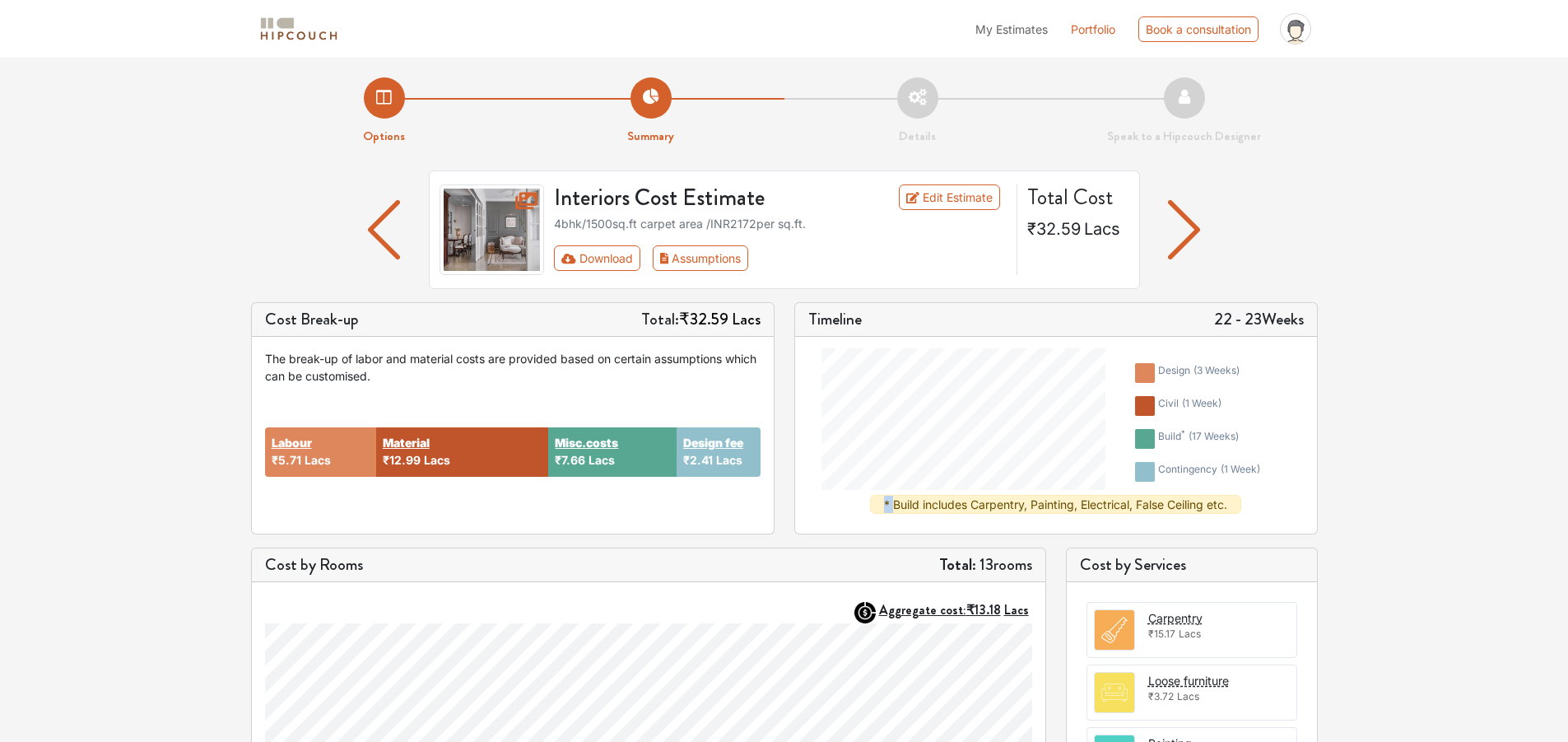
drag, startPoint x: 890, startPoint y: 507, endPoint x: 1369, endPoint y: 504, distance: 479.0
click at [1297, 505] on div "design ( 3 weeks ) civil ( 1 week ) build * ( 17 weeks ) contingency ( 1 week )…" at bounding box center [1056, 435] width 495 height 183
click at [1395, 501] on div "Options Summary Details Speak to a Hipcouch Designer Interiors Cost Estimate Ed…" at bounding box center [784, 639] width 1568 height 1163
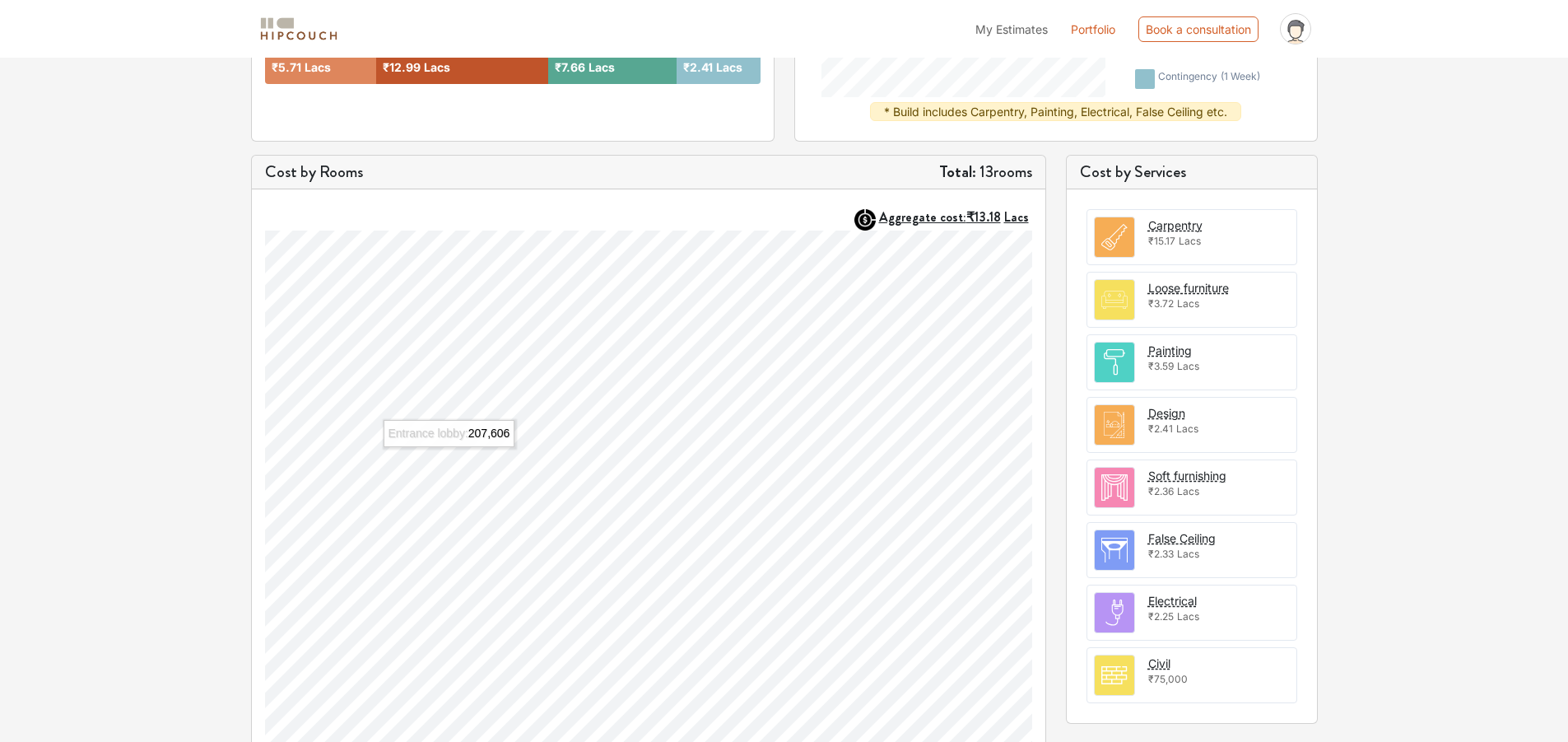
scroll to position [478, 0]
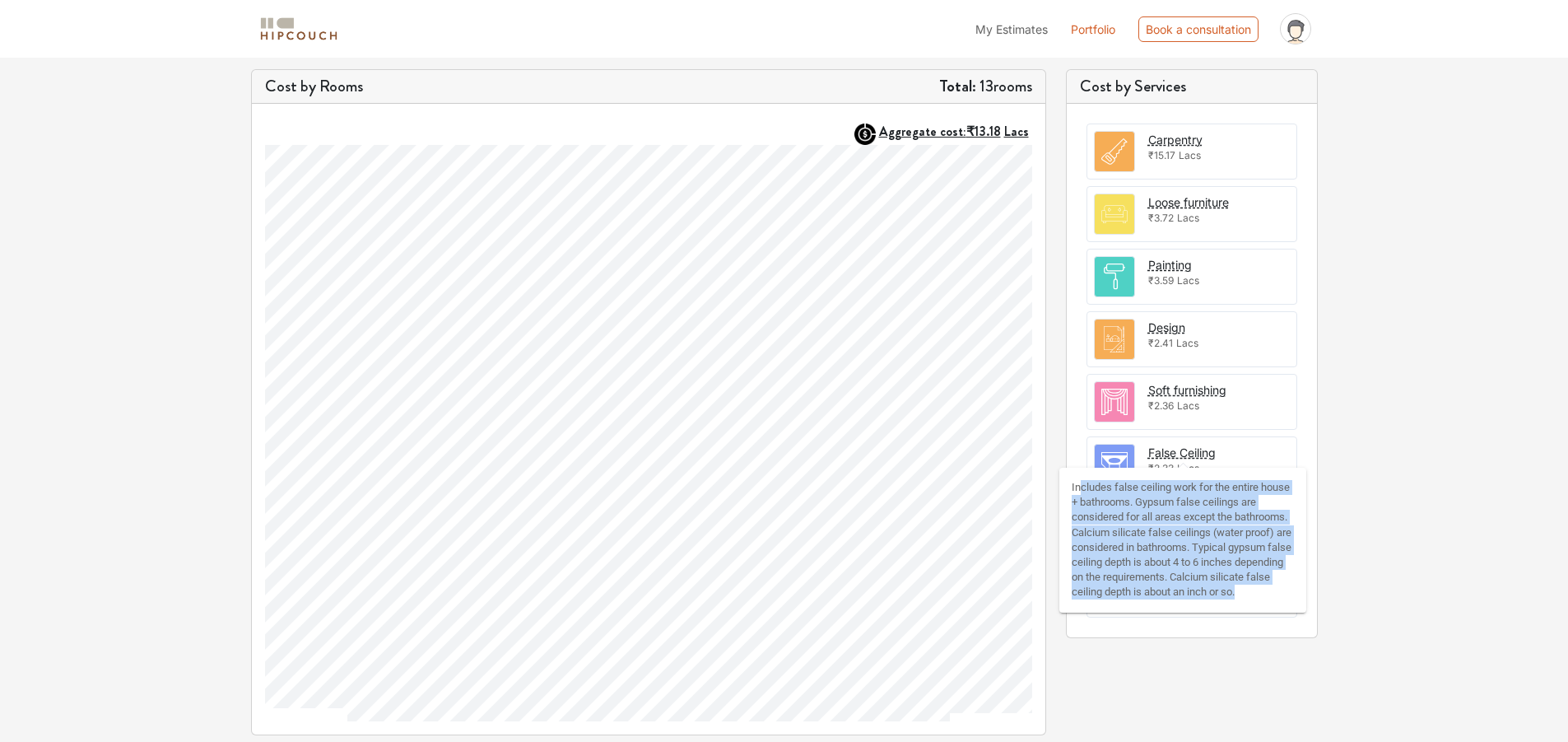
drag, startPoint x: 1083, startPoint y: 487, endPoint x: 1239, endPoint y: 605, distance: 195.6
click at [1239, 600] on div "Includes false ceiling work for the entire house + bathrooms. Gypsum false ceil…" at bounding box center [1182, 540] width 222 height 120
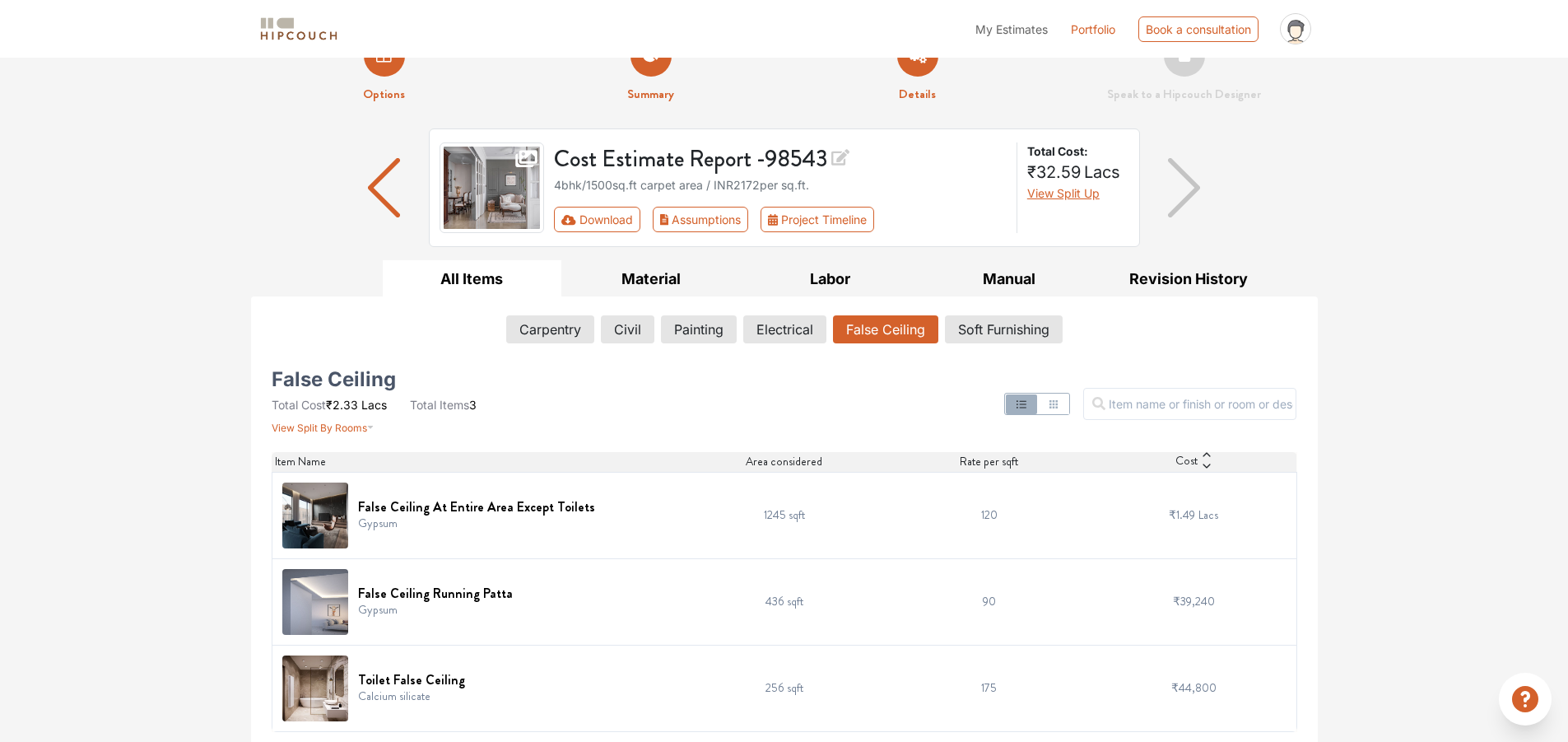
scroll to position [44, 0]
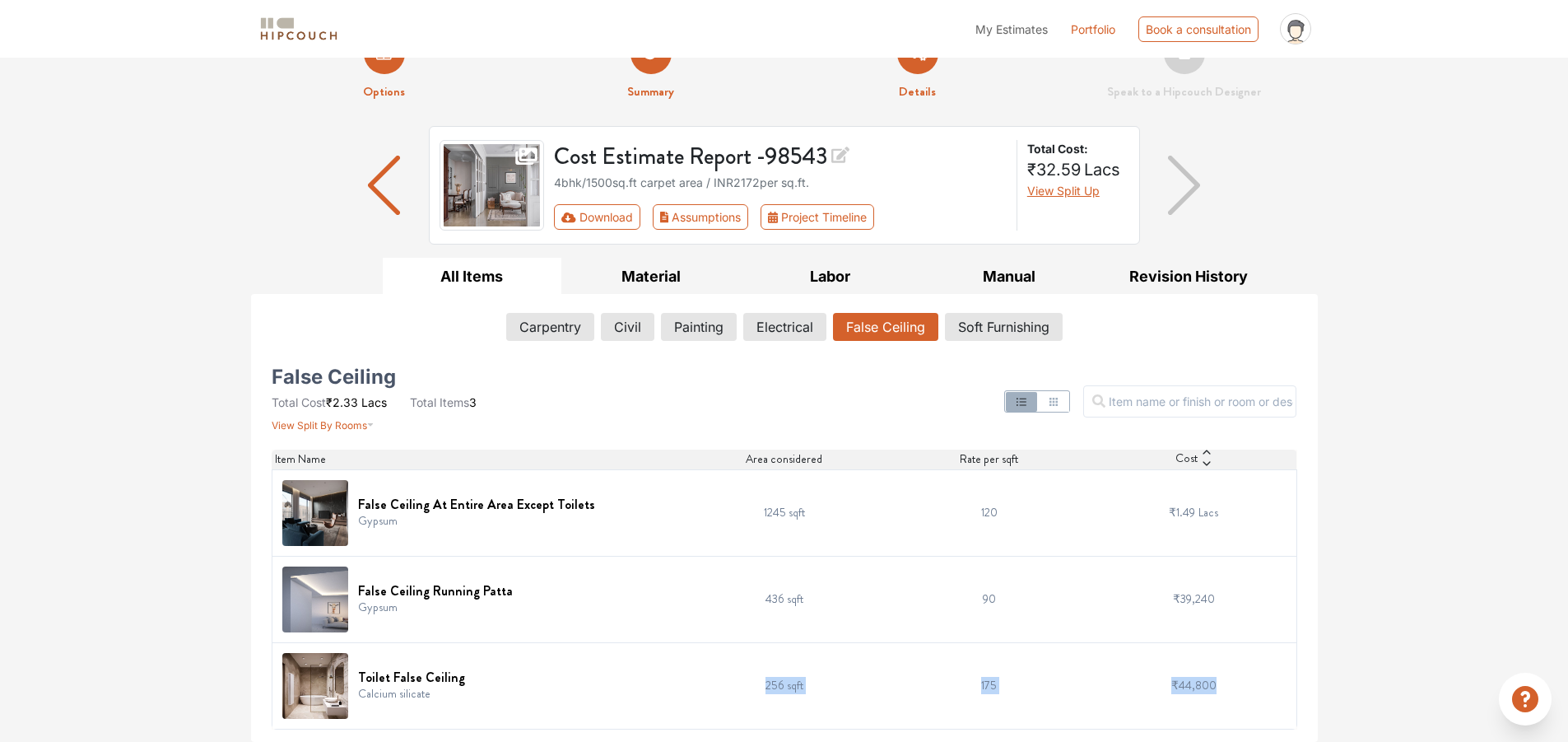
drag, startPoint x: 761, startPoint y: 690, endPoint x: 1235, endPoint y: 684, distance: 474.0
click at [1235, 684] on tr "Toilet False Ceiling Calcium silicate 256 sqft 175 ₹44,800" at bounding box center [784, 685] width 1025 height 87
click at [1251, 723] on td "₹44,800" at bounding box center [1194, 685] width 205 height 87
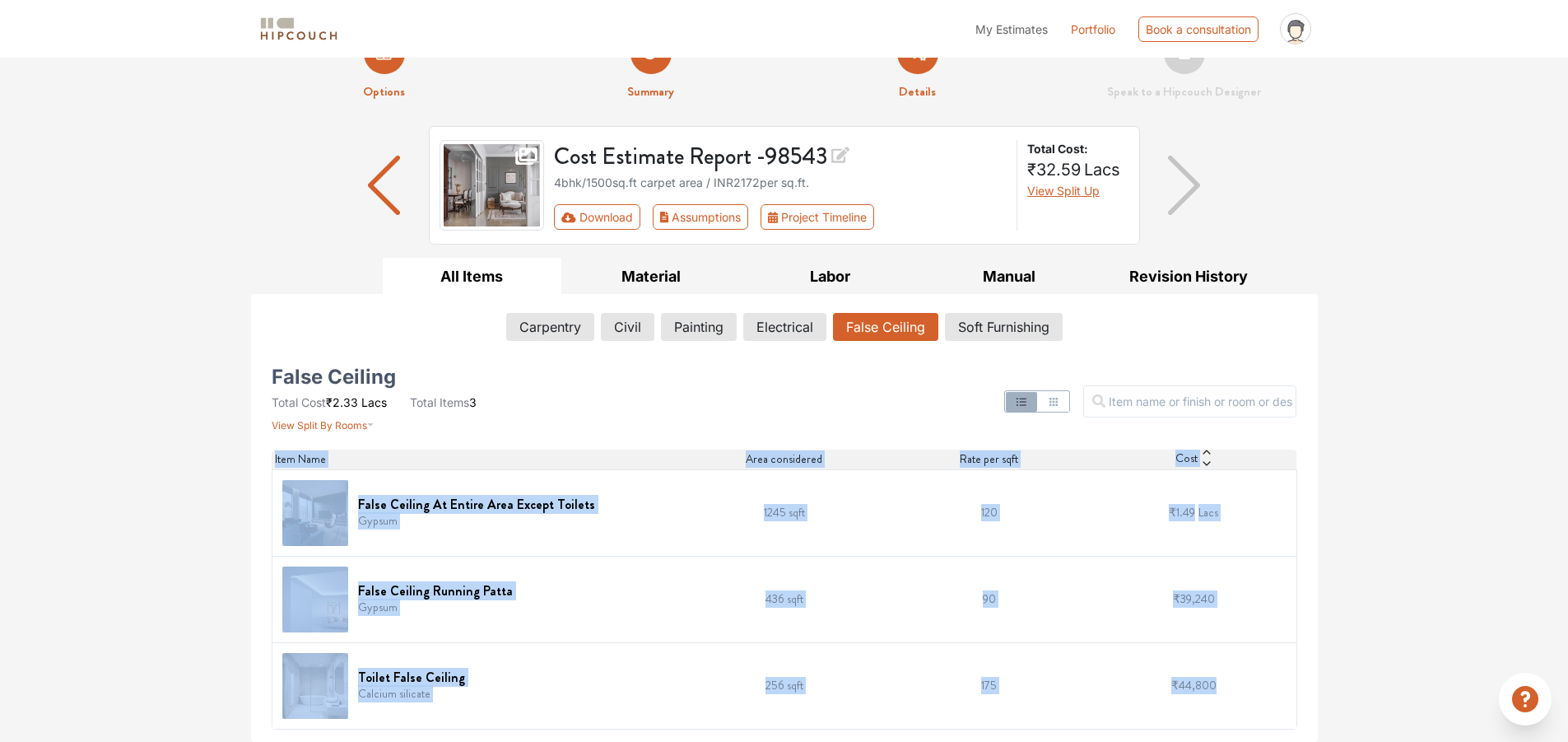
drag, startPoint x: 1264, startPoint y: 686, endPoint x: 220, endPoint y: 510, distance: 1058.7
click at [220, 510] on div "Options Summary Details Speak to a Hipcouch Designer Cost Estimate Report - 985…" at bounding box center [784, 377] width 1568 height 729
click at [213, 510] on div "Options Summary Details Speak to a Hipcouch Designer Cost Estimate Report - 985…" at bounding box center [784, 377] width 1568 height 729
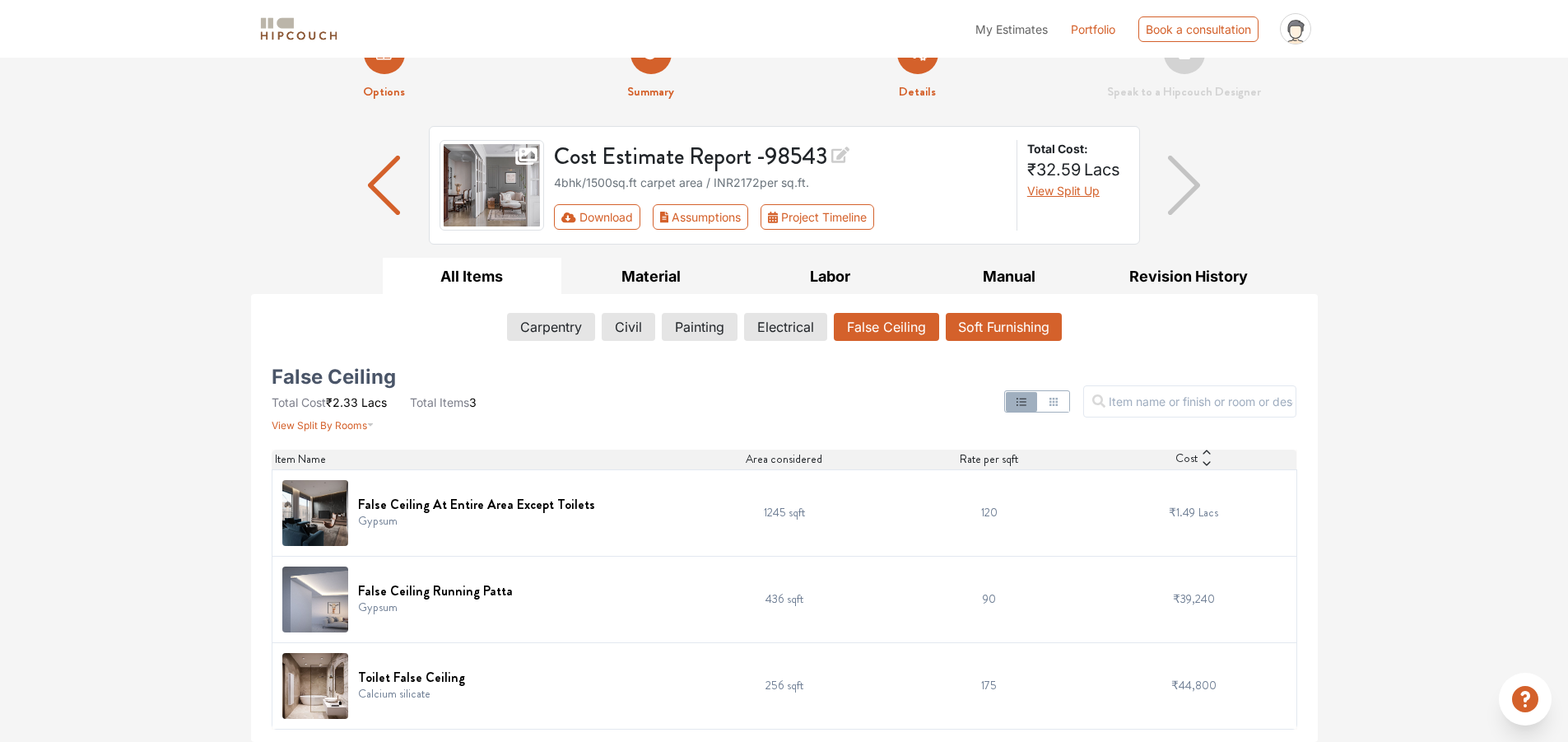
click at [973, 330] on button "Soft Furnishing" at bounding box center [1003, 327] width 116 height 28
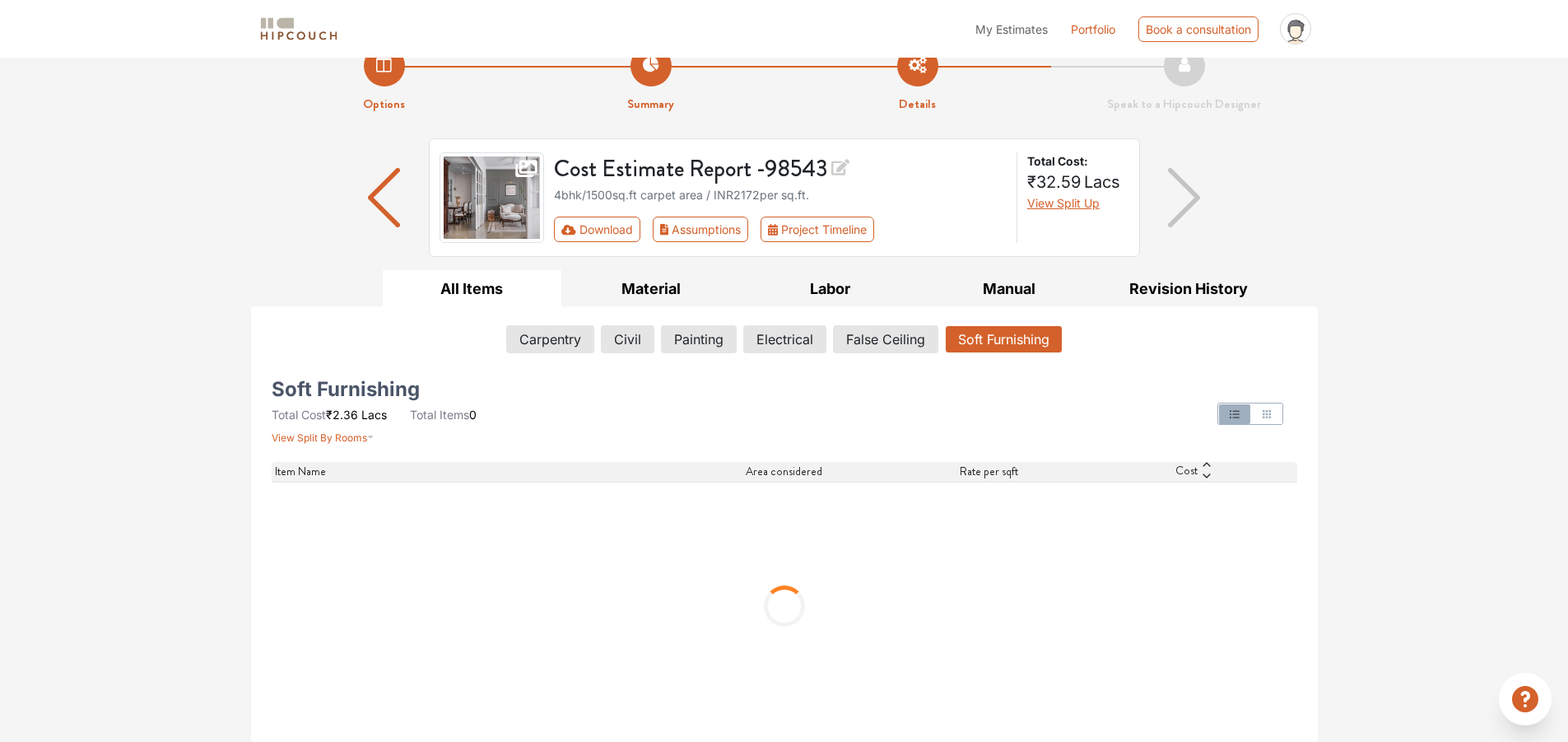
scroll to position [0, 0]
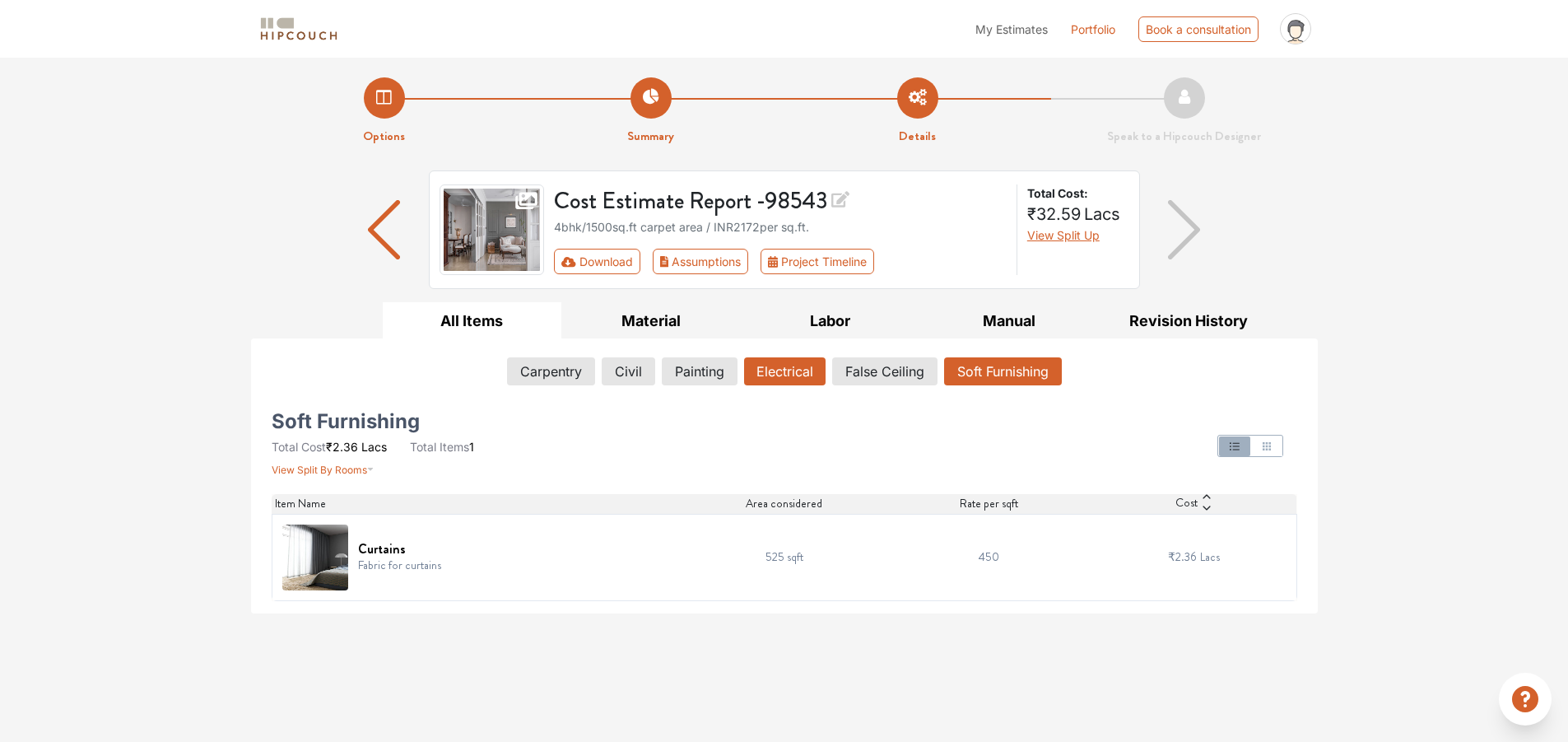
click at [813, 370] on button "Electrical" at bounding box center [785, 371] width 82 height 28
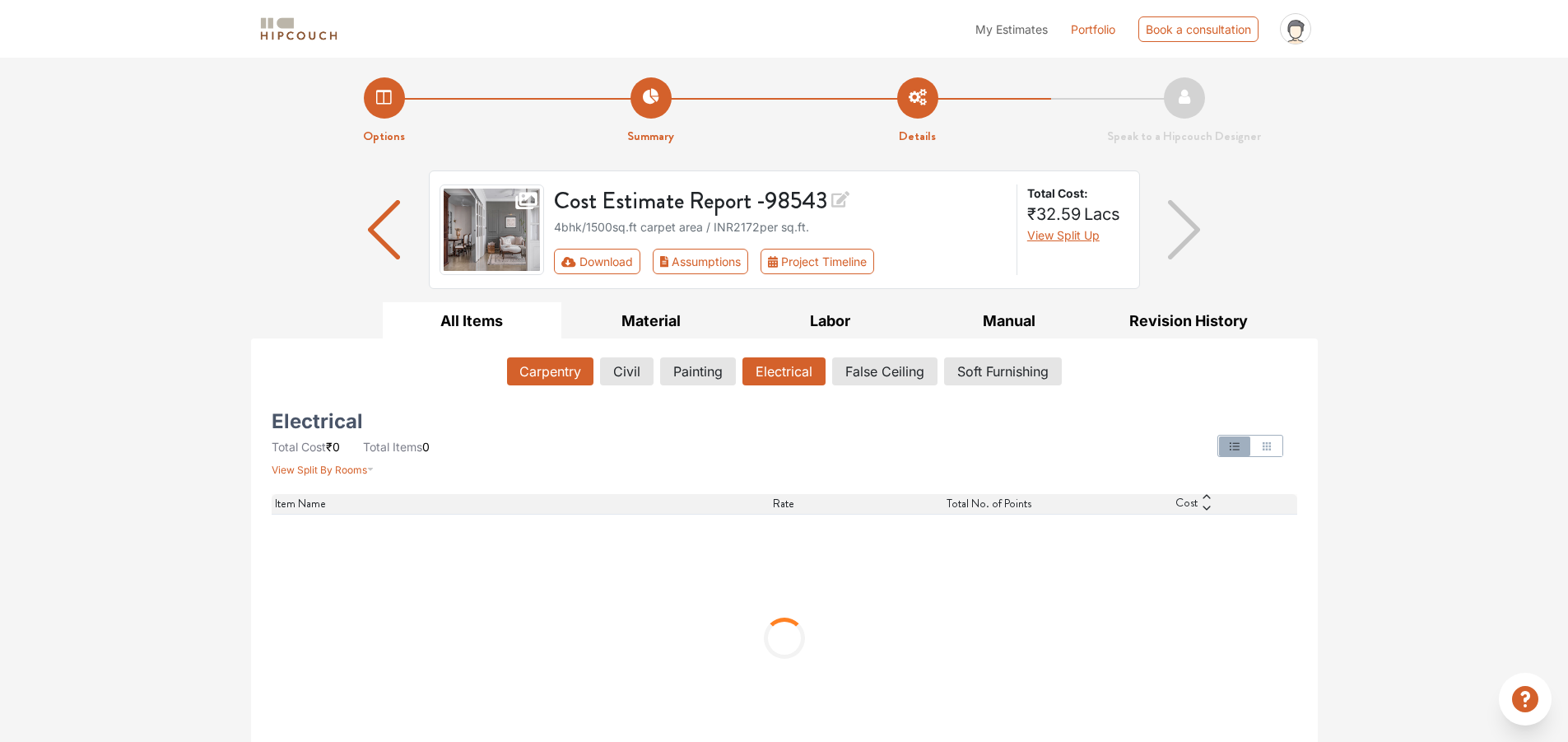
click at [542, 373] on button "Carpentry" at bounding box center [550, 371] width 87 height 28
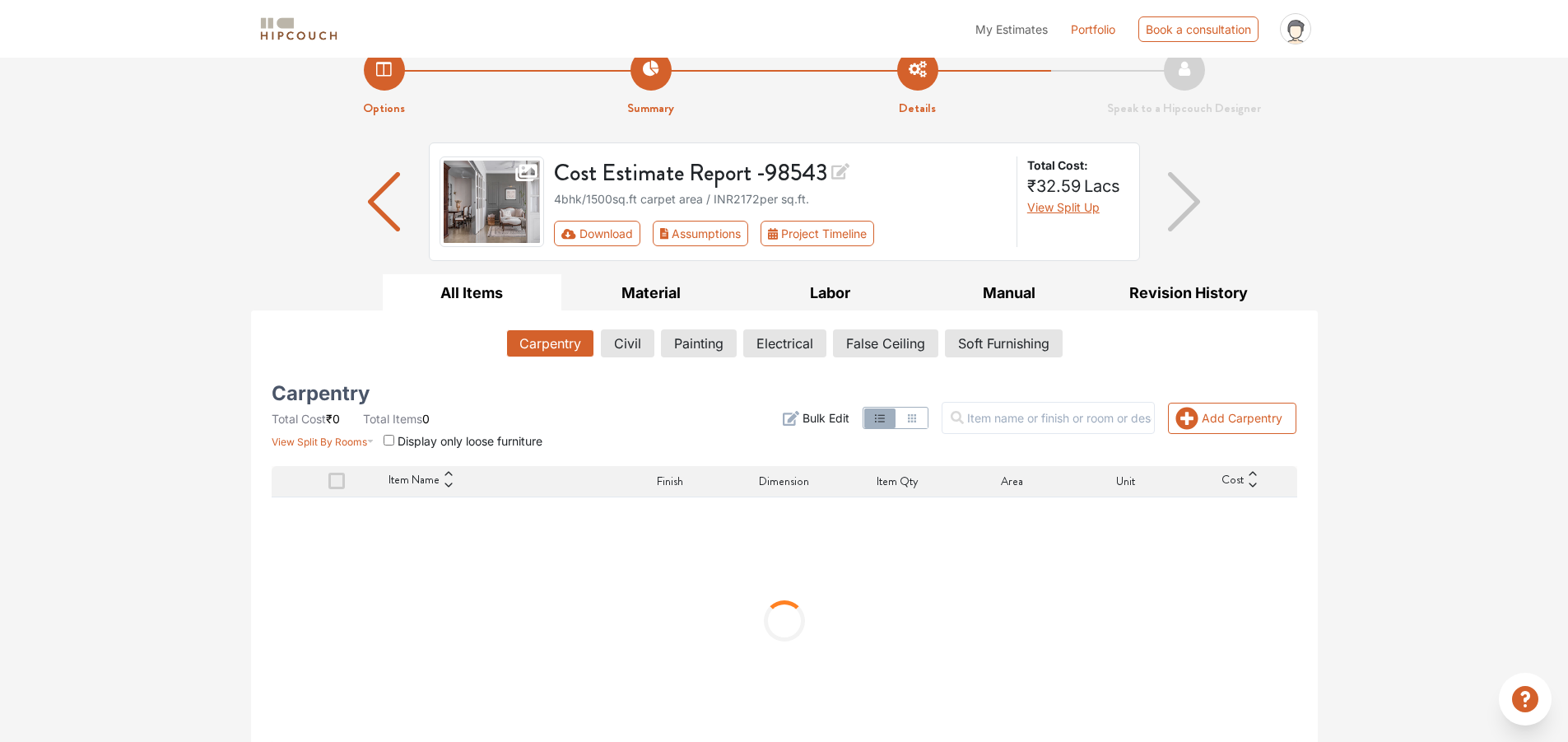
scroll to position [42, 0]
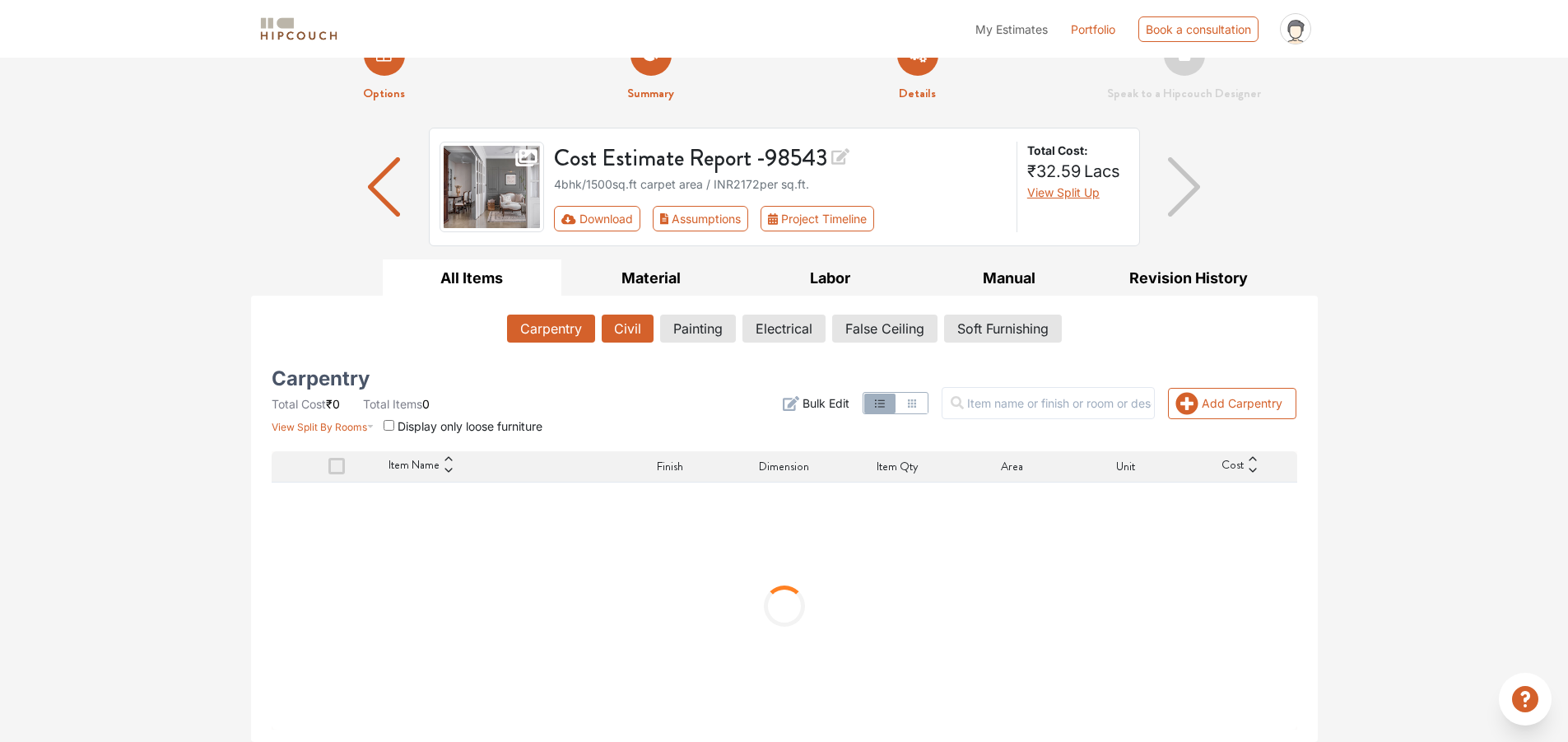
click at [633, 339] on button "Civil" at bounding box center [628, 329] width 52 height 28
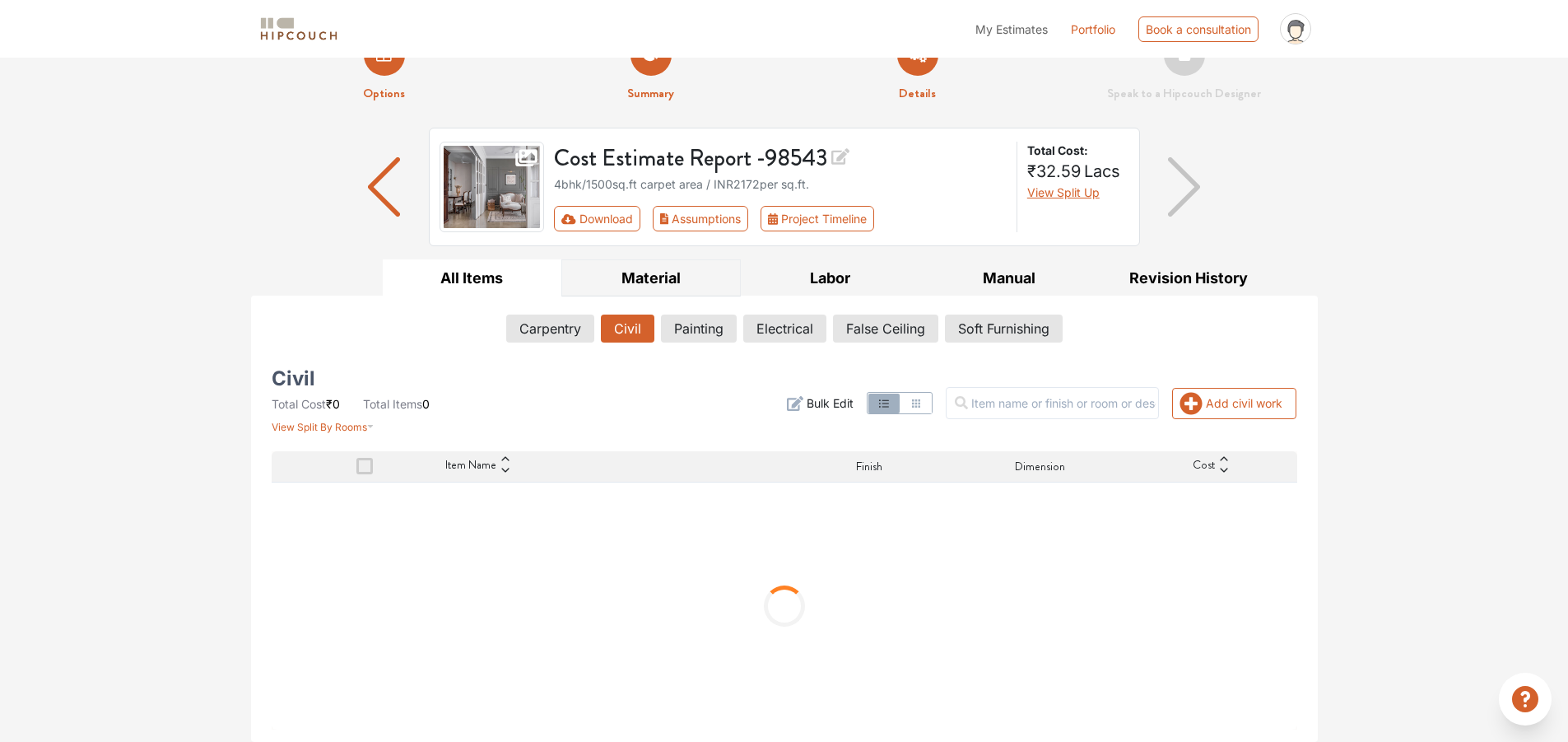
click at [648, 273] on button "Material" at bounding box center [650, 277] width 179 height 37
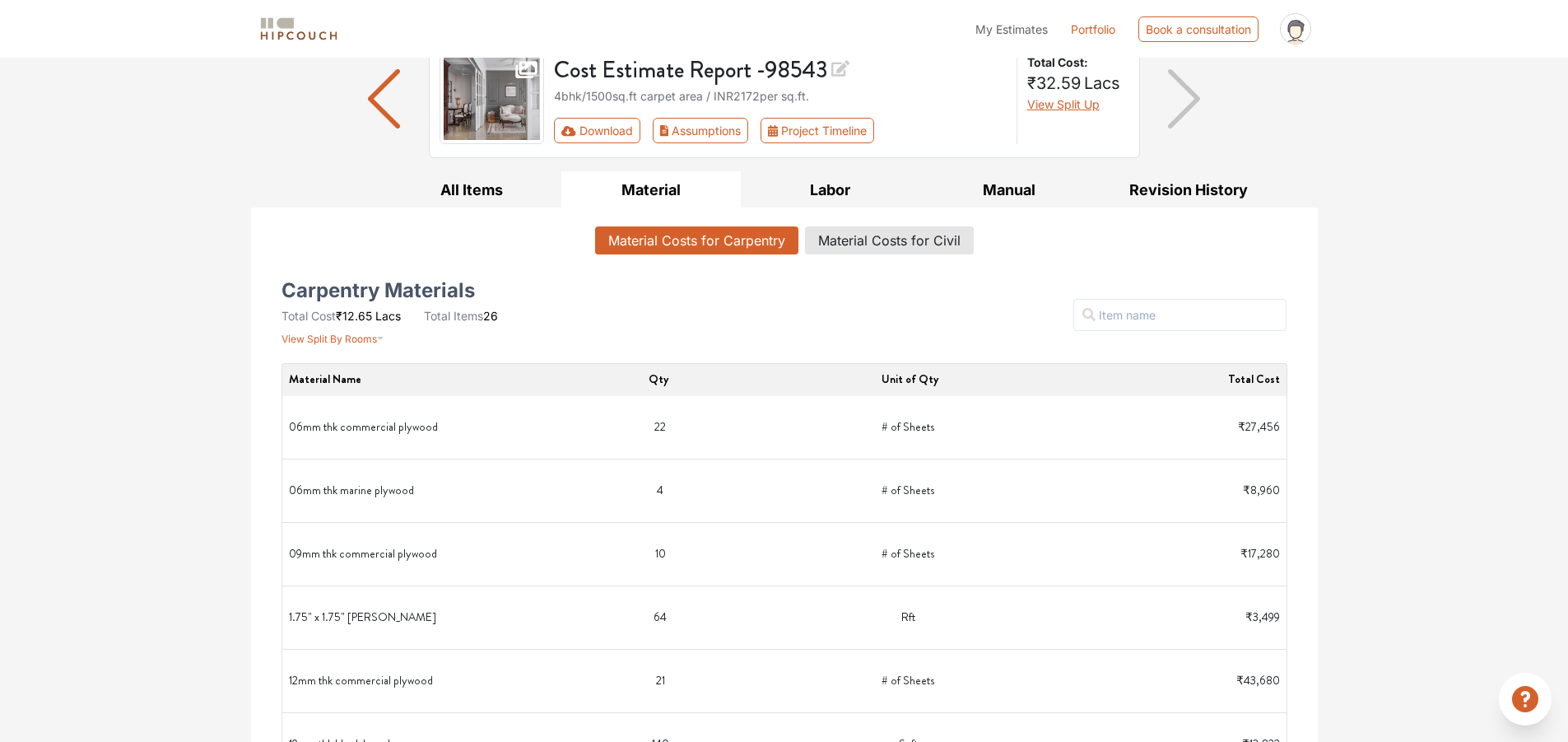
scroll to position [0, 0]
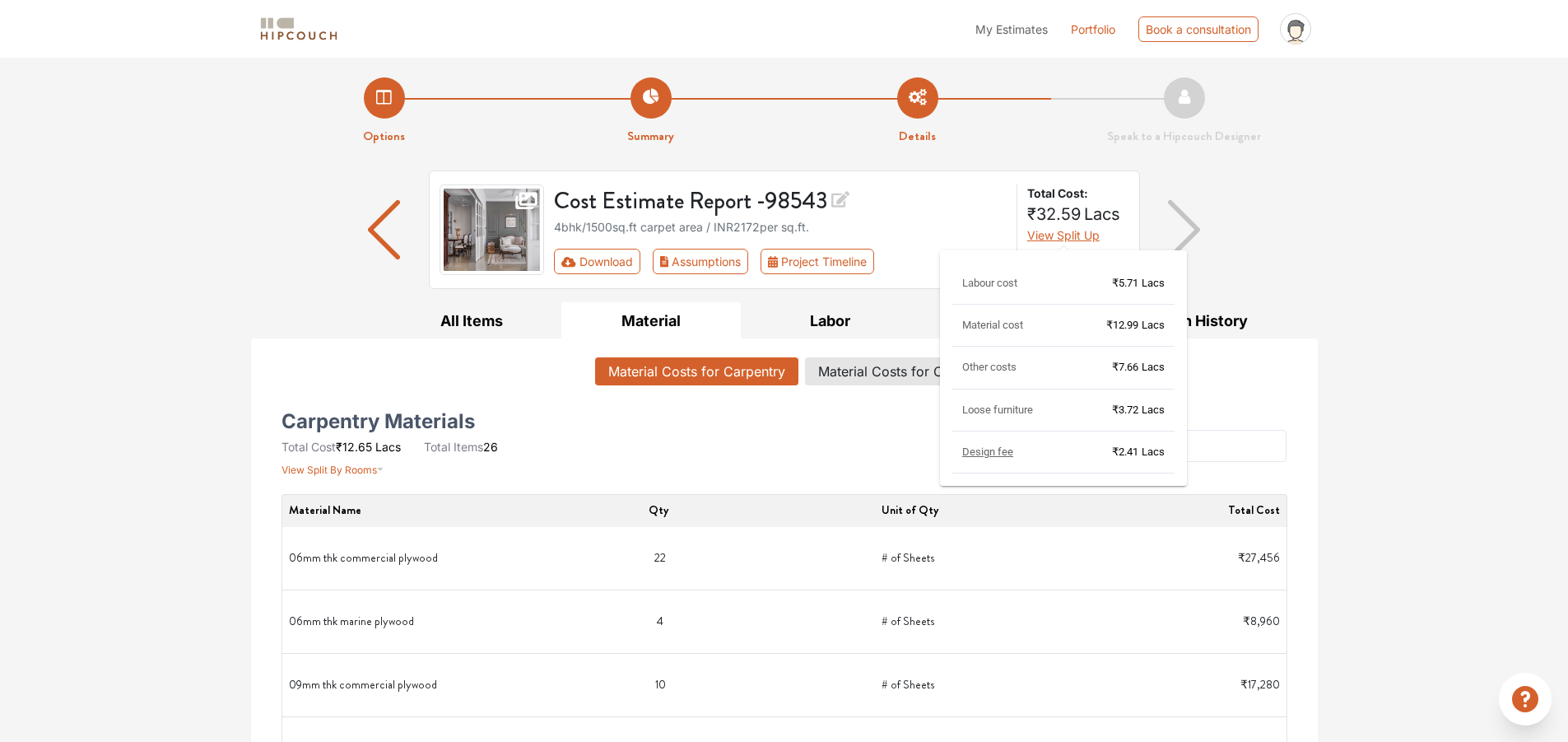
click at [1078, 239] on span "View Split Up" at bounding box center [1063, 235] width 72 height 14
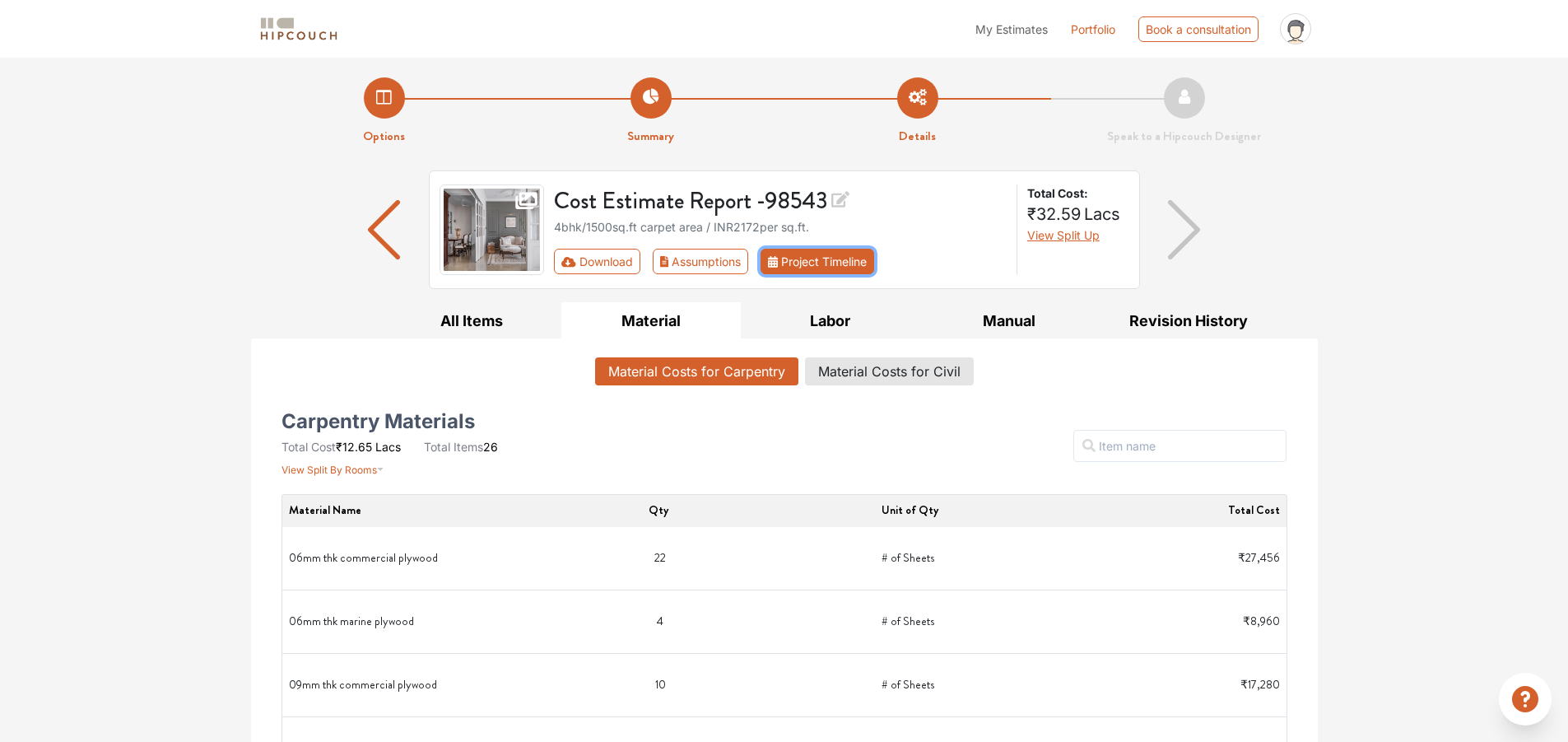
click at [857, 260] on button "Project Timeline" at bounding box center [817, 261] width 113 height 26
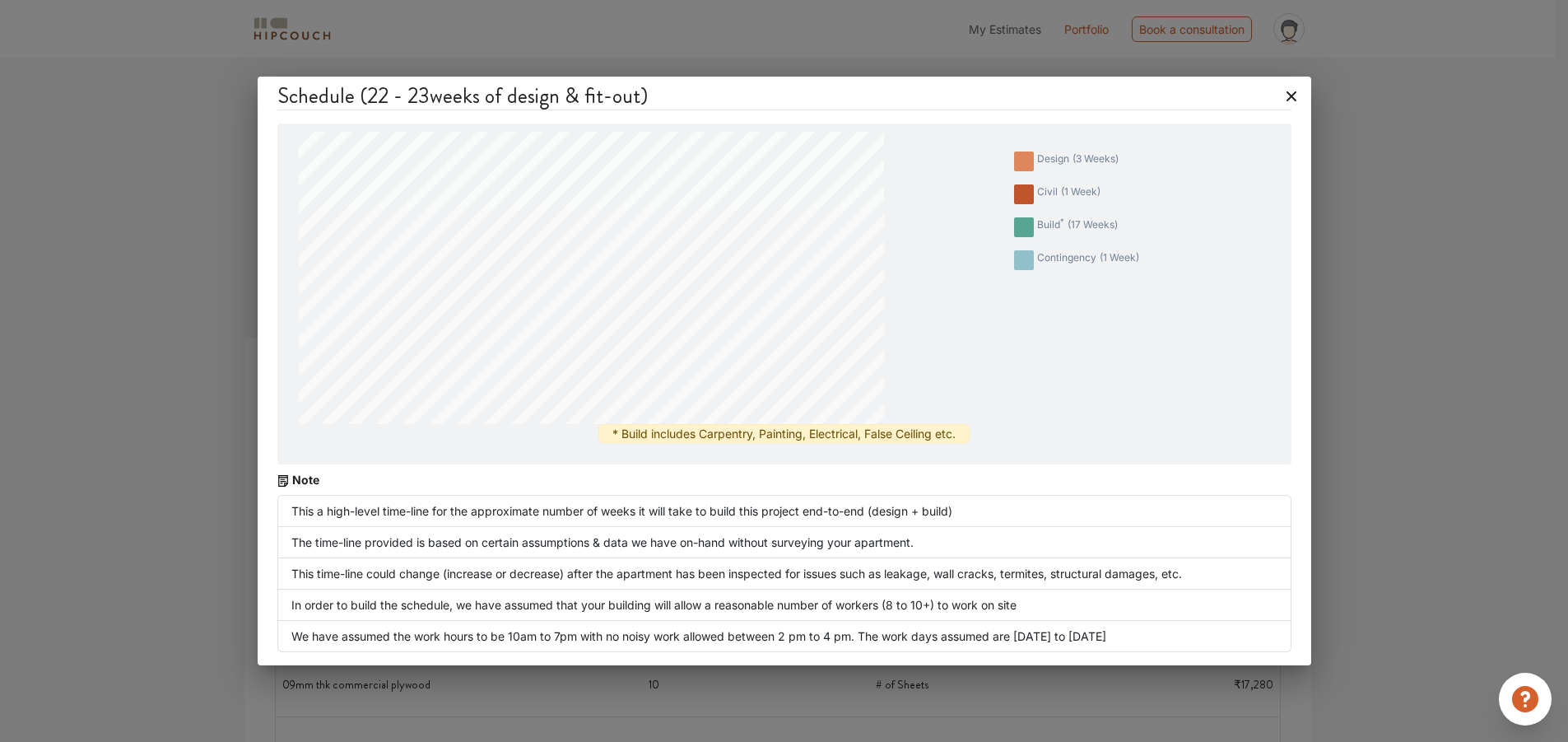
click at [1298, 97] on icon at bounding box center [1292, 97] width 27 height 27
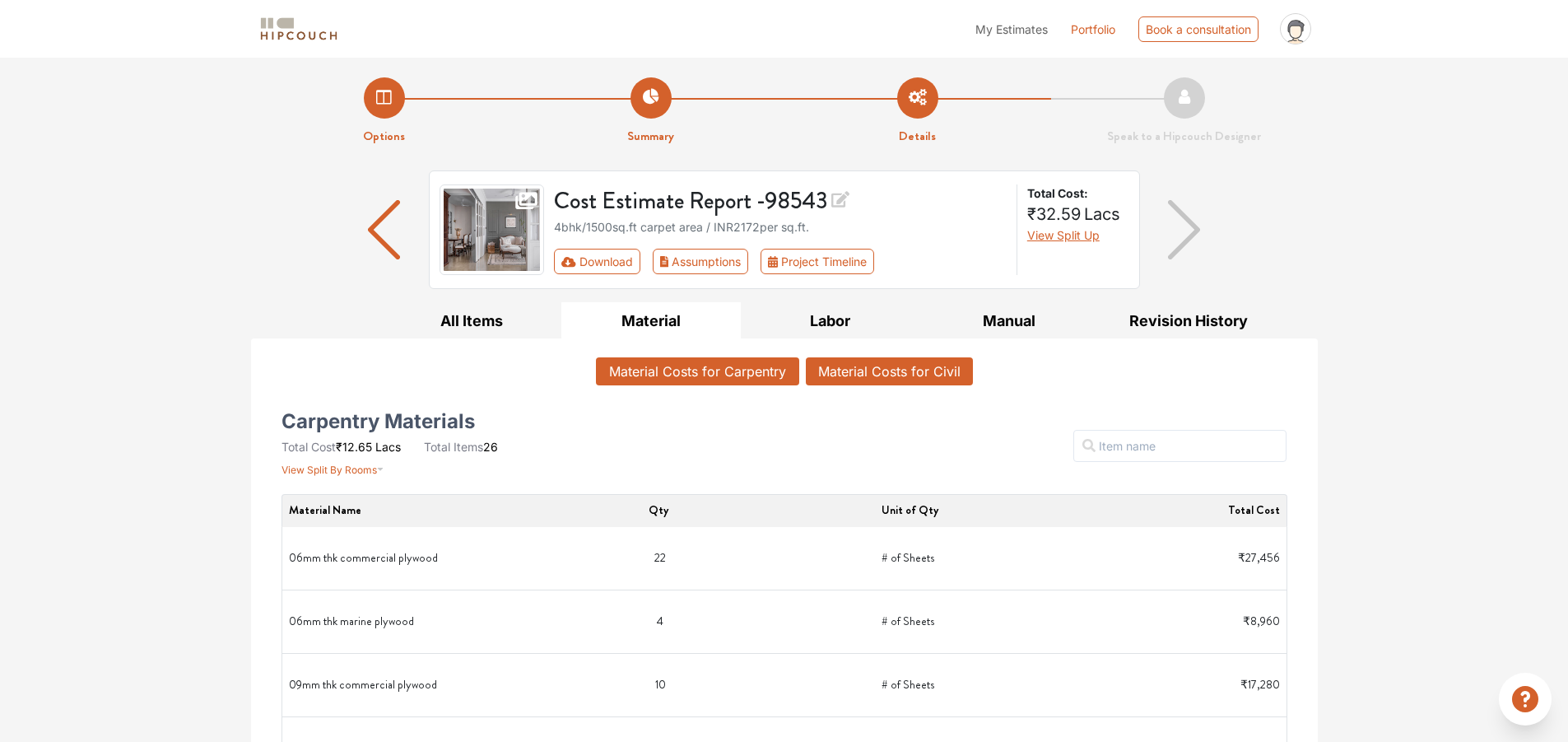
click at [848, 376] on button "Material Costs for Civil" at bounding box center [889, 371] width 167 height 28
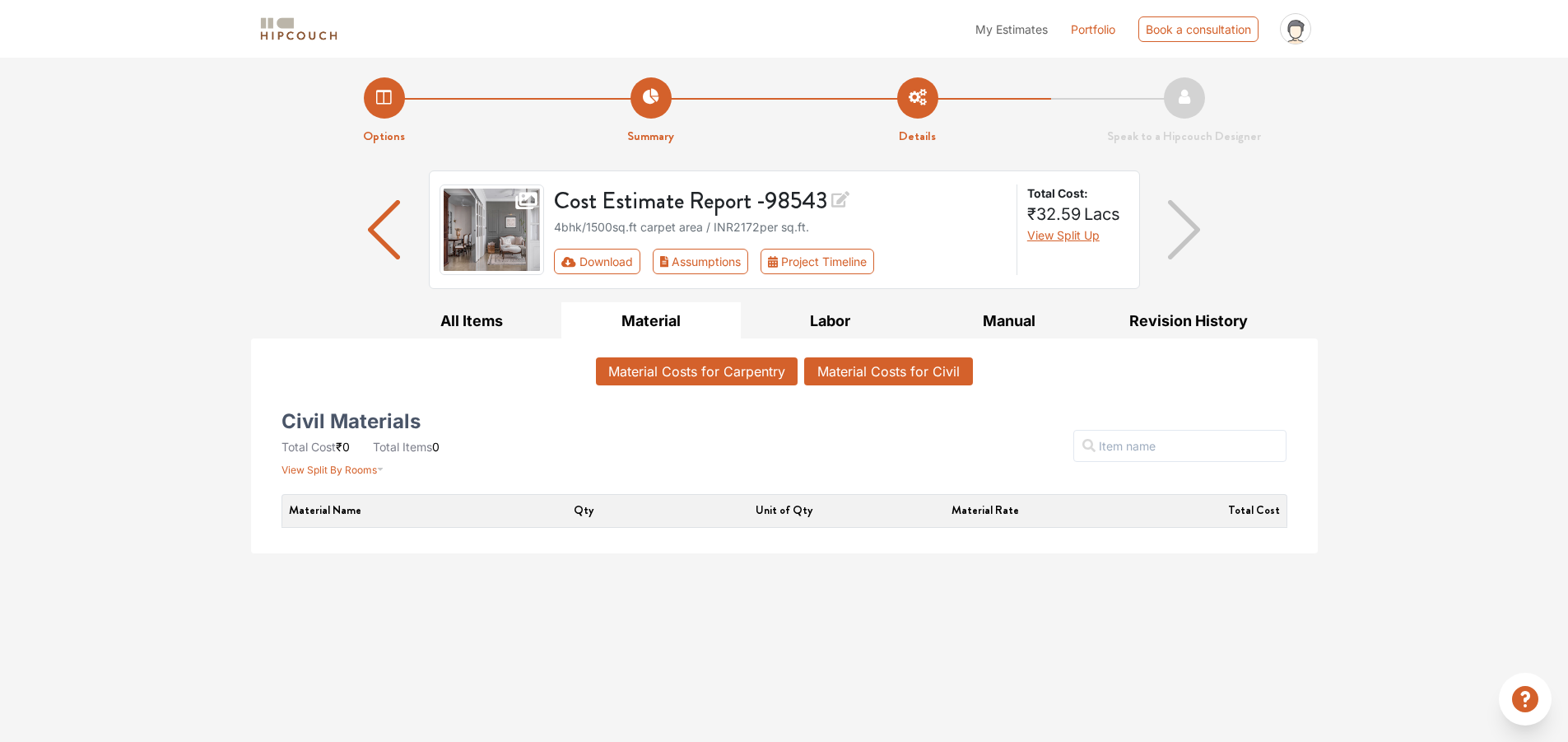
click at [682, 370] on button "Material Costs for Carpentry" at bounding box center [697, 371] width 202 height 28
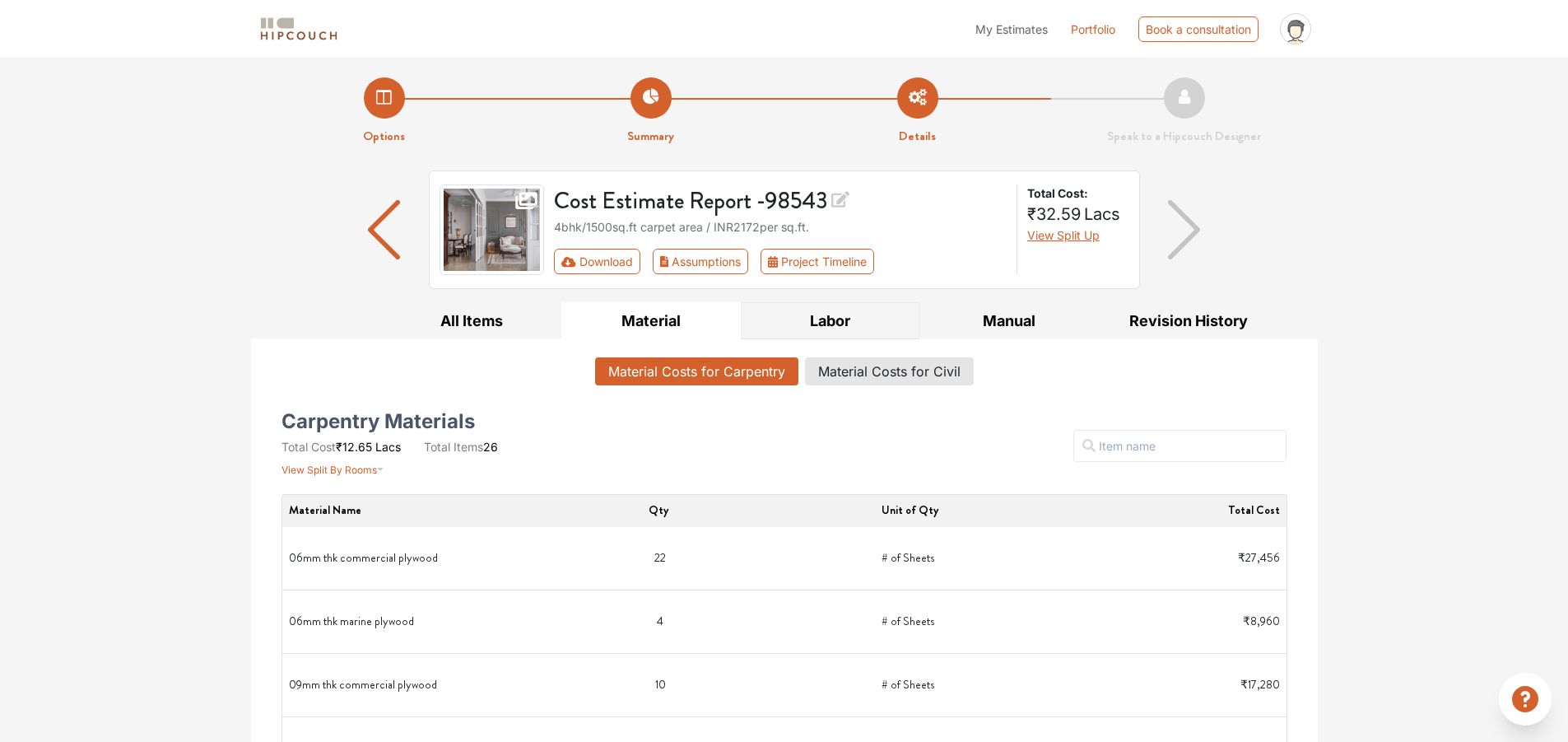
drag, startPoint x: 872, startPoint y: 297, endPoint x: 867, endPoint y: 309, distance: 13.0
click at [873, 300] on div "Cost Estimate Report - 98543 4bhk / 1500 sq.ft carpet area / INR 2172 per sq.ft…" at bounding box center [784, 237] width 1067 height 132
click at [863, 317] on button "Labor" at bounding box center [830, 321] width 179 height 37
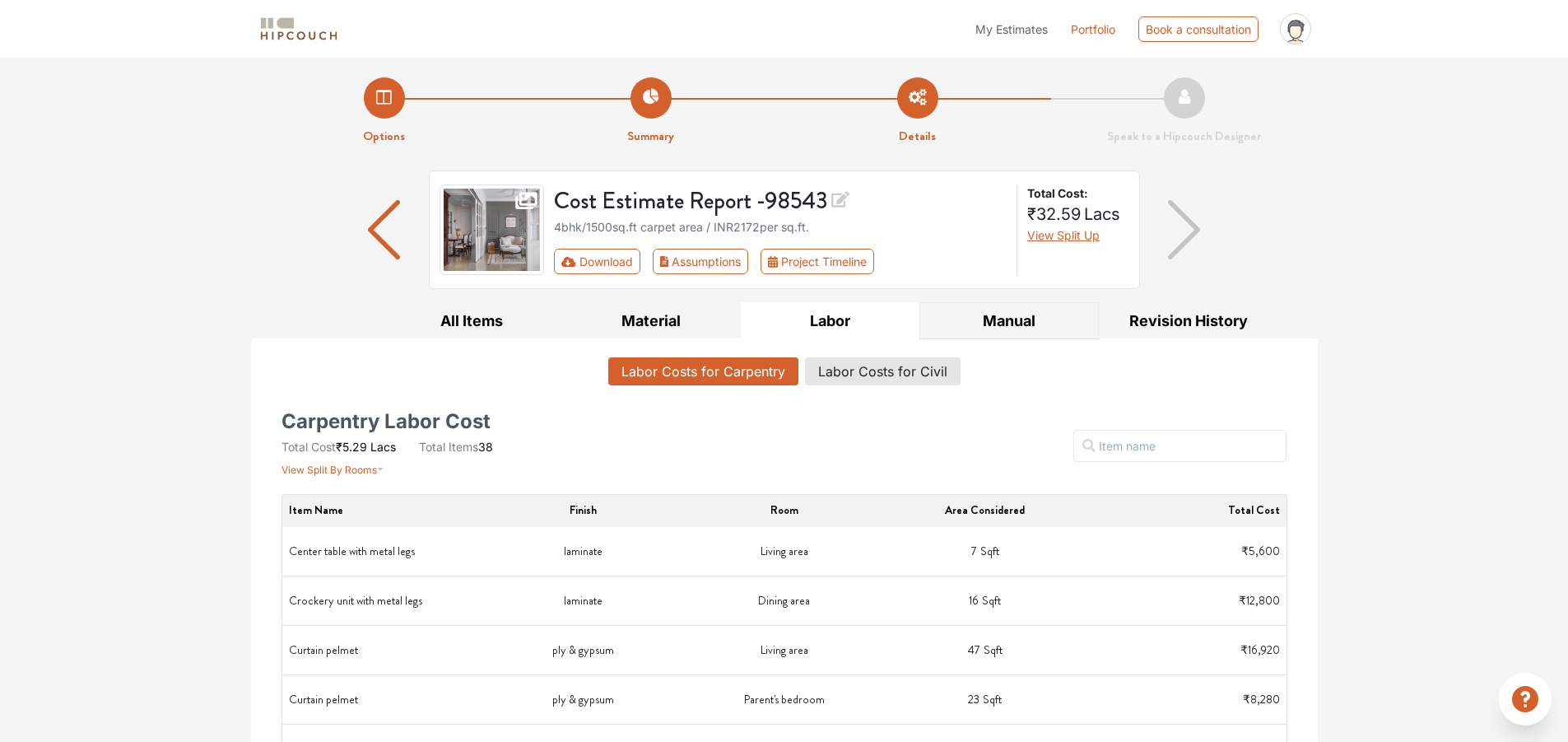
click at [1042, 316] on button "Manual" at bounding box center [1008, 321] width 179 height 37
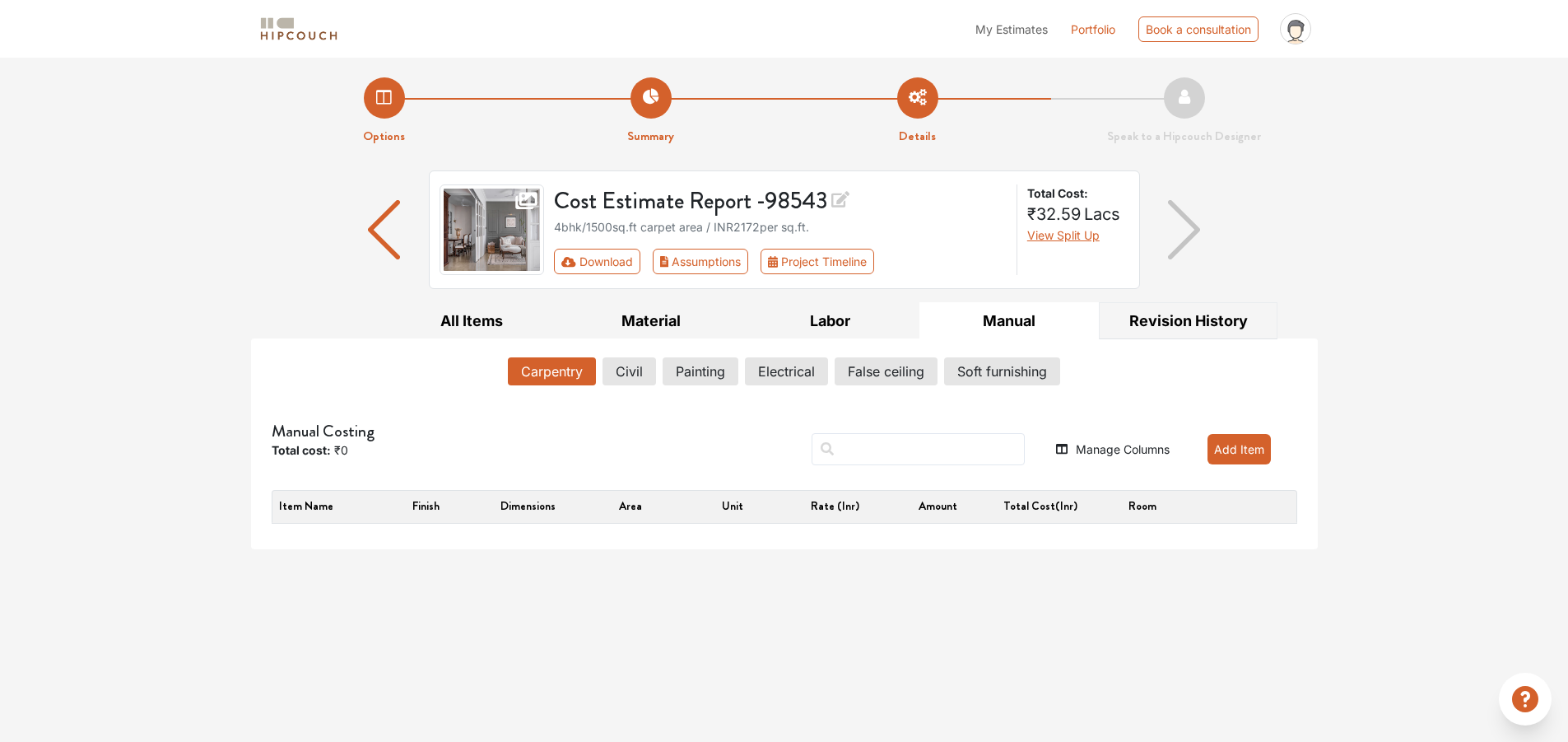
click at [1152, 321] on button "Revision History" at bounding box center [1188, 321] width 179 height 37
